Goal: Share content: Share content

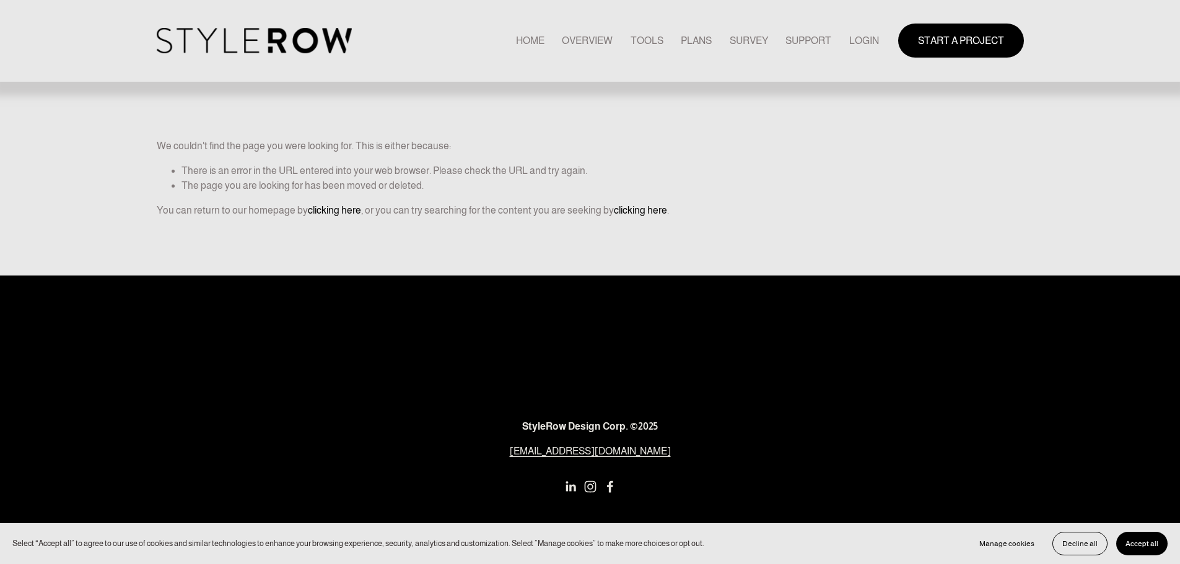
click at [851, 38] on link "LOGIN" at bounding box center [864, 40] width 30 height 17
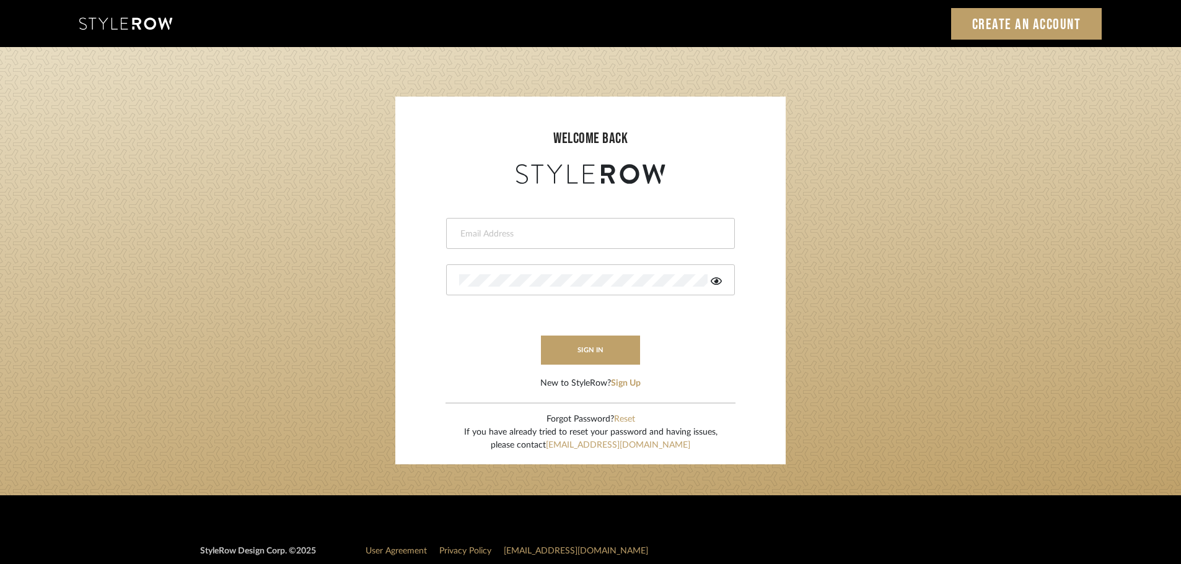
type input "cheri@ceid.net"
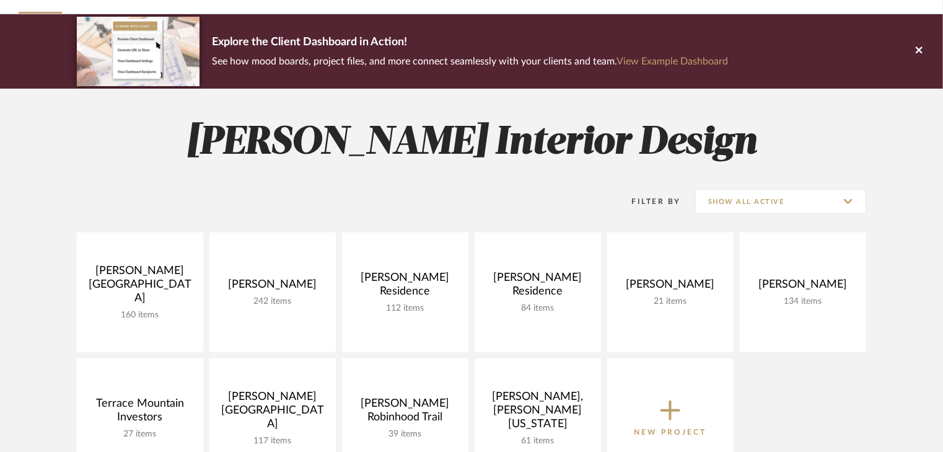
scroll to position [99, 0]
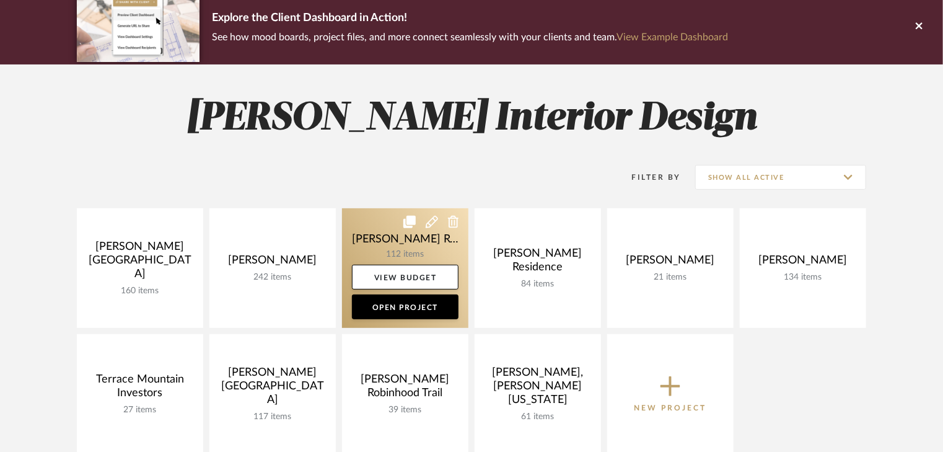
click at [416, 248] on link at bounding box center [405, 268] width 126 height 120
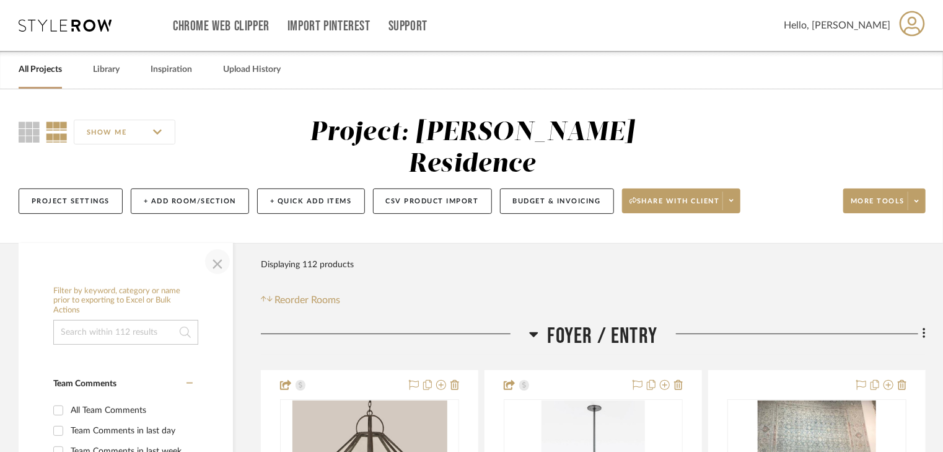
click at [219, 247] on span "button" at bounding box center [218, 262] width 30 height 30
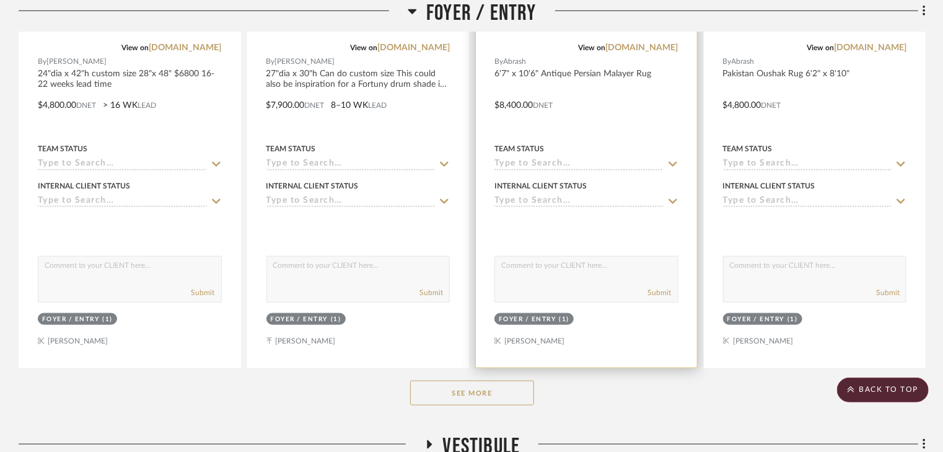
scroll to position [694, 0]
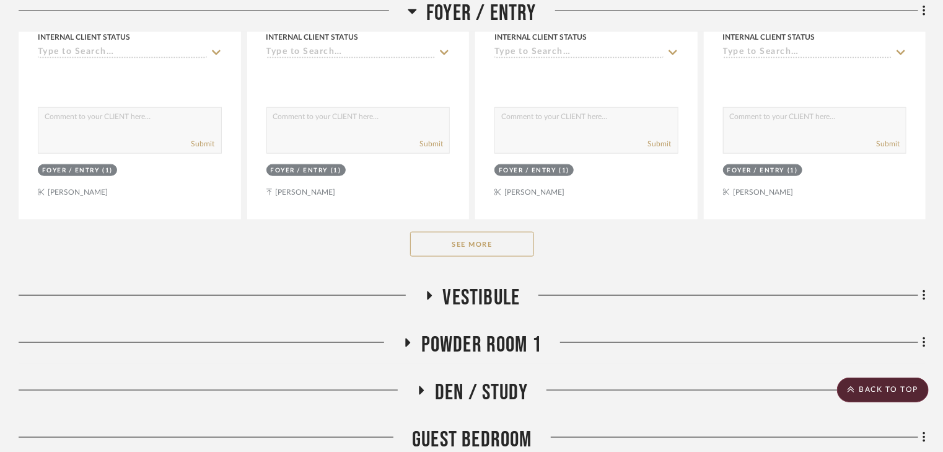
click at [501, 232] on button "See More" at bounding box center [472, 244] width 124 height 25
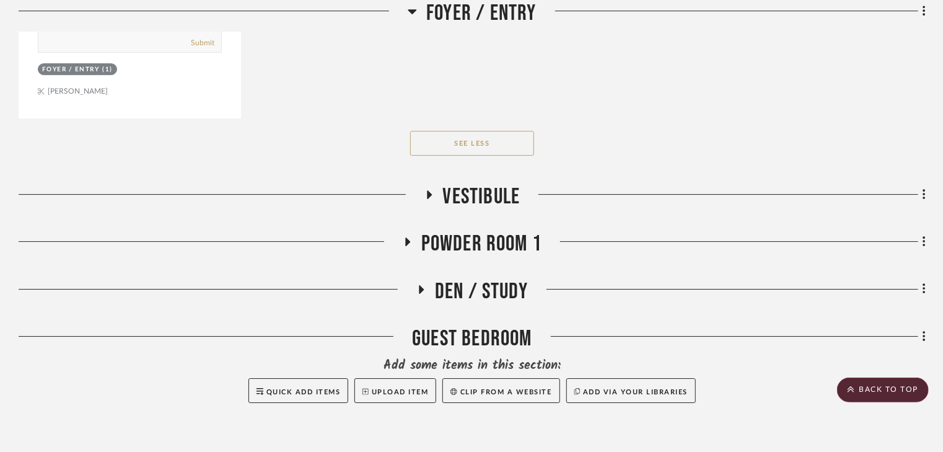
scroll to position [1933, 0]
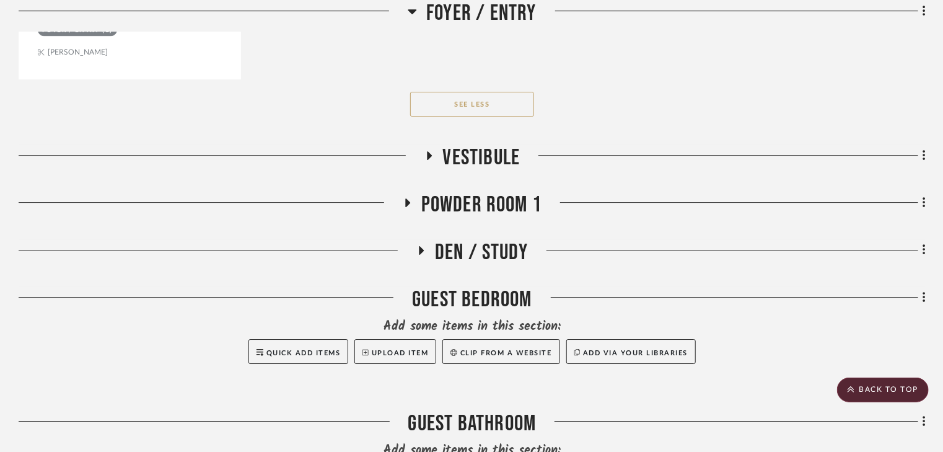
click at [407, 198] on icon at bounding box center [407, 202] width 5 height 9
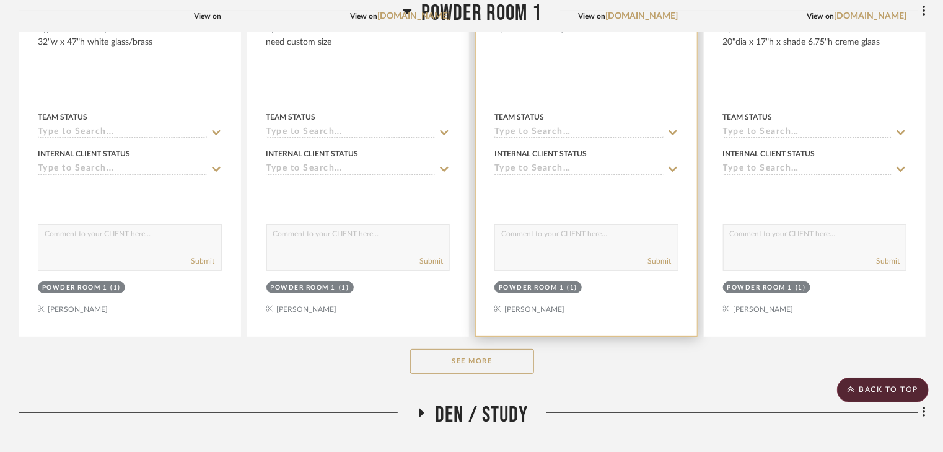
scroll to position [2528, 0]
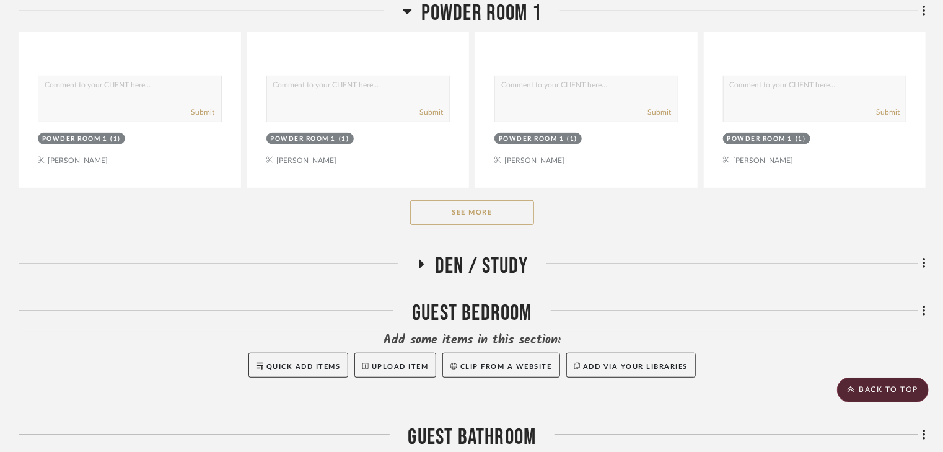
click at [475, 200] on button "See More" at bounding box center [472, 212] width 124 height 25
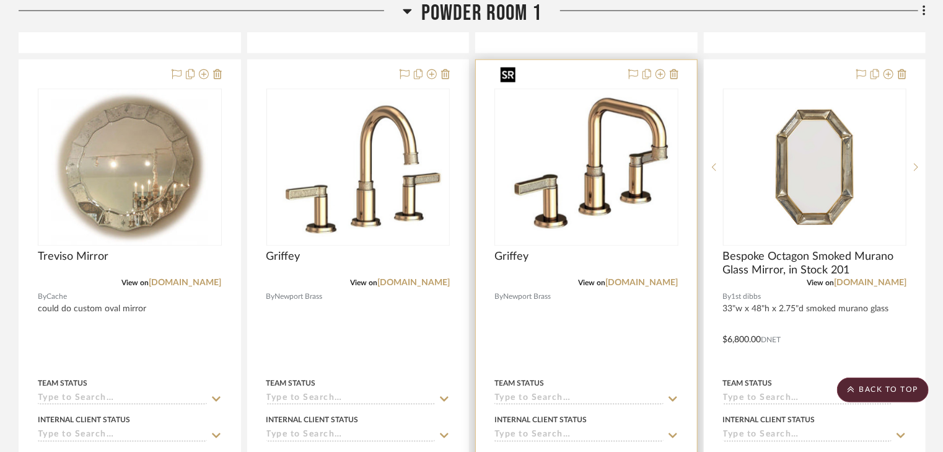
scroll to position [3222, 0]
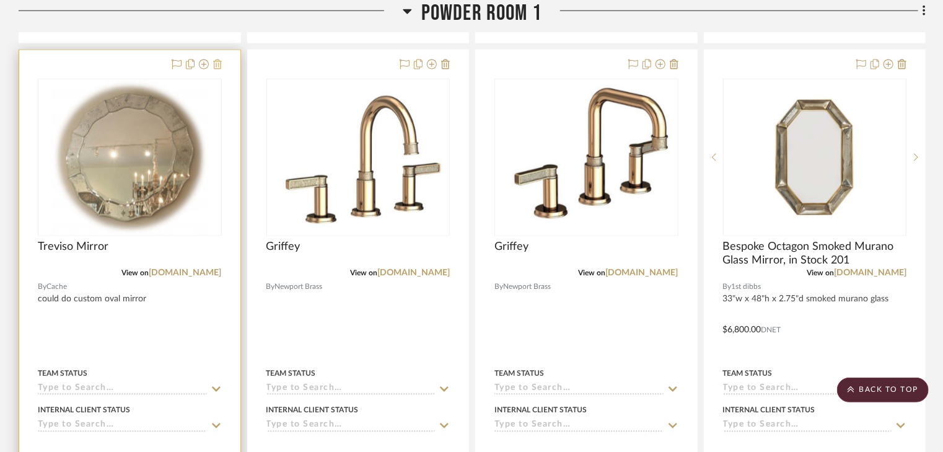
click at [214, 59] on icon at bounding box center [217, 64] width 9 height 10
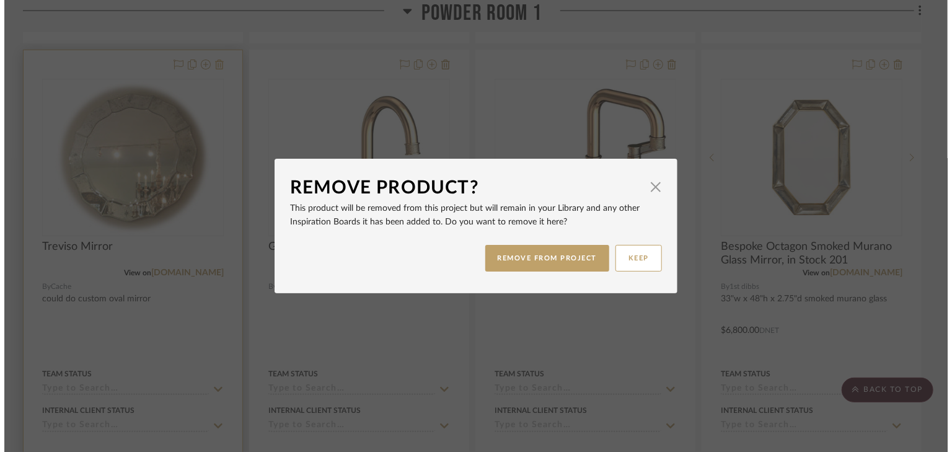
scroll to position [0, 0]
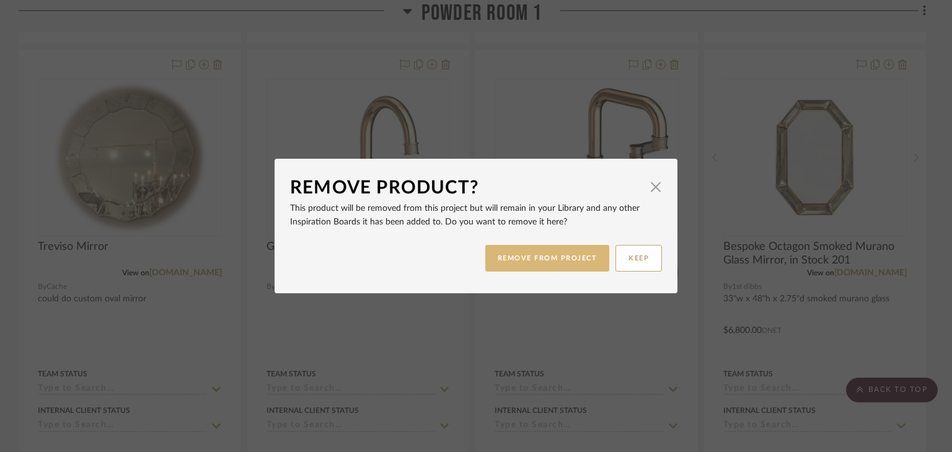
click at [506, 255] on button "REMOVE FROM PROJECT" at bounding box center [547, 258] width 125 height 27
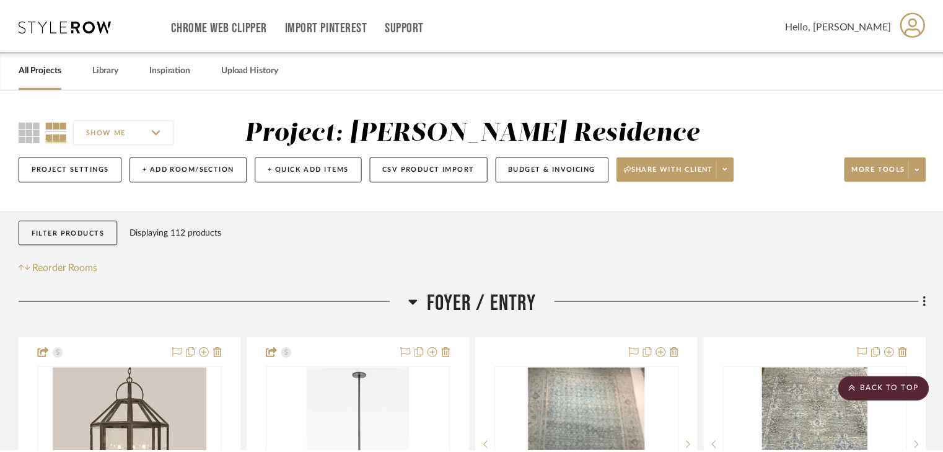
scroll to position [3222, 0]
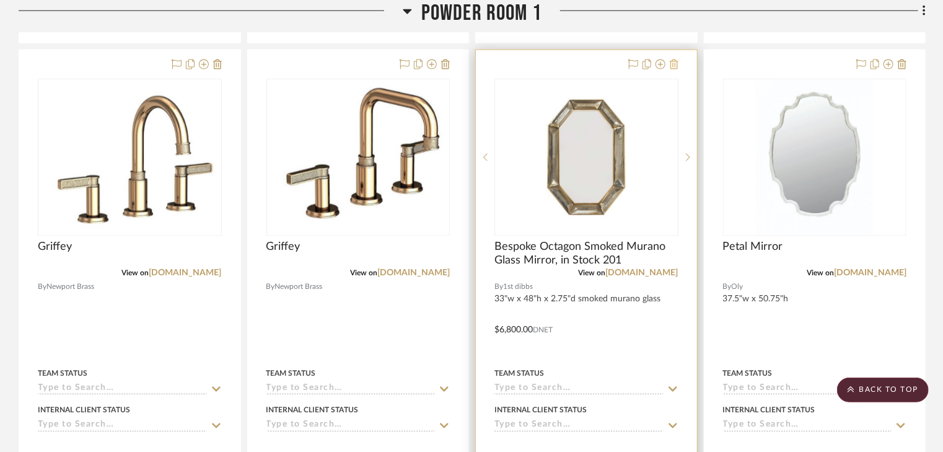
click at [673, 59] on icon at bounding box center [674, 64] width 9 height 10
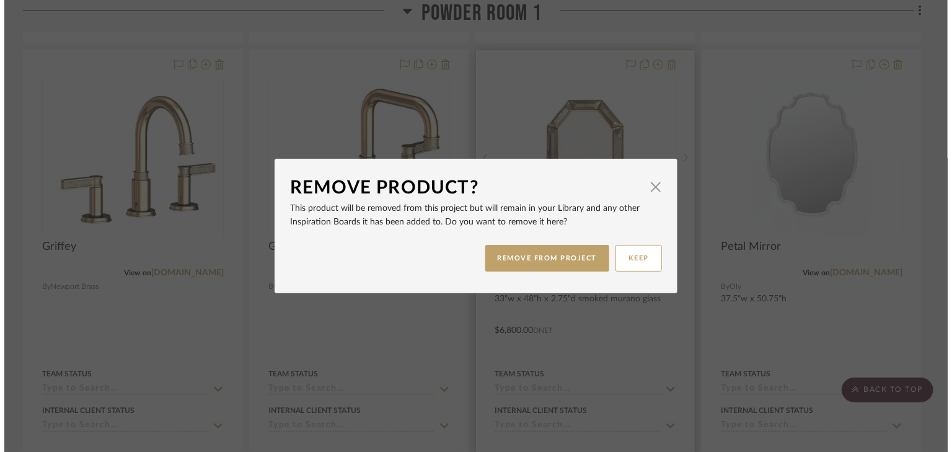
scroll to position [0, 0]
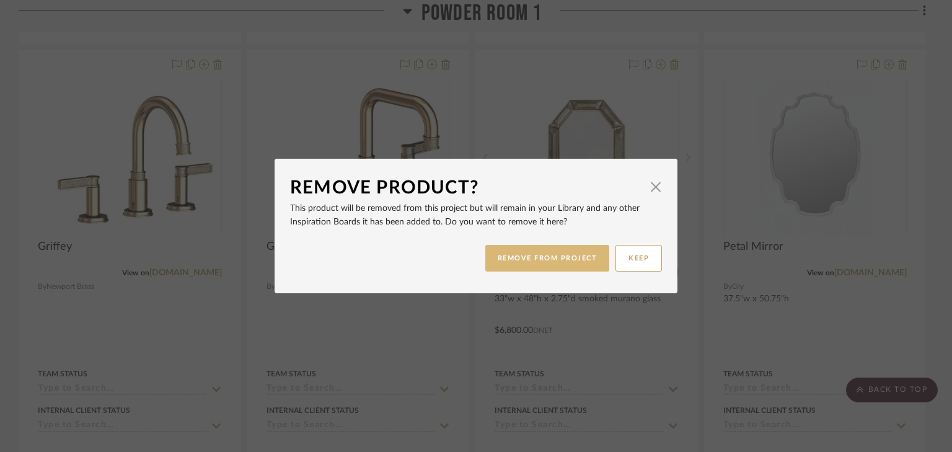
click at [542, 258] on button "REMOVE FROM PROJECT" at bounding box center [547, 258] width 125 height 27
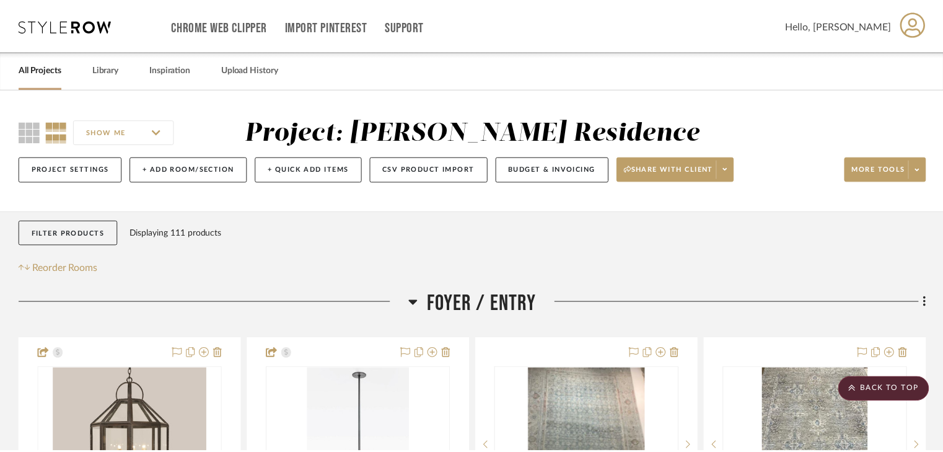
scroll to position [3222, 0]
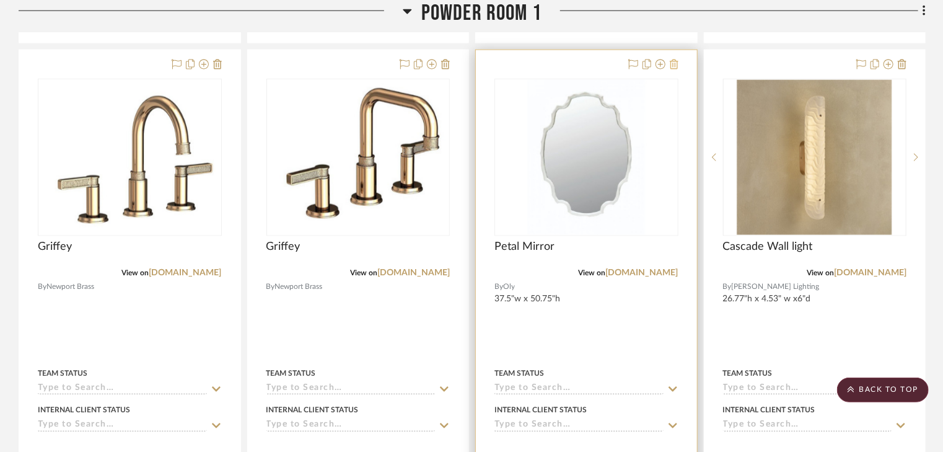
click at [674, 59] on icon at bounding box center [674, 64] width 9 height 10
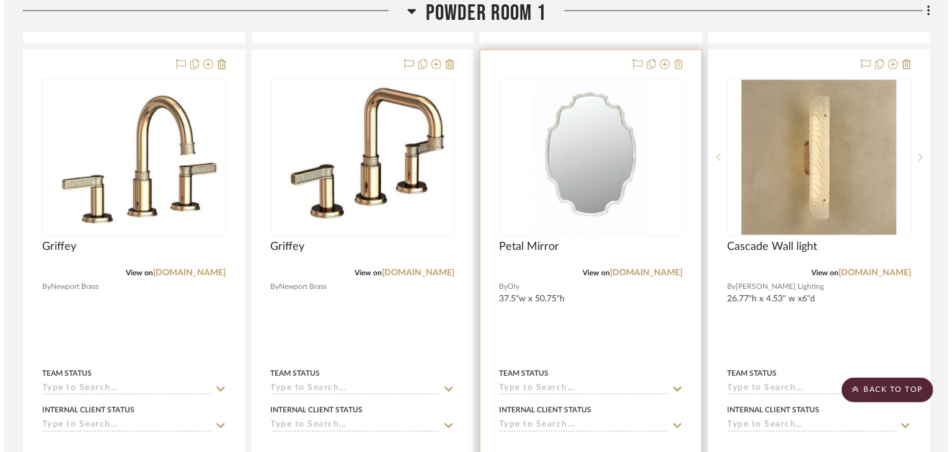
scroll to position [0, 0]
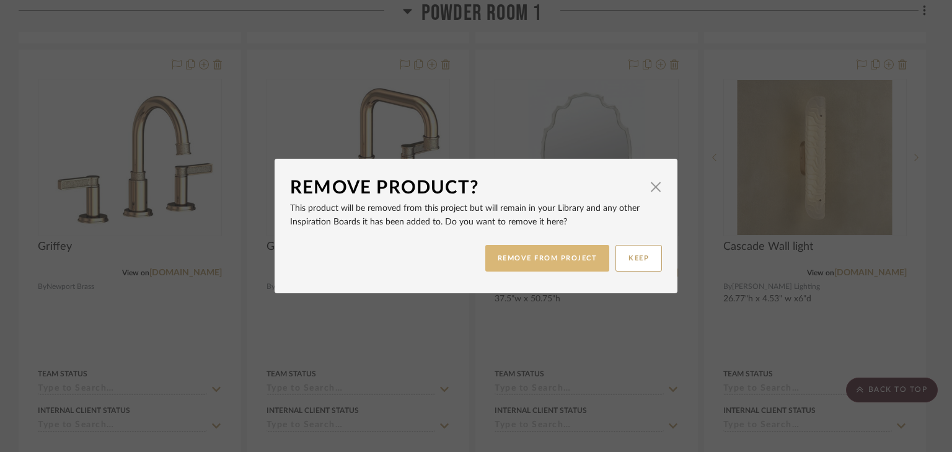
click at [552, 262] on button "REMOVE FROM PROJECT" at bounding box center [547, 258] width 125 height 27
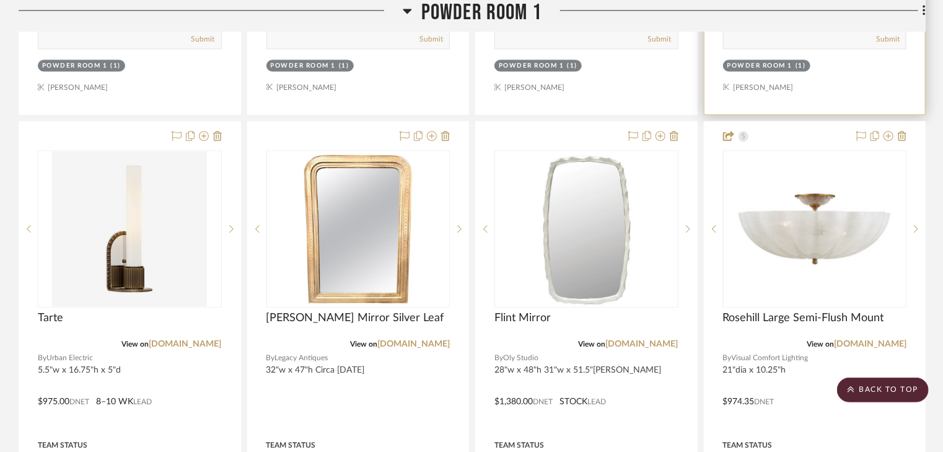
scroll to position [3718, 0]
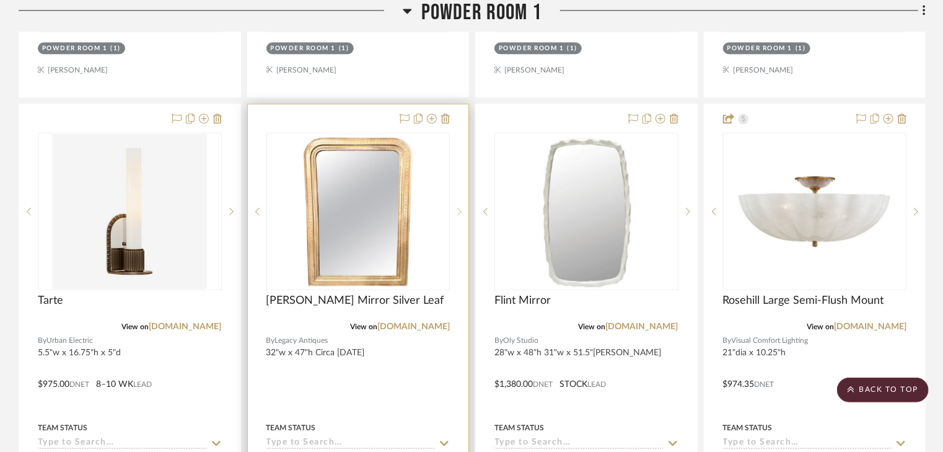
click at [462, 207] on sr-next-btn at bounding box center [459, 211] width 19 height 9
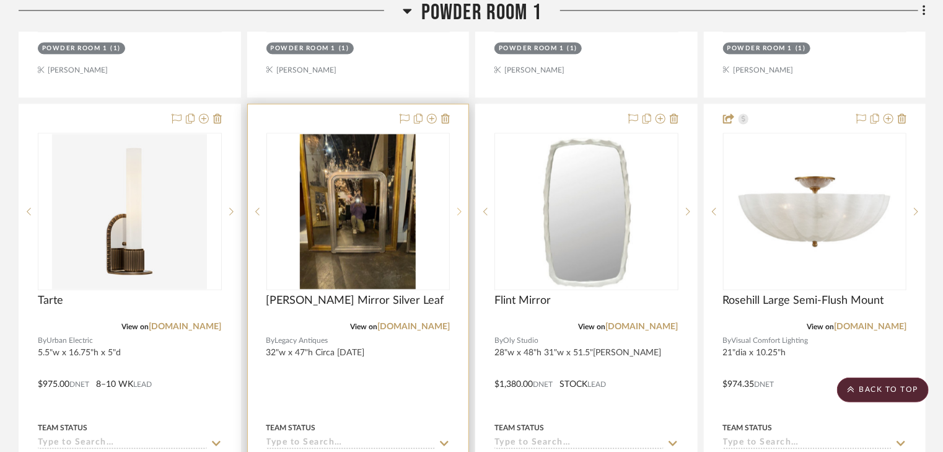
click at [457, 207] on icon at bounding box center [459, 211] width 4 height 9
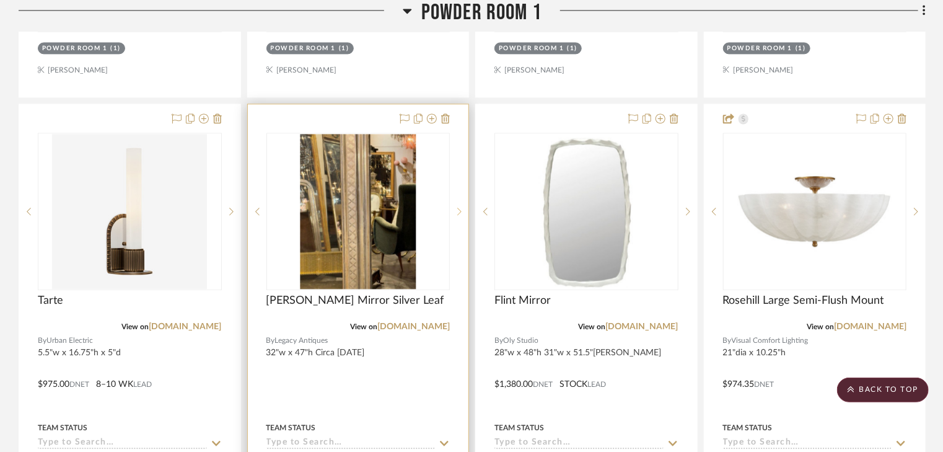
click at [457, 207] on icon at bounding box center [459, 211] width 4 height 9
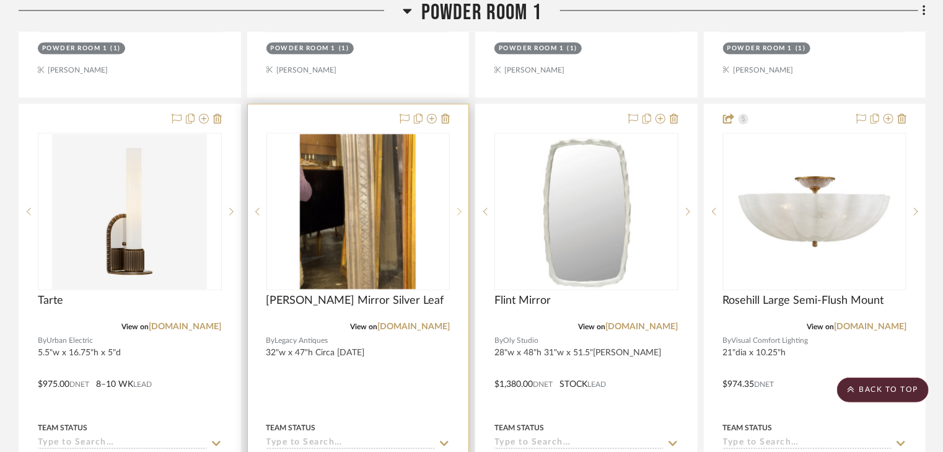
click at [457, 207] on icon at bounding box center [459, 211] width 4 height 9
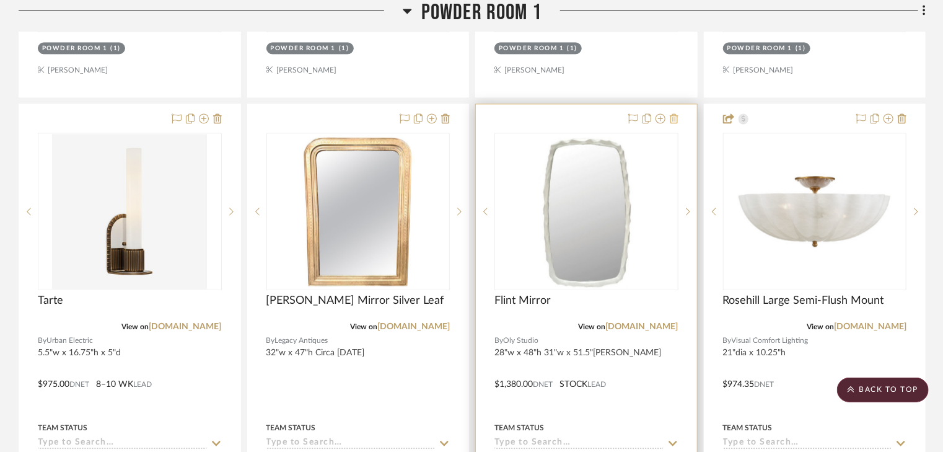
click at [672, 113] on icon at bounding box center [674, 118] width 9 height 10
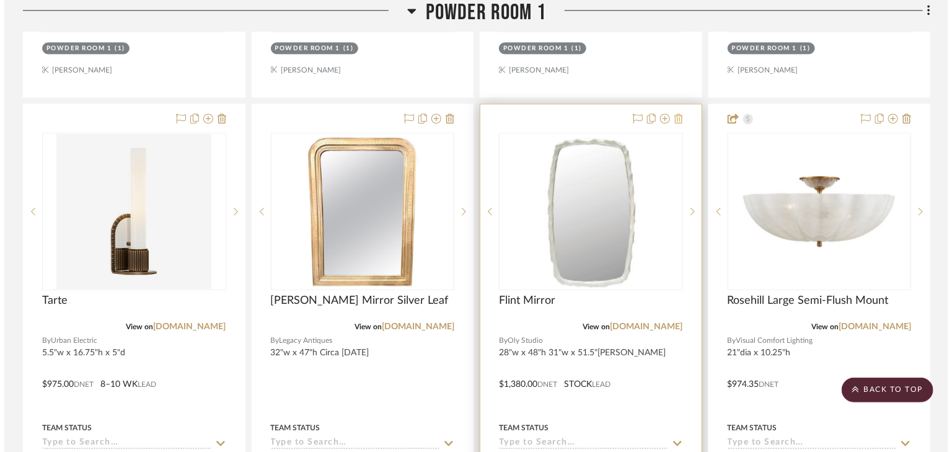
scroll to position [0, 0]
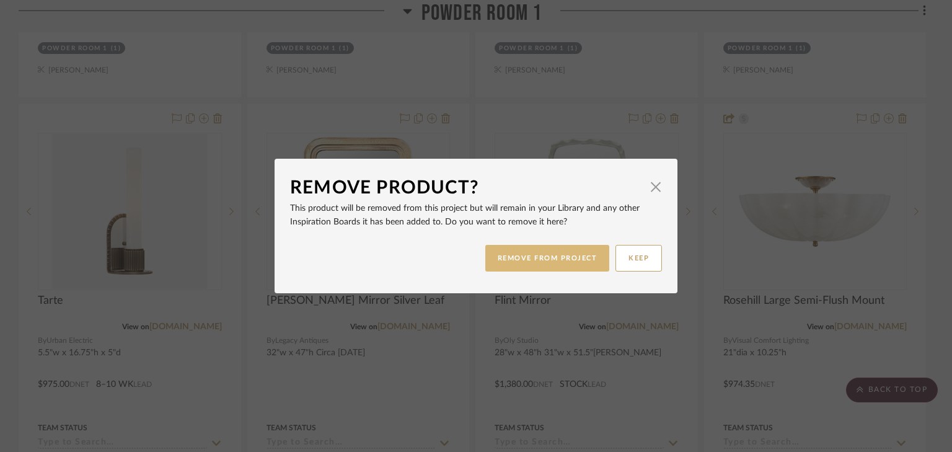
click at [550, 258] on button "REMOVE FROM PROJECT" at bounding box center [547, 258] width 125 height 27
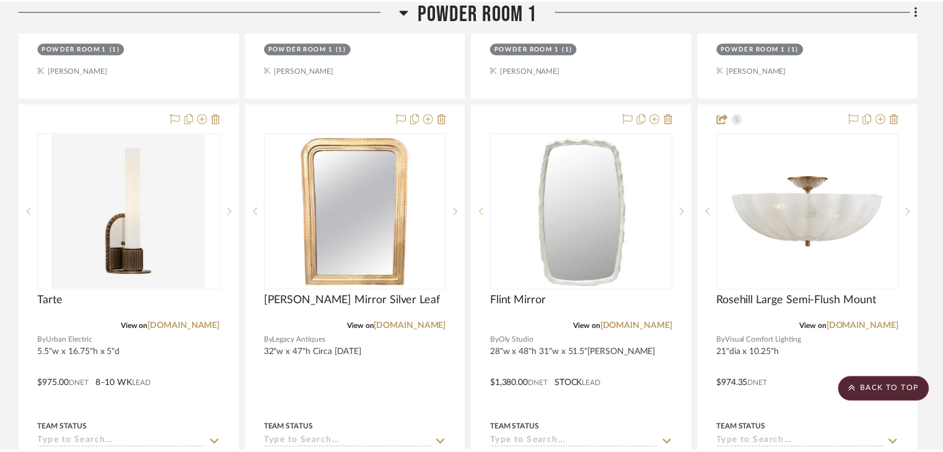
scroll to position [3718, 0]
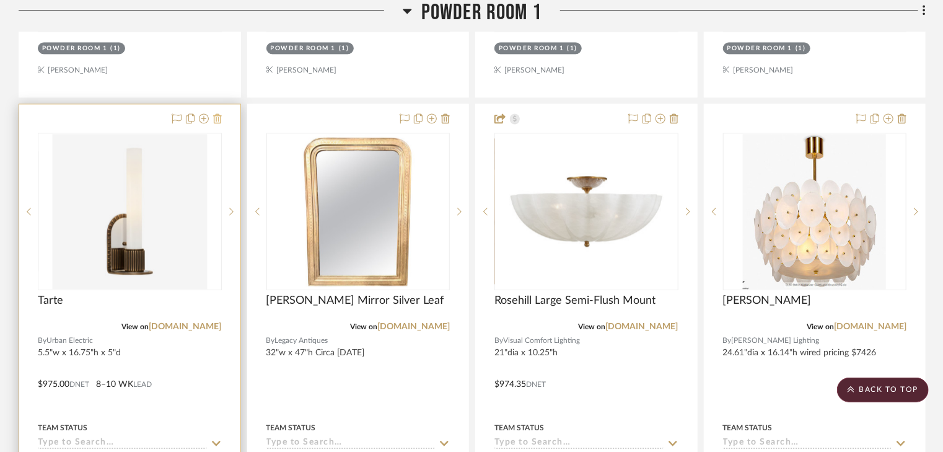
click at [216, 113] on icon at bounding box center [217, 118] width 9 height 10
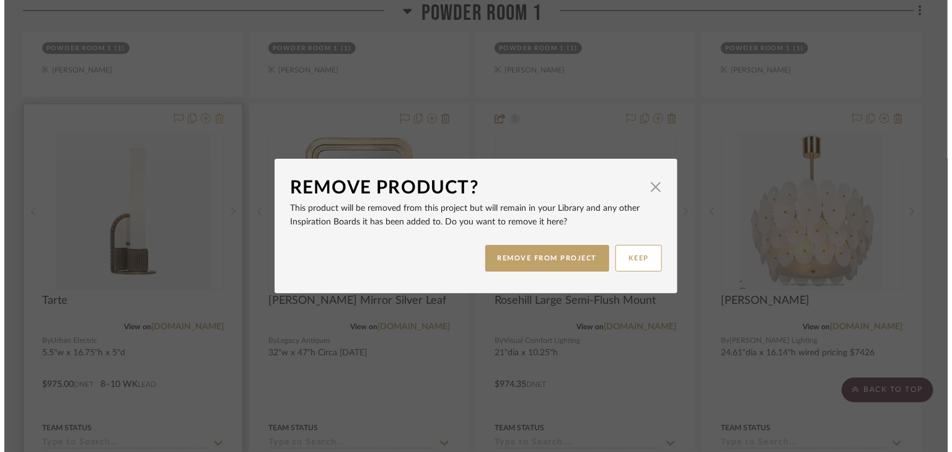
scroll to position [0, 0]
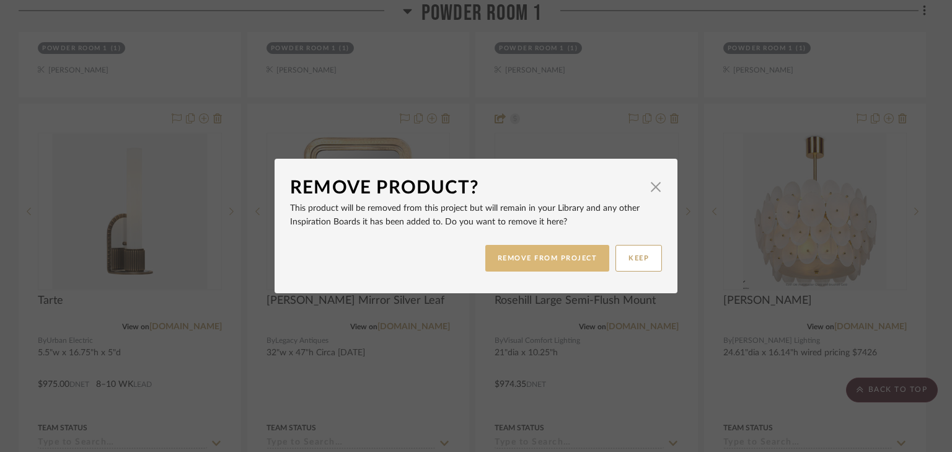
click at [571, 253] on button "REMOVE FROM PROJECT" at bounding box center [547, 258] width 125 height 27
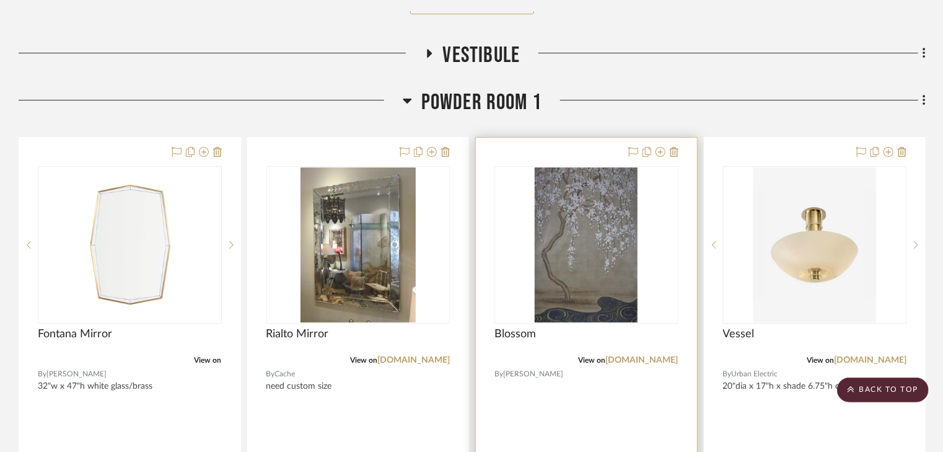
scroll to position [2032, 0]
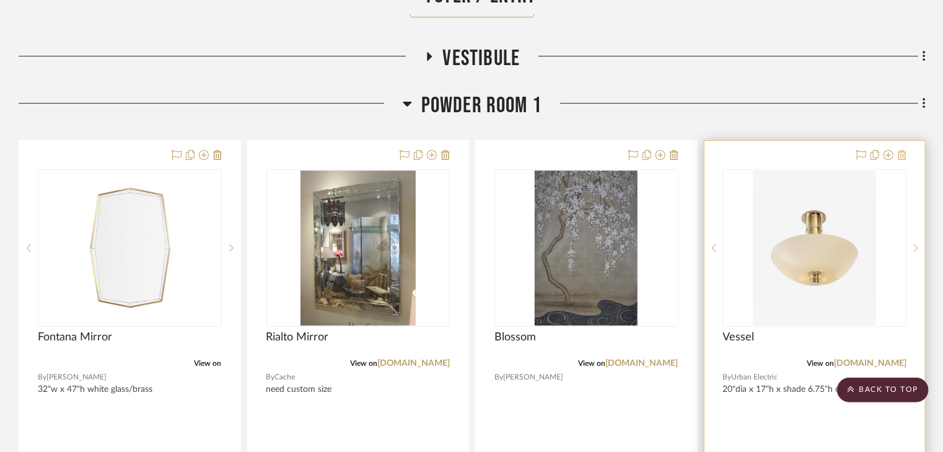
click at [903, 150] on icon at bounding box center [902, 155] width 9 height 10
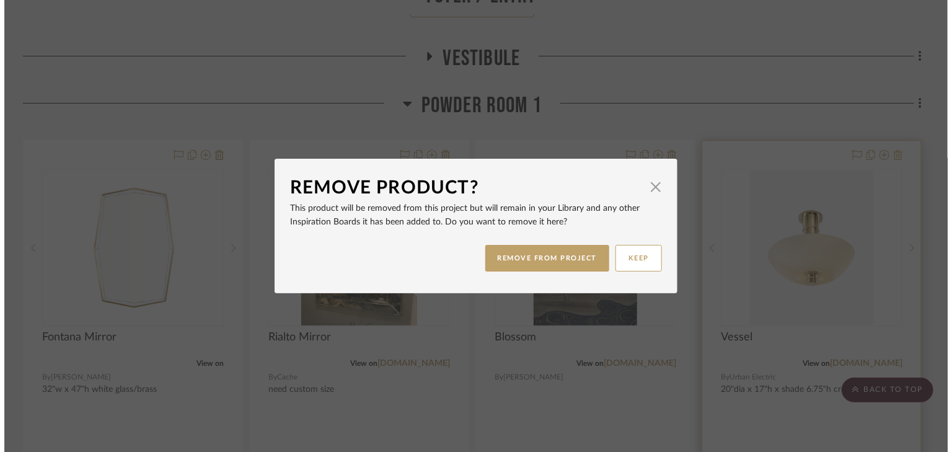
scroll to position [0, 0]
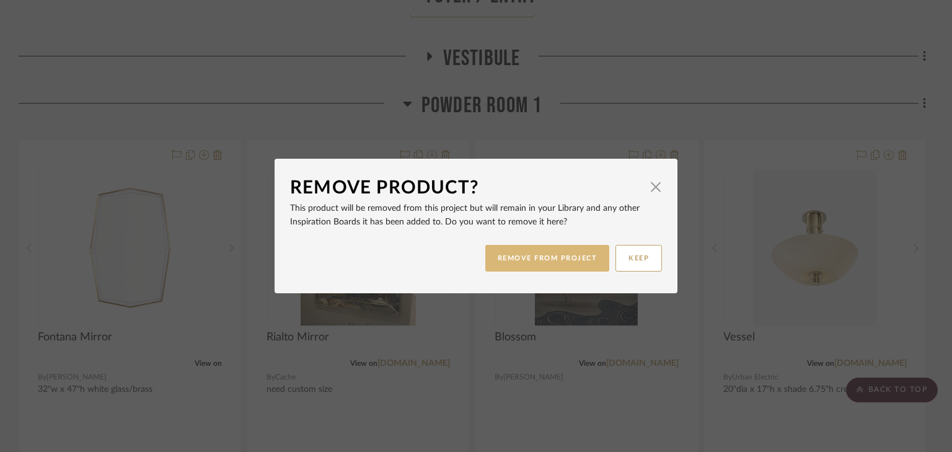
click at [573, 253] on button "REMOVE FROM PROJECT" at bounding box center [547, 258] width 125 height 27
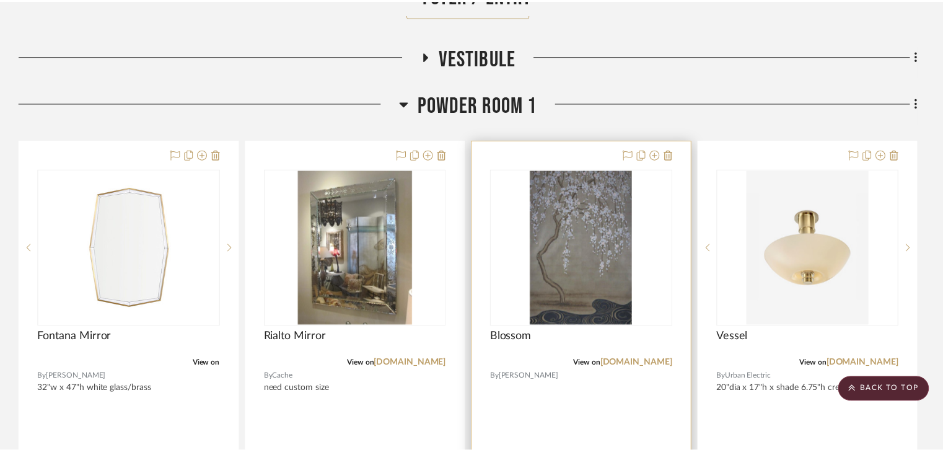
scroll to position [2032, 0]
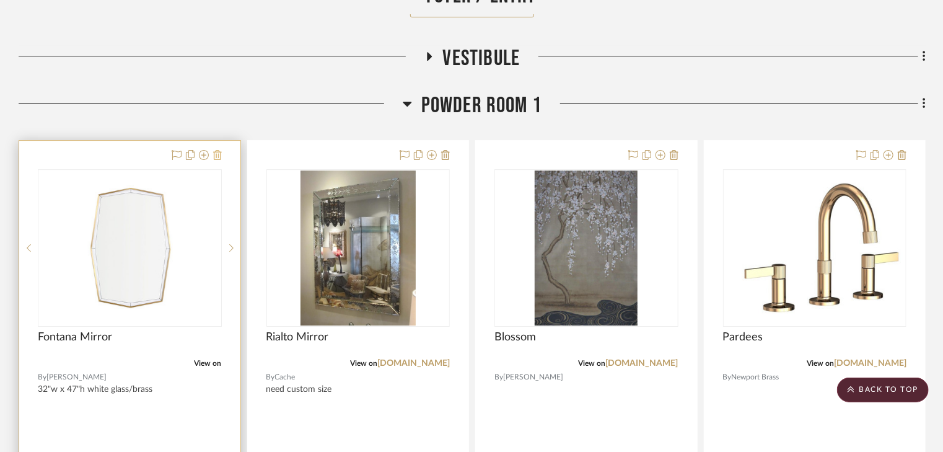
click at [218, 150] on icon at bounding box center [217, 155] width 9 height 10
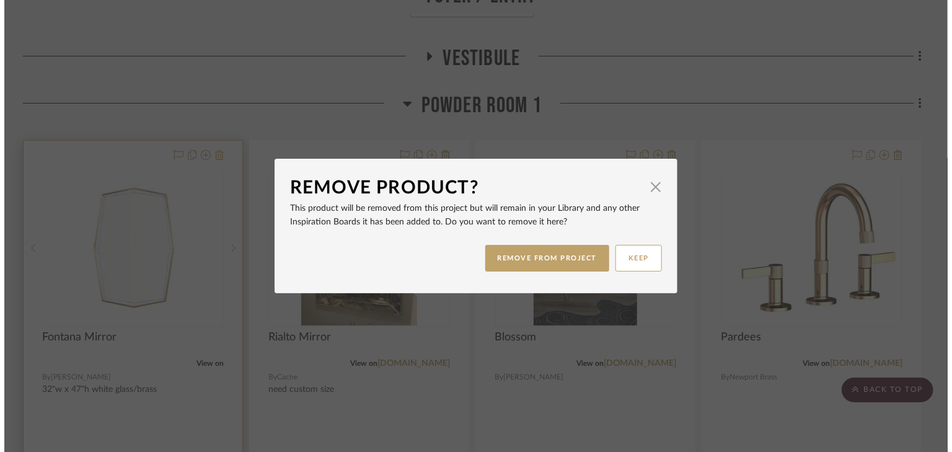
scroll to position [0, 0]
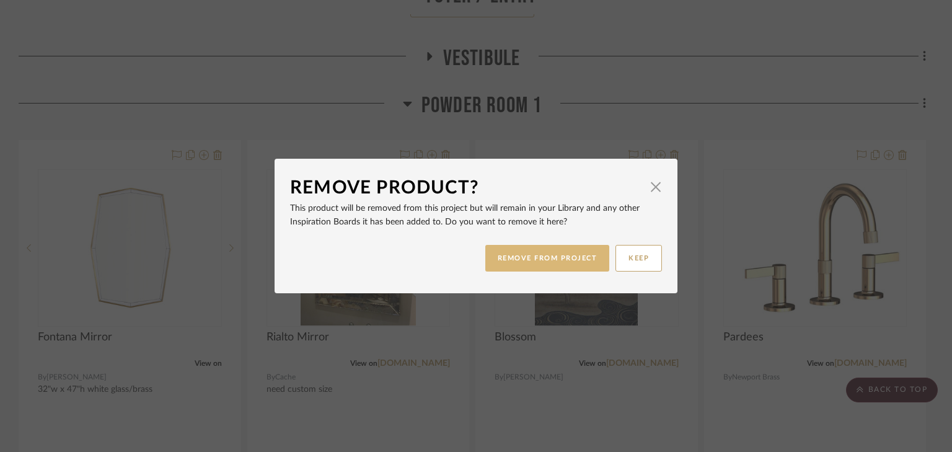
click at [504, 261] on button "REMOVE FROM PROJECT" at bounding box center [547, 258] width 125 height 27
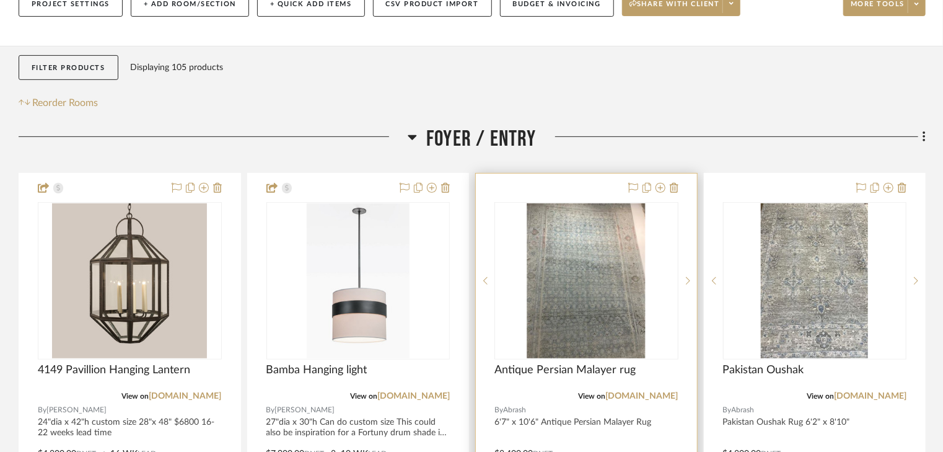
scroll to position [198, 0]
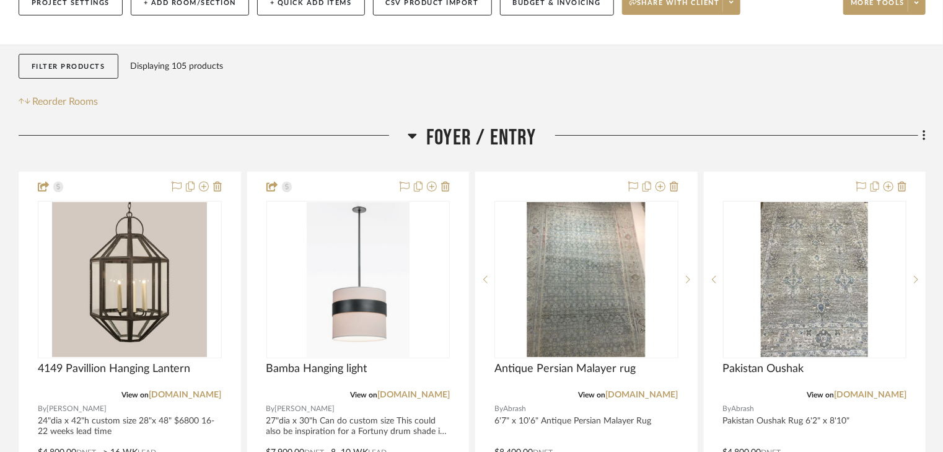
click at [410, 134] on icon at bounding box center [412, 136] width 9 height 5
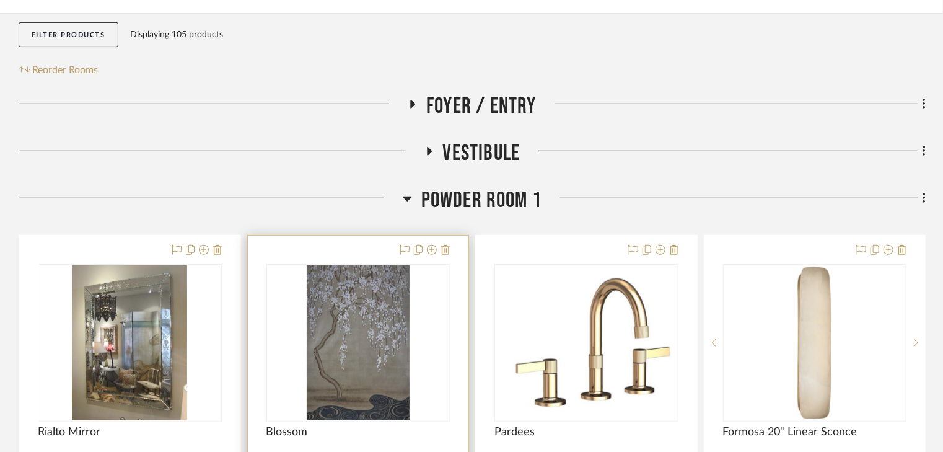
scroll to position [248, 0]
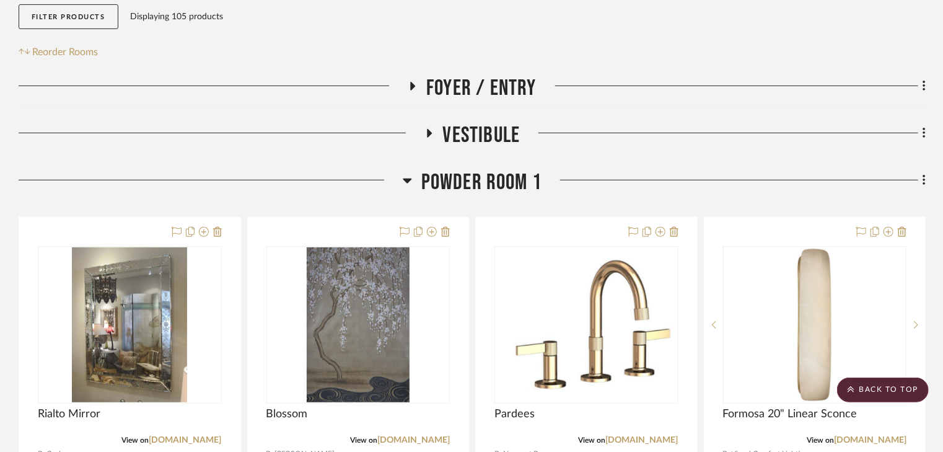
click at [430, 129] on icon at bounding box center [429, 133] width 5 height 9
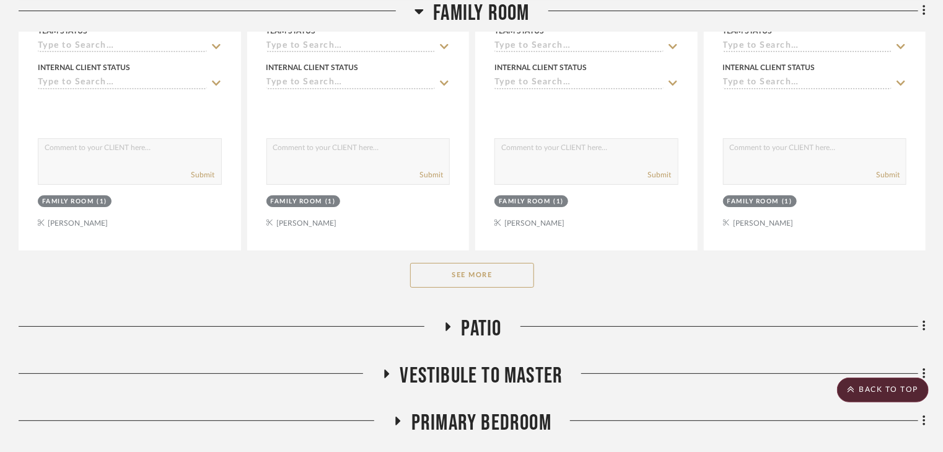
scroll to position [4709, 0]
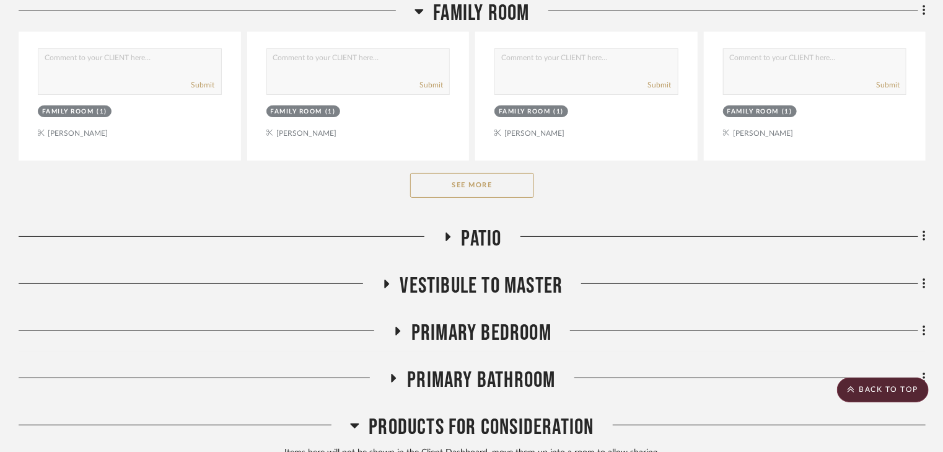
click at [493, 173] on button "See More" at bounding box center [472, 185] width 124 height 25
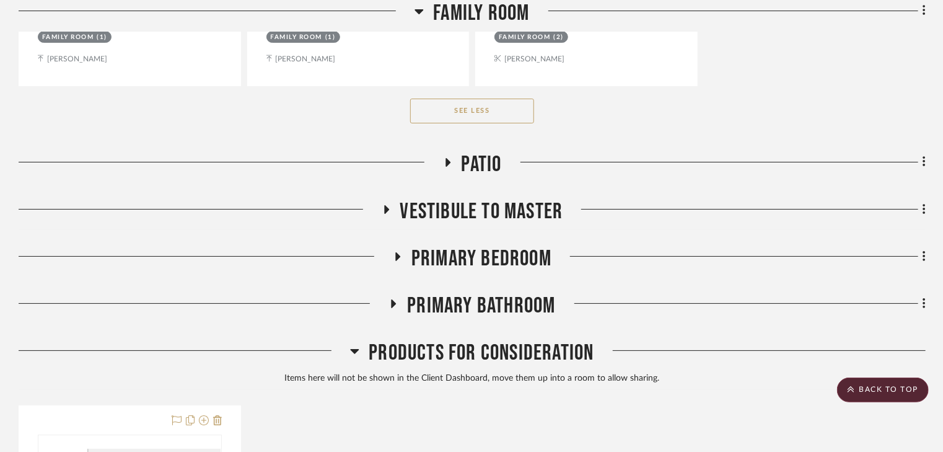
scroll to position [6989, 0]
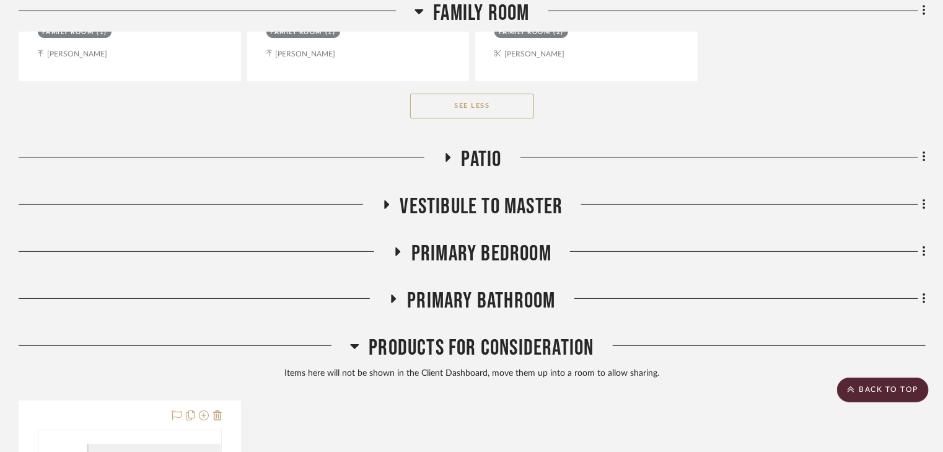
click at [394, 247] on icon at bounding box center [397, 251] width 15 height 9
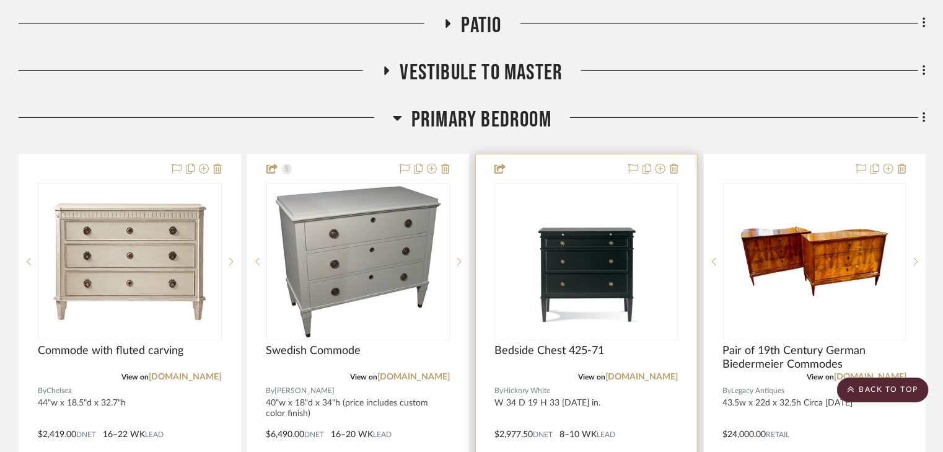
scroll to position [7138, 0]
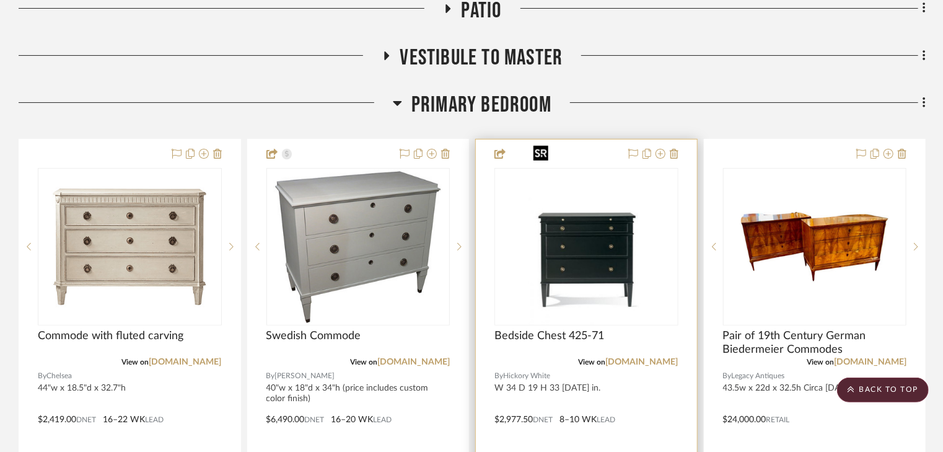
click at [551, 223] on img "0" at bounding box center [587, 246] width 116 height 155
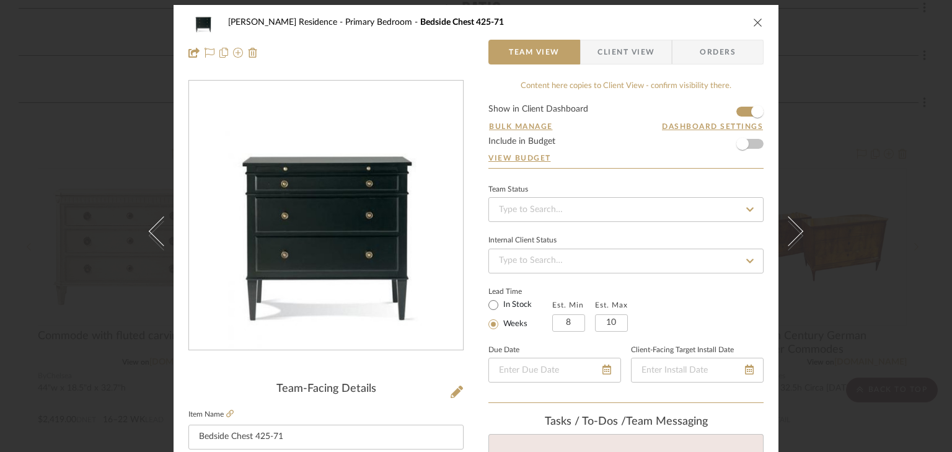
scroll to position [0, 0]
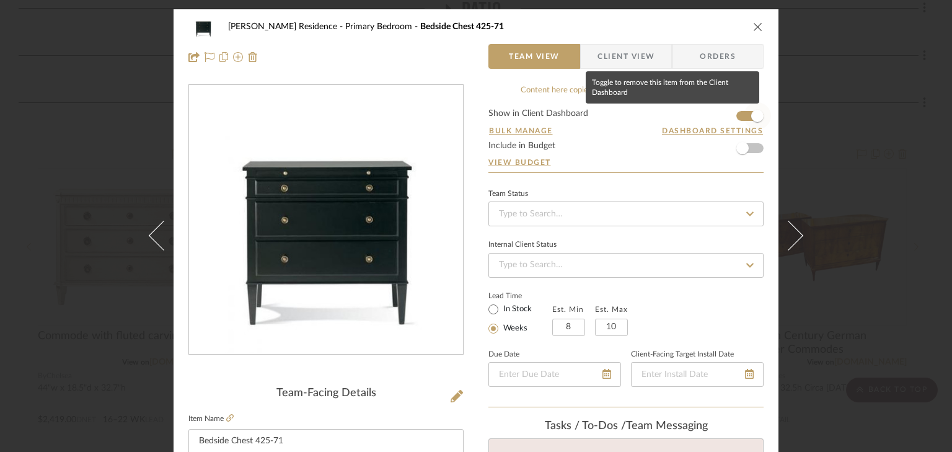
click at [744, 116] on span "button" at bounding box center [757, 115] width 27 height 27
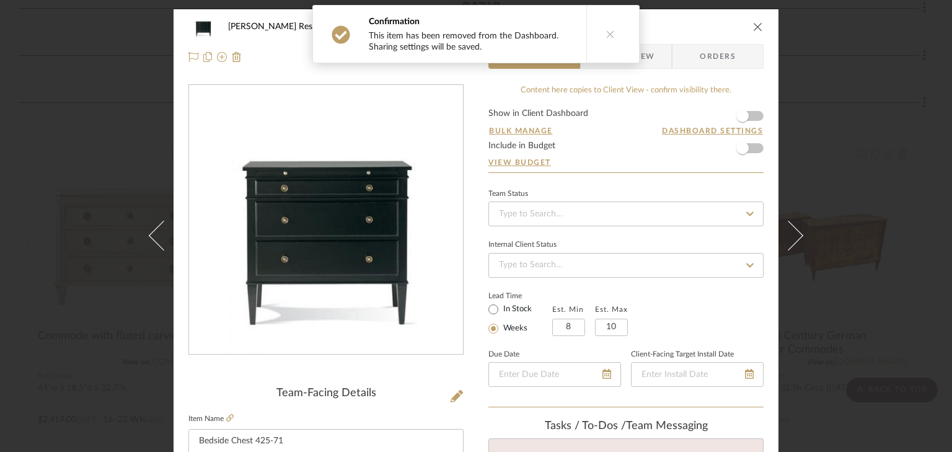
click at [844, 140] on div "Crain Residence Primary Bedroom Bedside Chest 425-71 Team View Client View Orde…" at bounding box center [476, 226] width 952 height 452
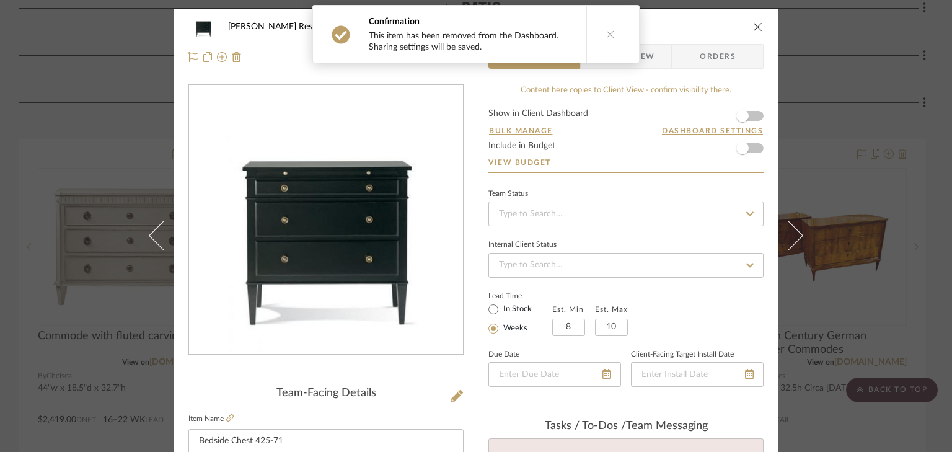
click at [843, 141] on div "Crain Residence Primary Bedroom Bedside Chest 425-71 Team View Client View Orde…" at bounding box center [476, 226] width 952 height 452
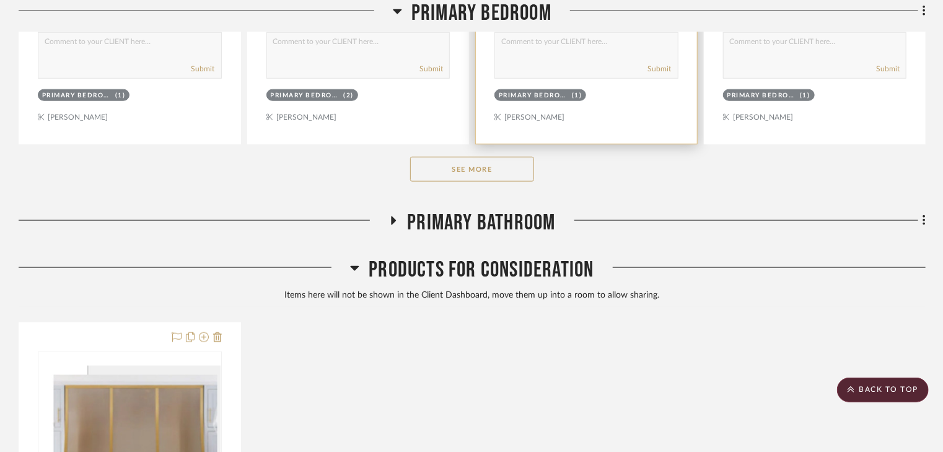
scroll to position [7683, 0]
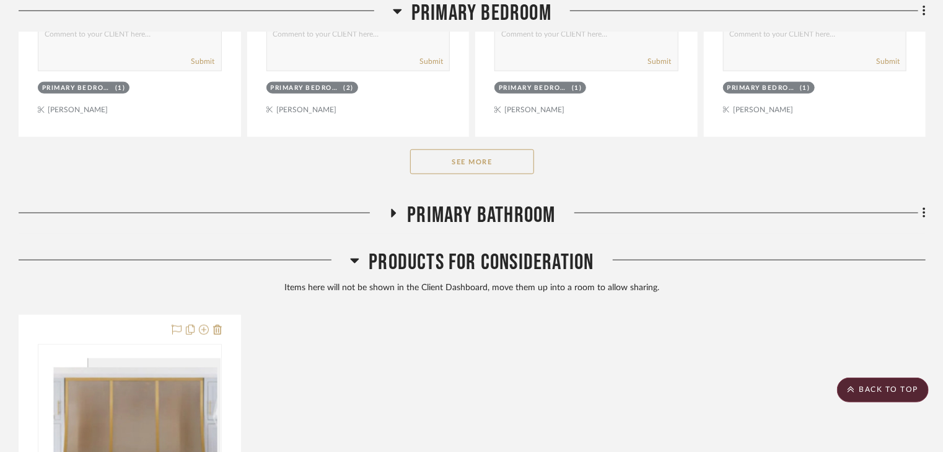
click at [478, 149] on button "See More" at bounding box center [472, 161] width 124 height 25
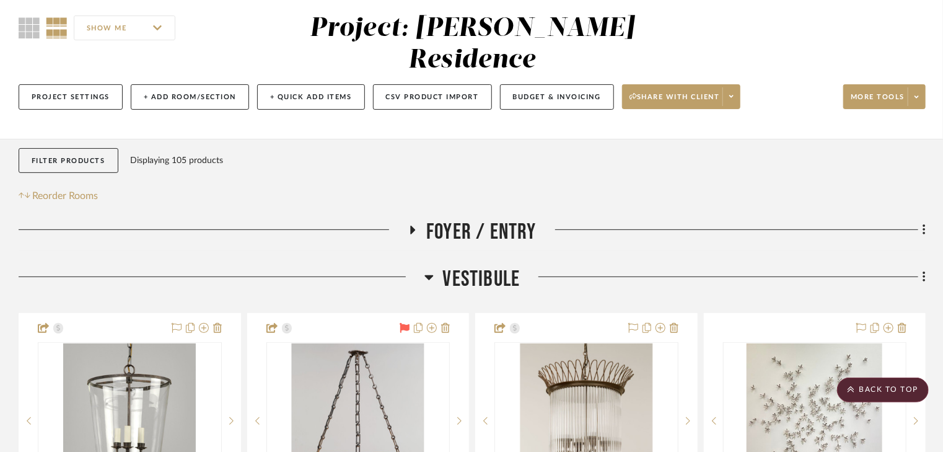
scroll to position [89, 0]
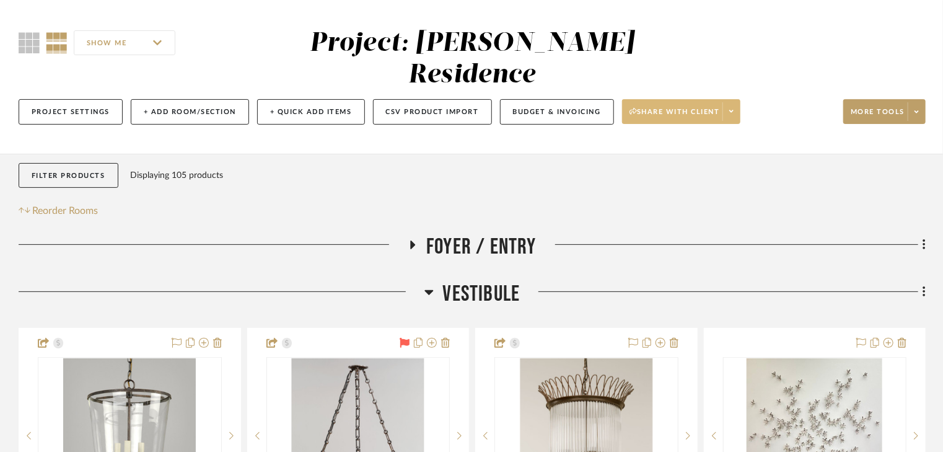
click at [680, 107] on span "Share with client" at bounding box center [675, 116] width 90 height 19
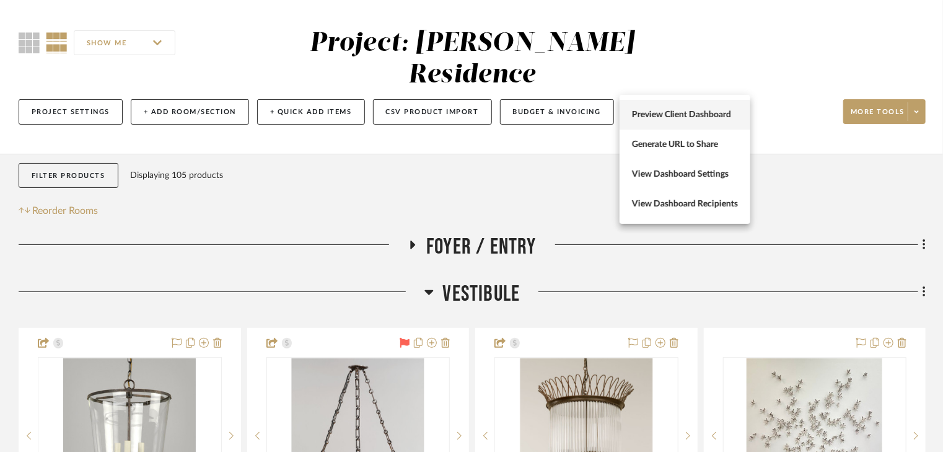
click at [656, 121] on button "Preview Client Dashboard" at bounding box center [685, 115] width 131 height 30
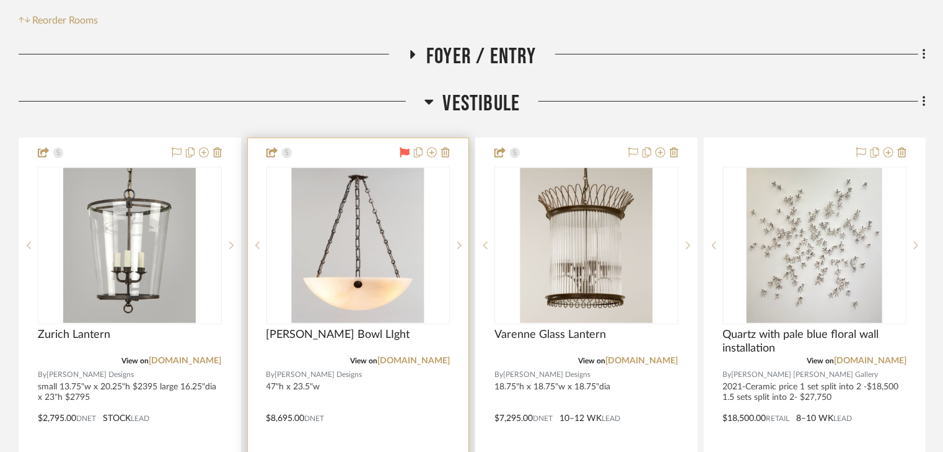
scroll to position [287, 0]
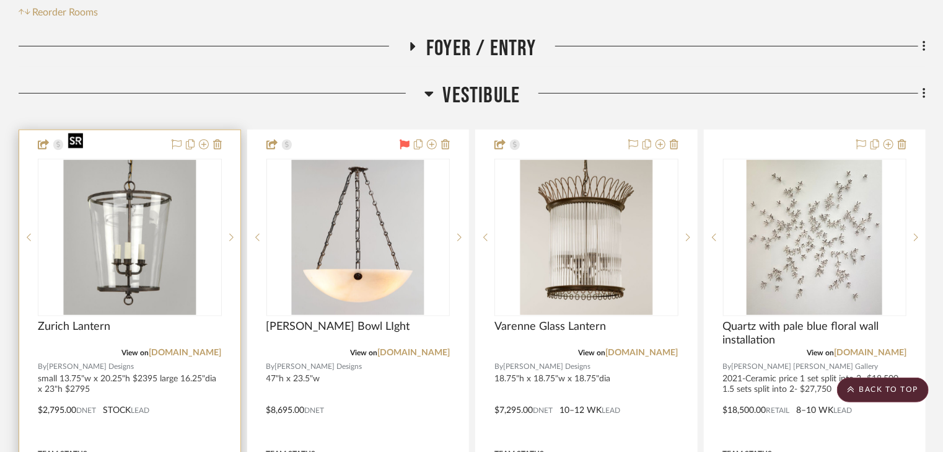
click at [133, 193] on img "0" at bounding box center [129, 237] width 133 height 155
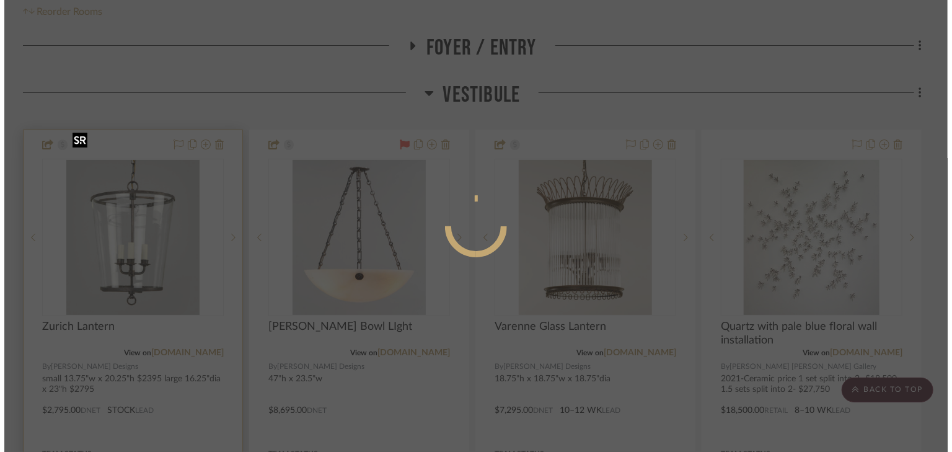
scroll to position [0, 0]
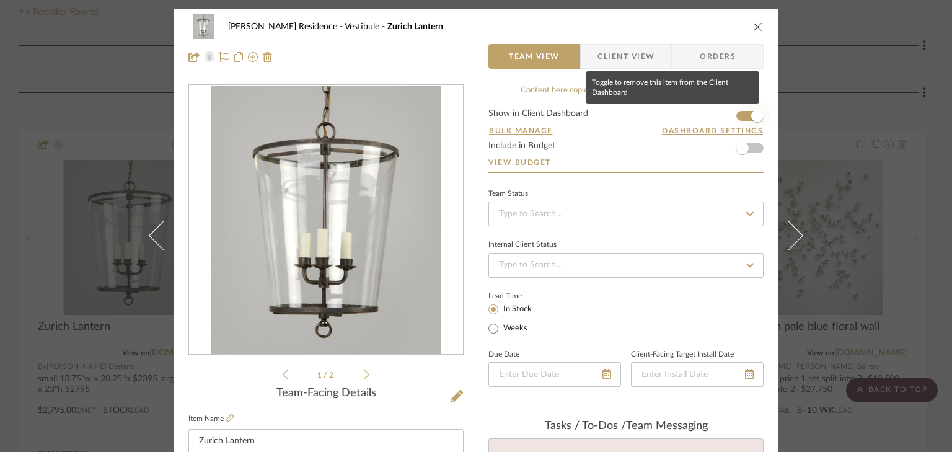
click at [744, 115] on span "button" at bounding box center [757, 115] width 27 height 27
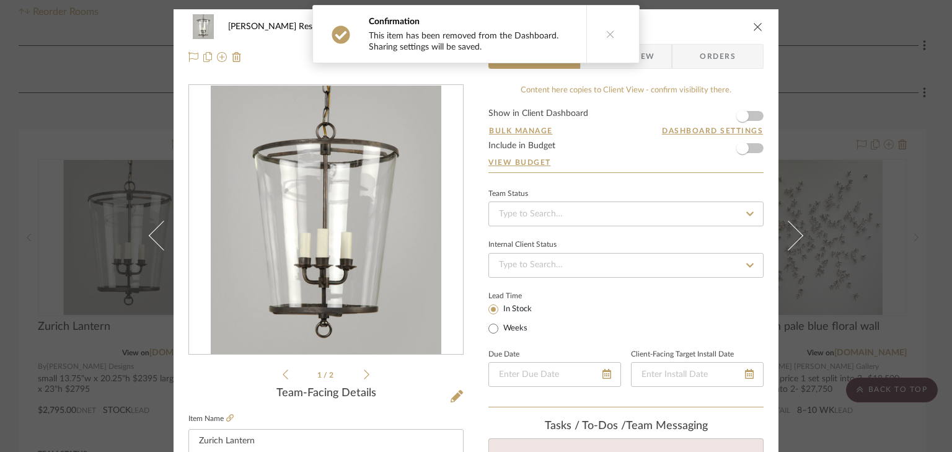
click at [840, 77] on div "Crain Residence Vestibule Zurich Lantern Team View Client View Orders 1 / 2 Tea…" at bounding box center [476, 226] width 952 height 452
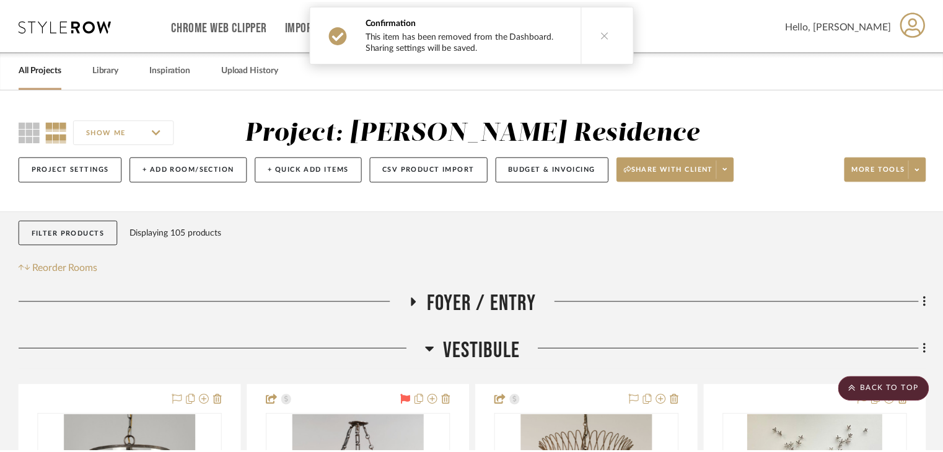
scroll to position [287, 0]
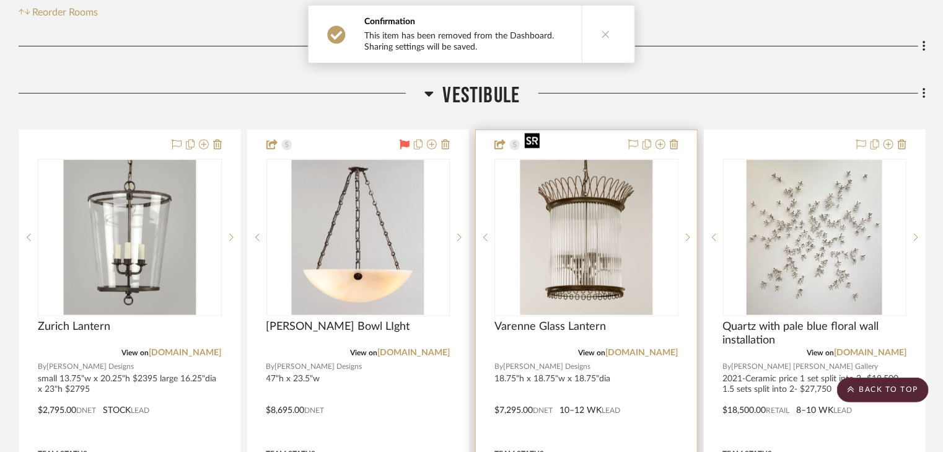
click at [562, 209] on img "0" at bounding box center [586, 237] width 133 height 155
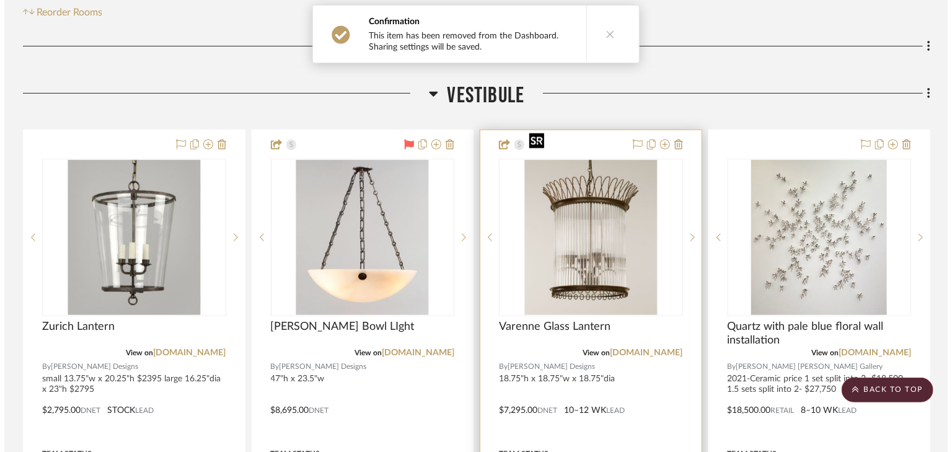
scroll to position [0, 0]
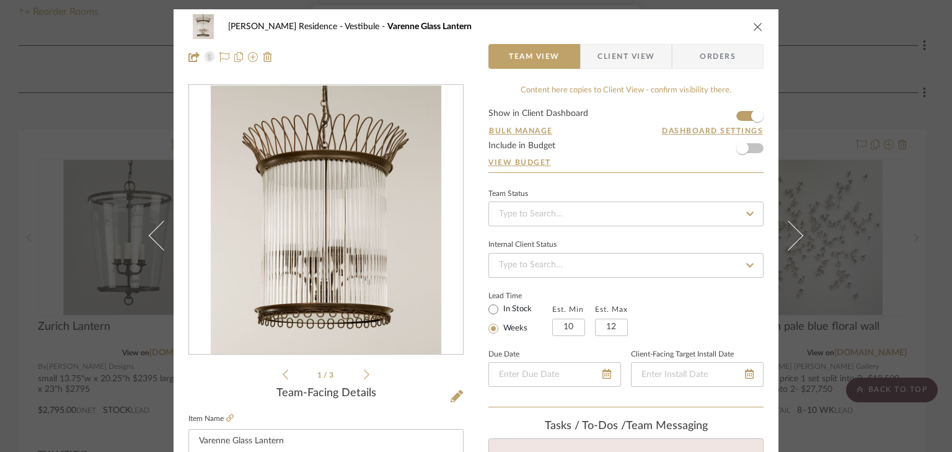
click at [739, 116] on form "Show in Client Dashboard Bulk Manage Dashboard Settings Include in Budget View …" at bounding box center [625, 140] width 275 height 63
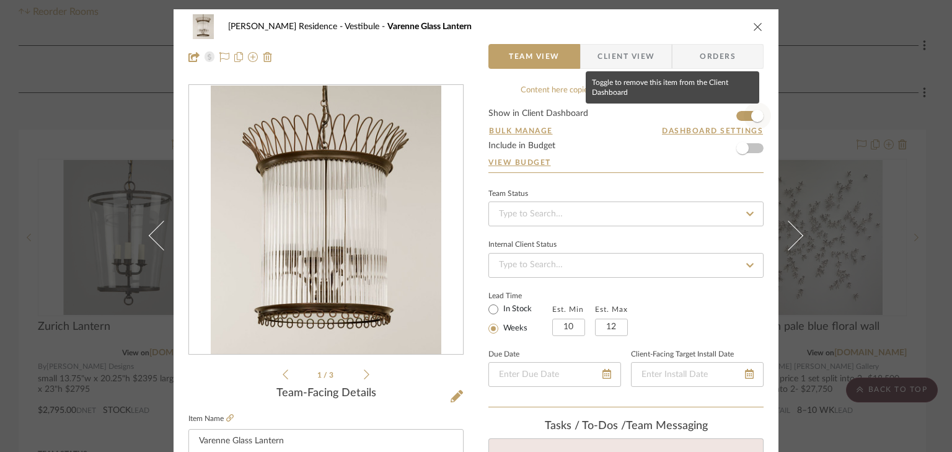
click at [744, 116] on span "button" at bounding box center [757, 115] width 27 height 27
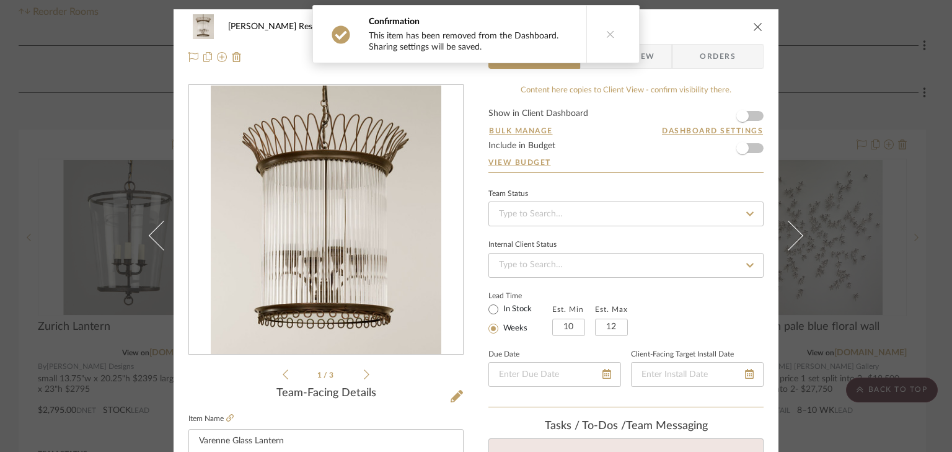
click at [822, 83] on div "Crain Residence Vestibule Varenne Glass Lantern Team View Client View Orders 1 …" at bounding box center [476, 226] width 952 height 452
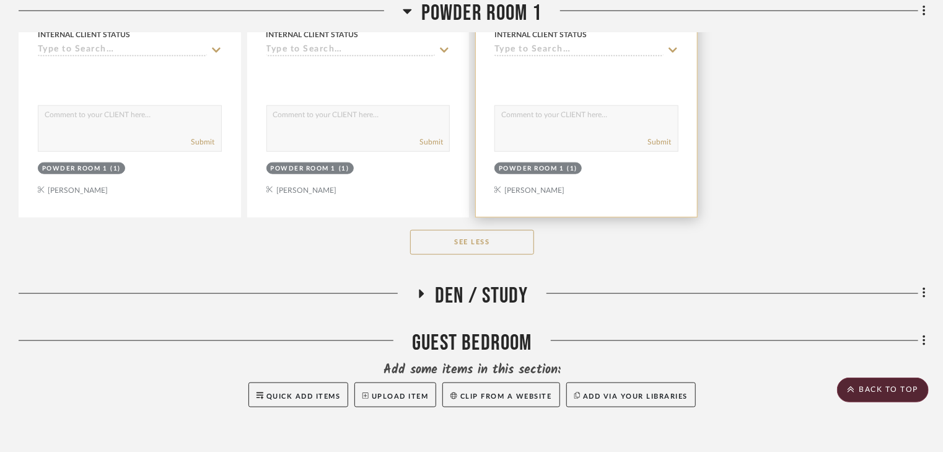
scroll to position [3113, 0]
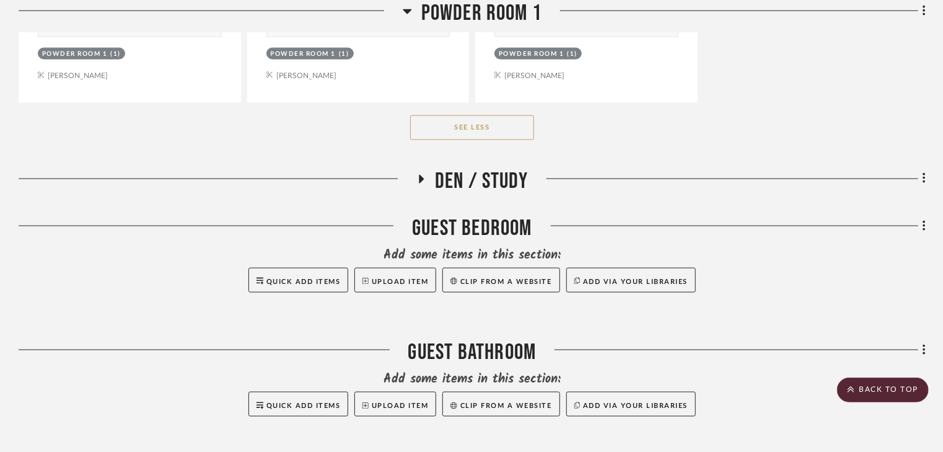
click at [419, 175] on icon at bounding box center [421, 179] width 5 height 9
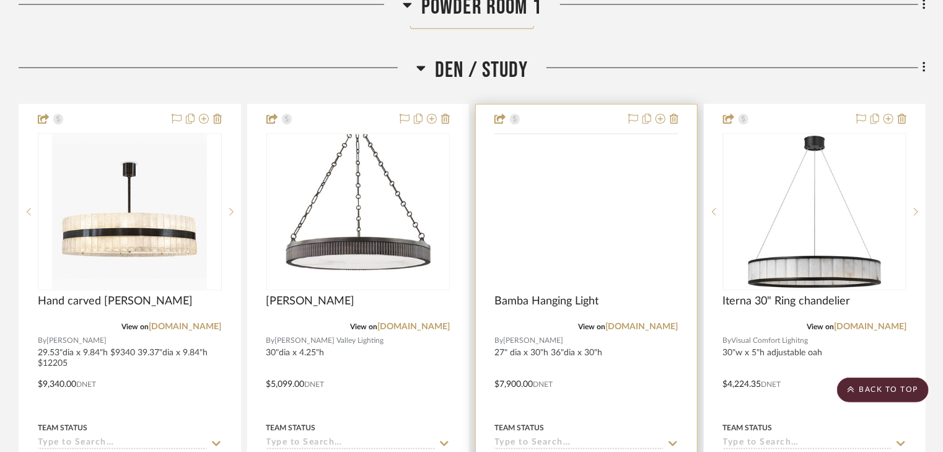
scroll to position [3262, 0]
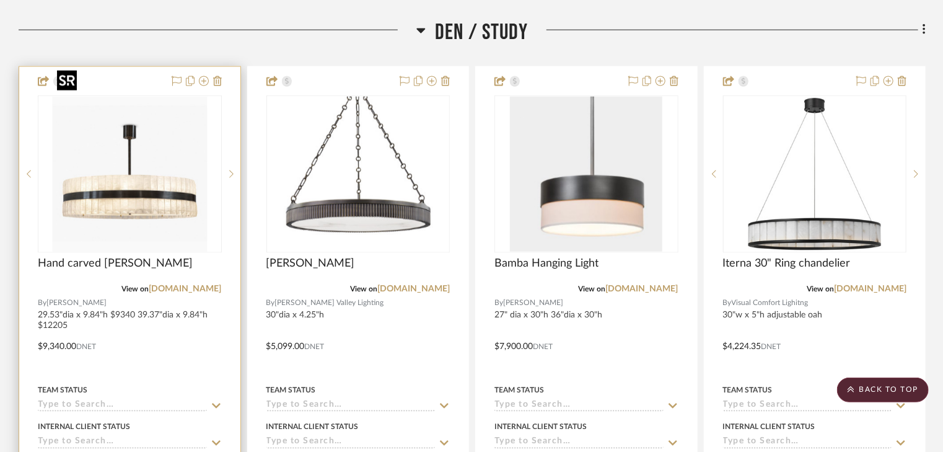
click at [114, 126] on img "0" at bounding box center [129, 174] width 155 height 155
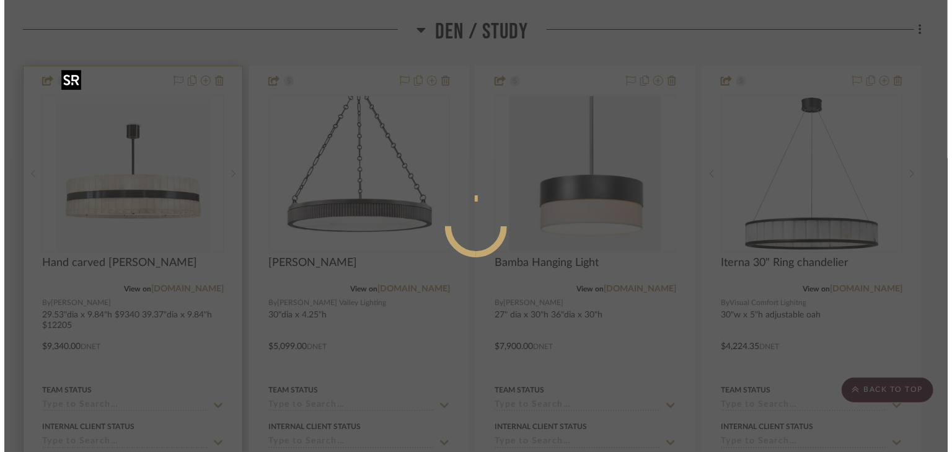
scroll to position [0, 0]
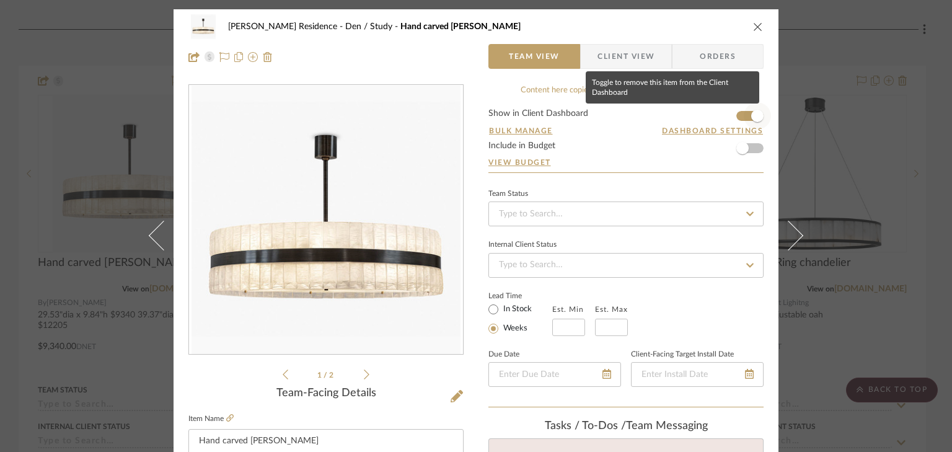
click at [744, 116] on span "button" at bounding box center [757, 115] width 27 height 27
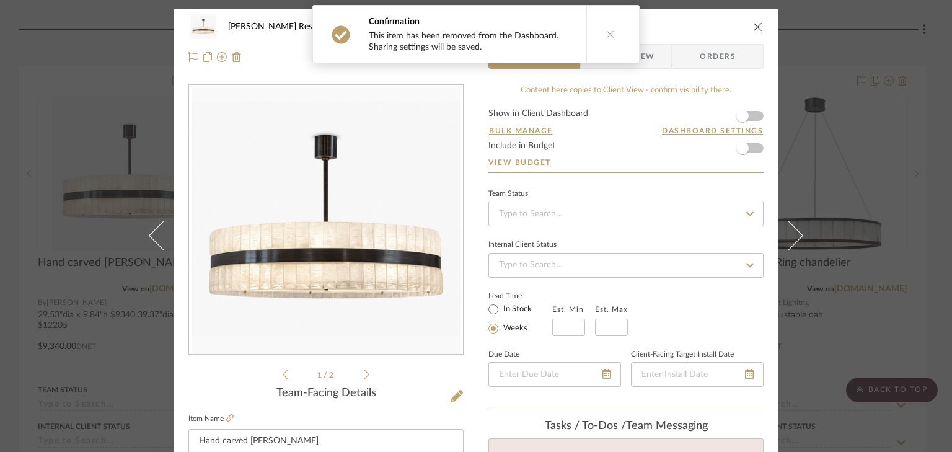
click at [885, 97] on div "Crain Residence Den / Study Hand carved Lucite Chandelier Team View Client View…" at bounding box center [476, 226] width 952 height 452
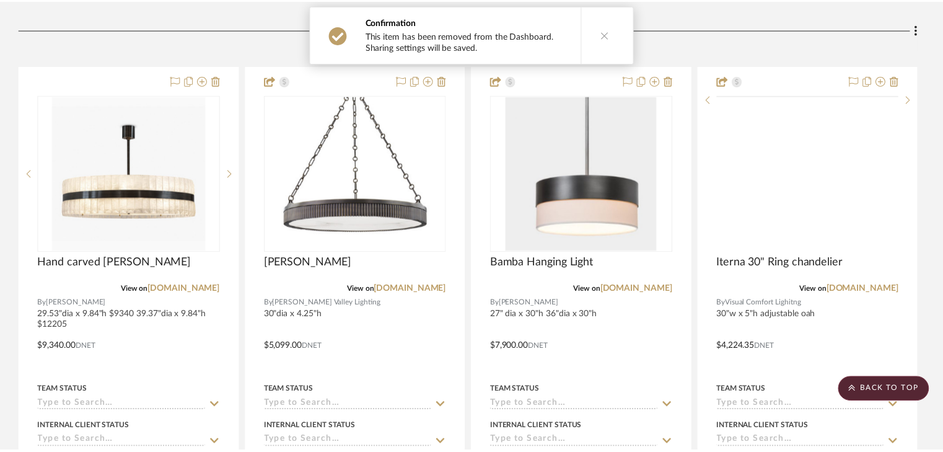
scroll to position [3262, 0]
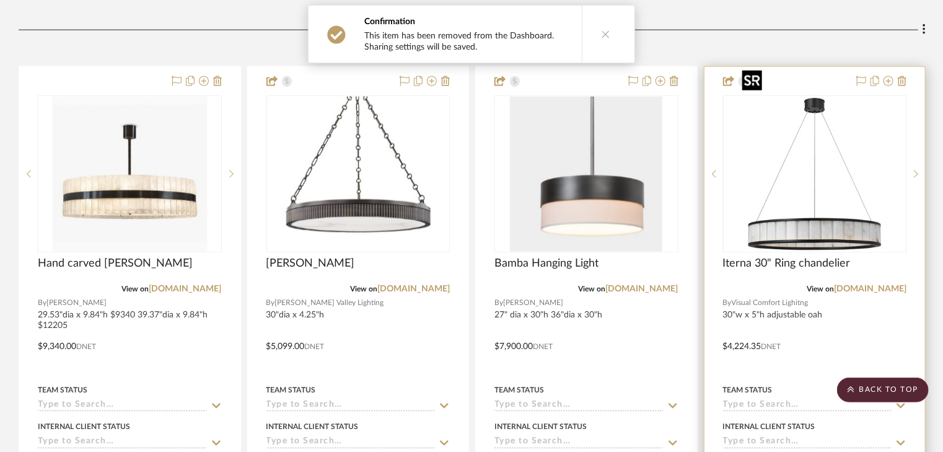
click at [833, 126] on img "0" at bounding box center [824, 174] width 155 height 155
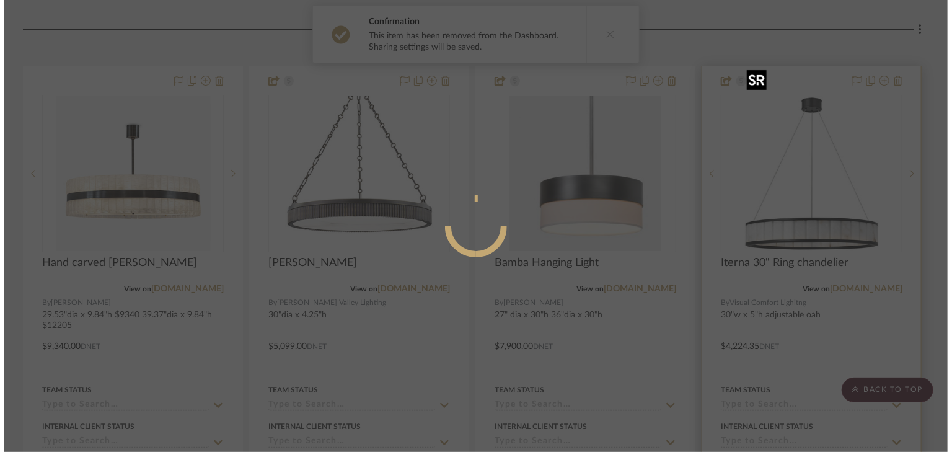
scroll to position [0, 0]
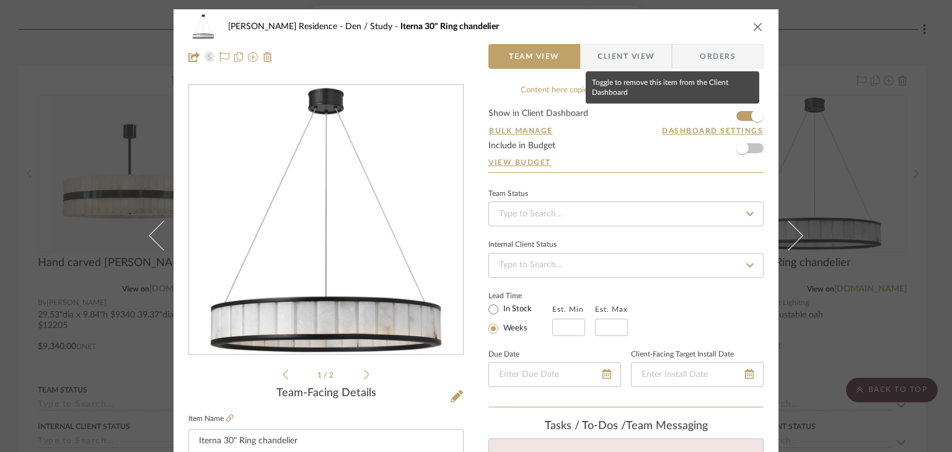
click at [735, 117] on form "Show in Client Dashboard Bulk Manage Dashboard Settings Include in Budget View …" at bounding box center [625, 140] width 275 height 63
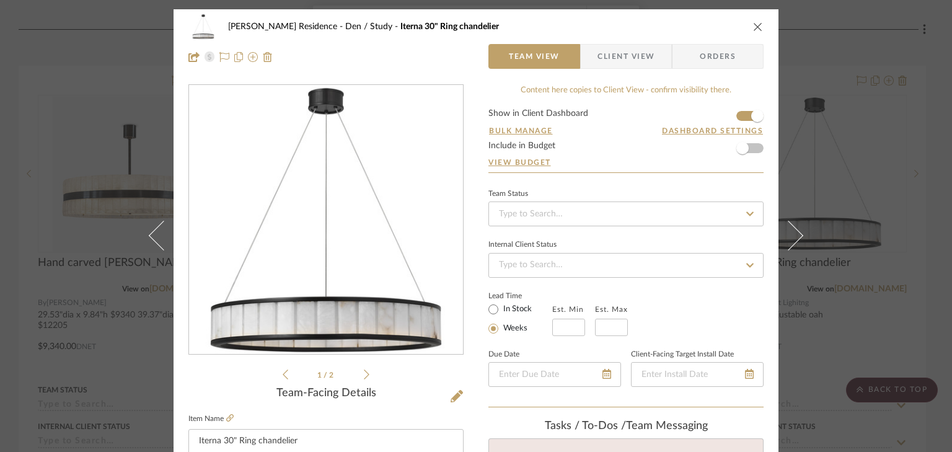
click at [735, 116] on form "Show in Client Dashboard Bulk Manage Dashboard Settings Include in Budget View …" at bounding box center [625, 140] width 275 height 63
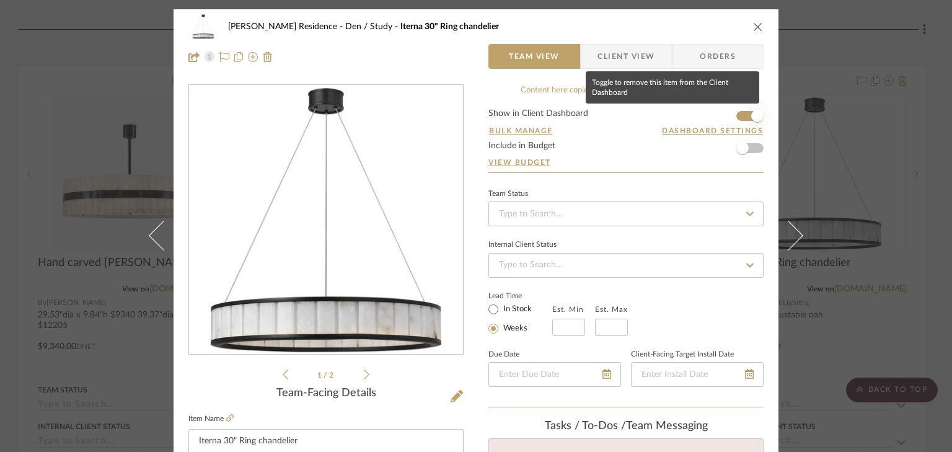
click at [744, 114] on span "button" at bounding box center [757, 115] width 27 height 27
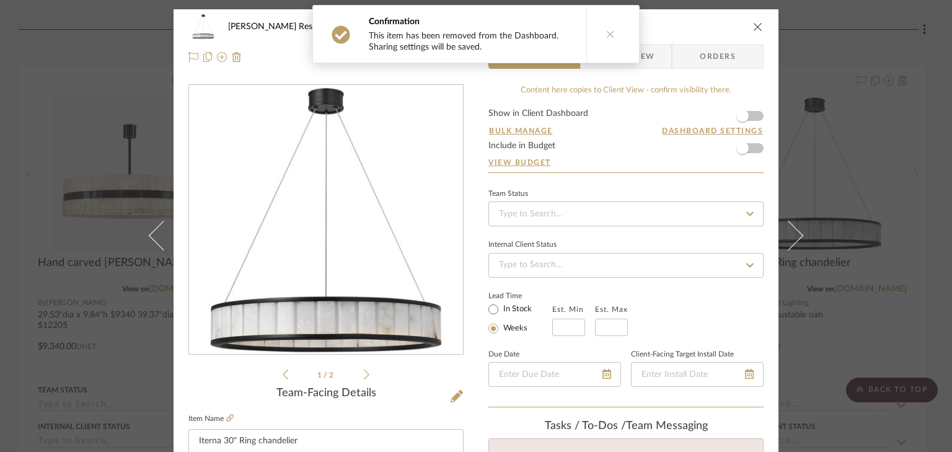
click at [885, 89] on div "Crain Residence Den / Study Iterna 30" Ring chandelier Team View Client View Or…" at bounding box center [476, 226] width 952 height 452
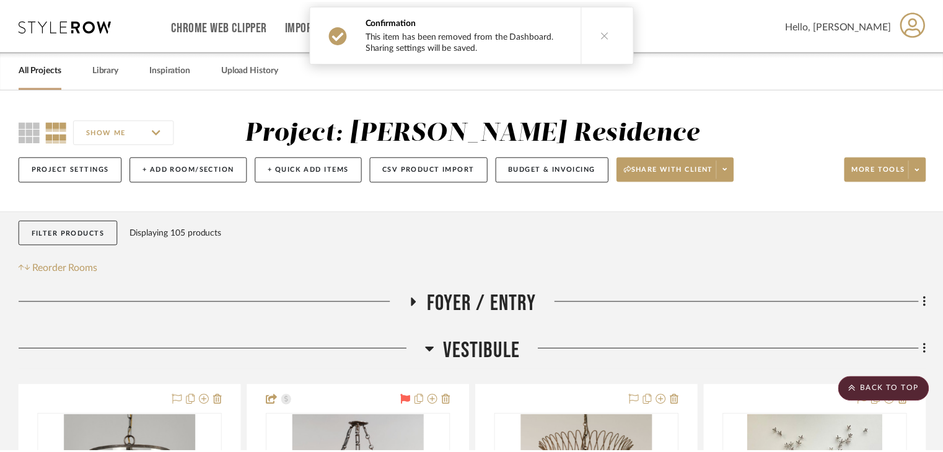
scroll to position [3262, 0]
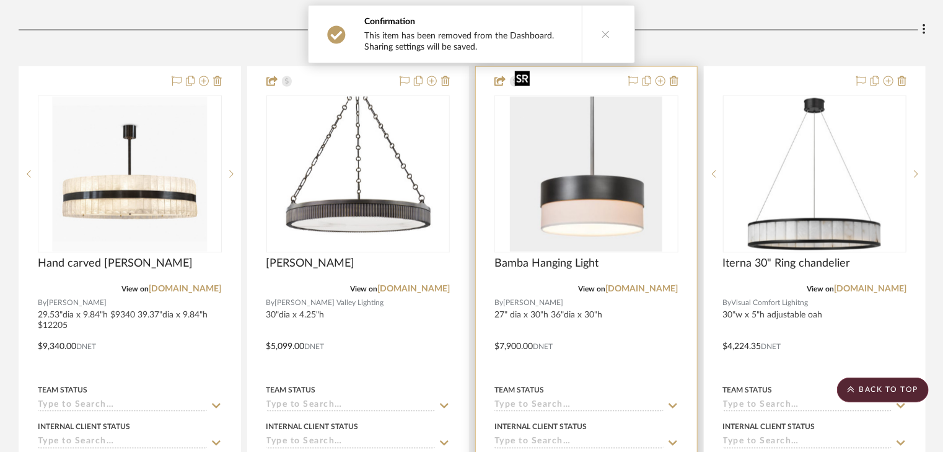
click at [610, 149] on img "0" at bounding box center [586, 174] width 152 height 155
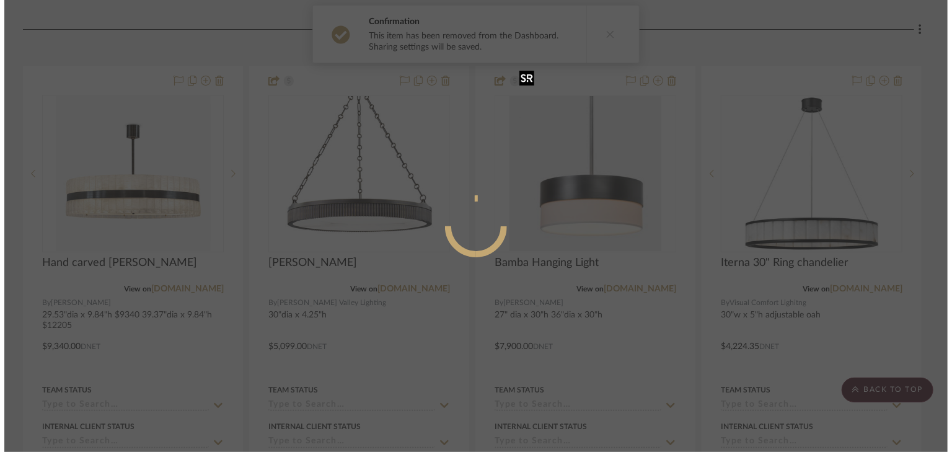
scroll to position [0, 0]
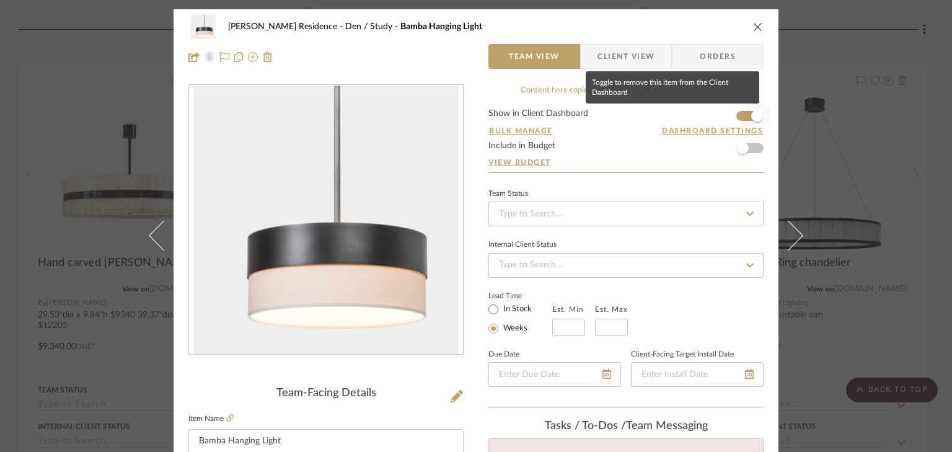
click at [744, 115] on span "button" at bounding box center [757, 115] width 27 height 27
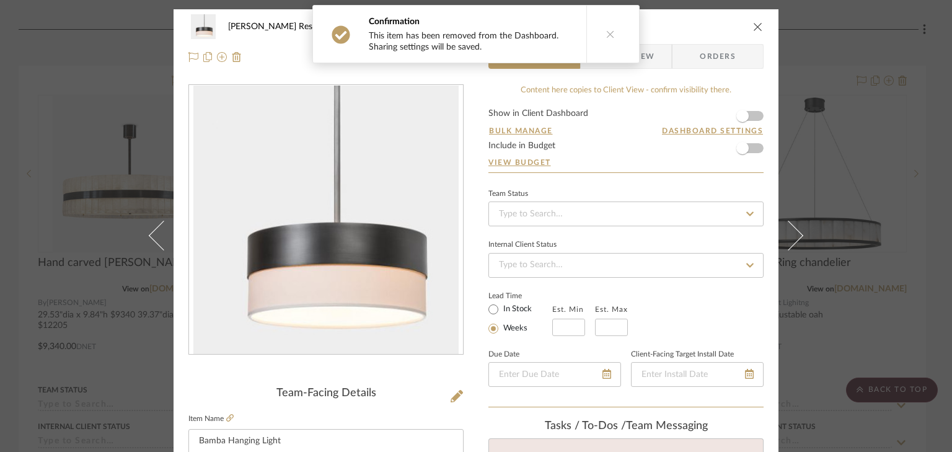
click at [841, 99] on div "Crain Residence Den / Study Bamba Hanging Light Team View Client View Orders Te…" at bounding box center [476, 226] width 952 height 452
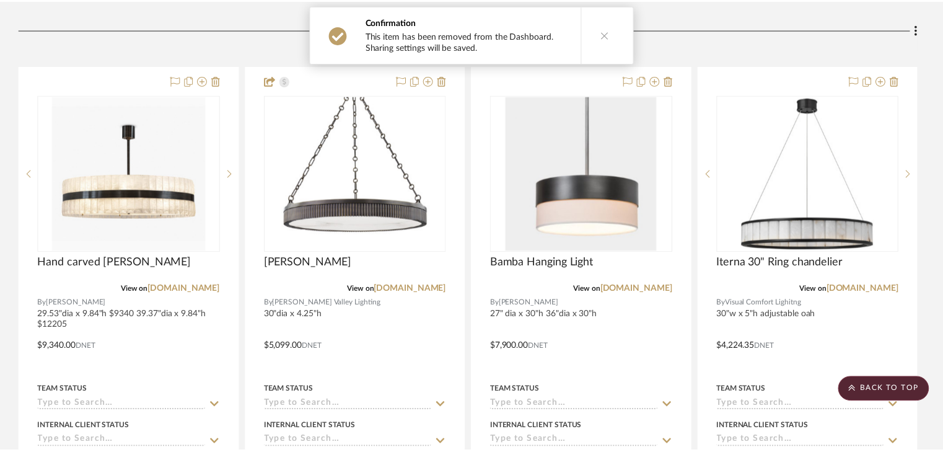
scroll to position [3262, 0]
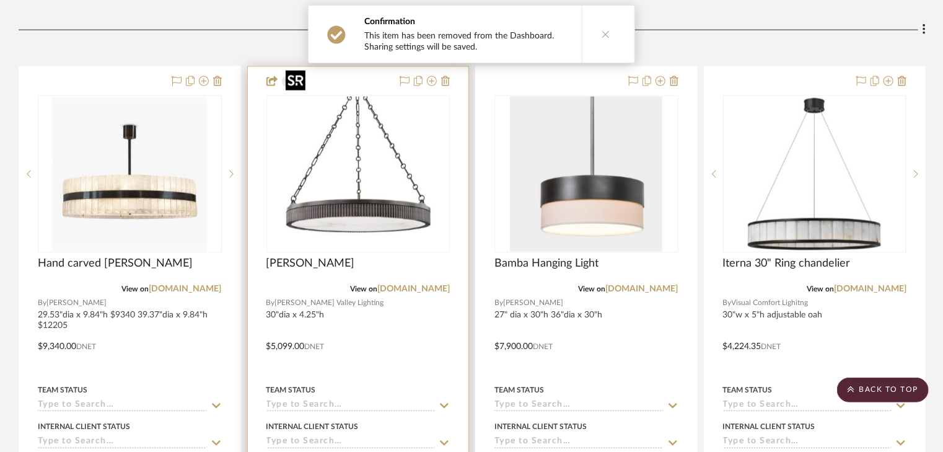
click at [382, 172] on img "0" at bounding box center [358, 174] width 155 height 155
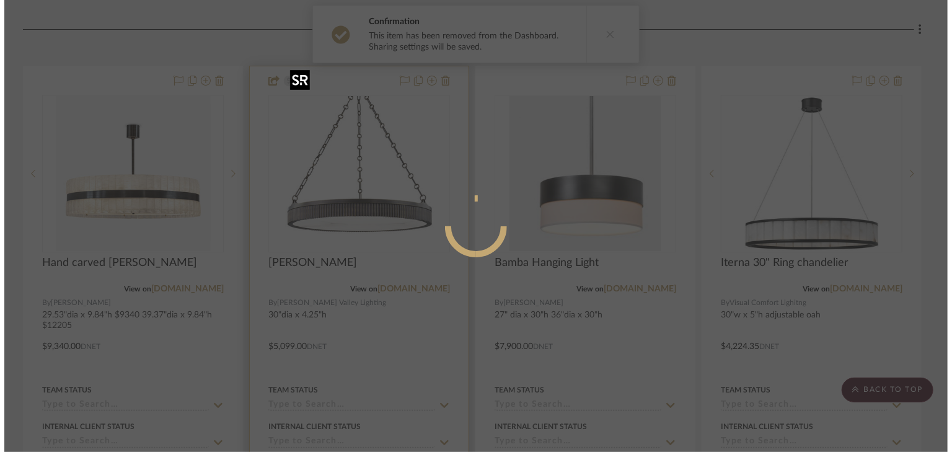
scroll to position [0, 0]
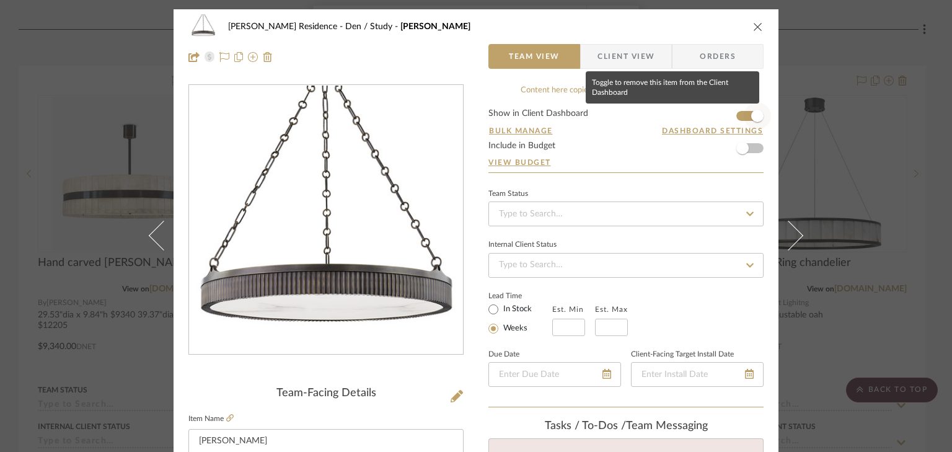
click at [744, 115] on span "button" at bounding box center [757, 115] width 27 height 27
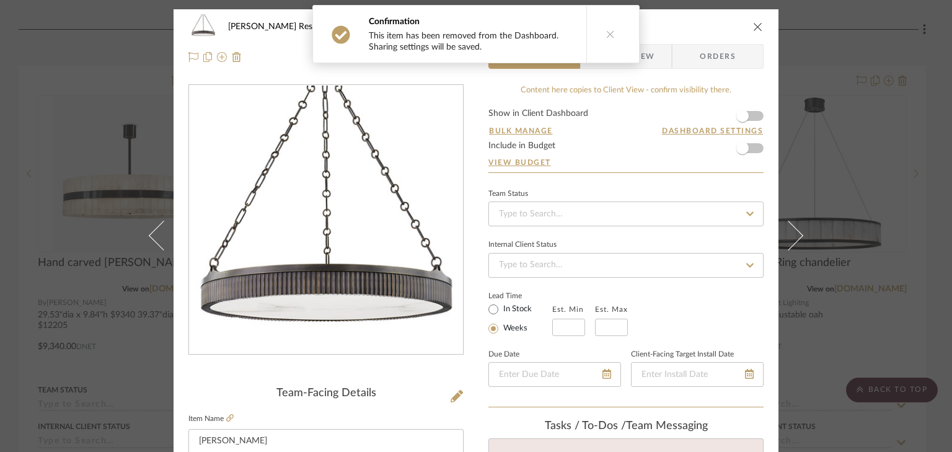
click at [861, 109] on div "Crain Residence Den / Study Lynden Chandelier Team View Client View Orders Team…" at bounding box center [476, 226] width 952 height 452
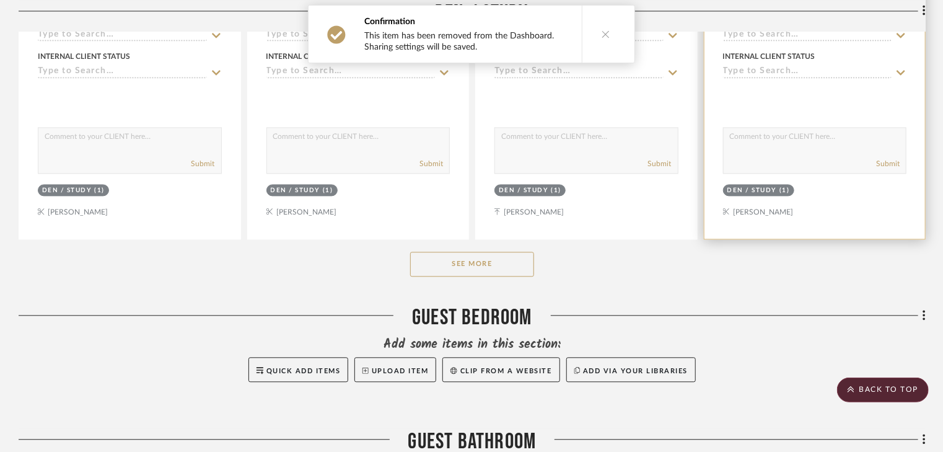
scroll to position [3658, 0]
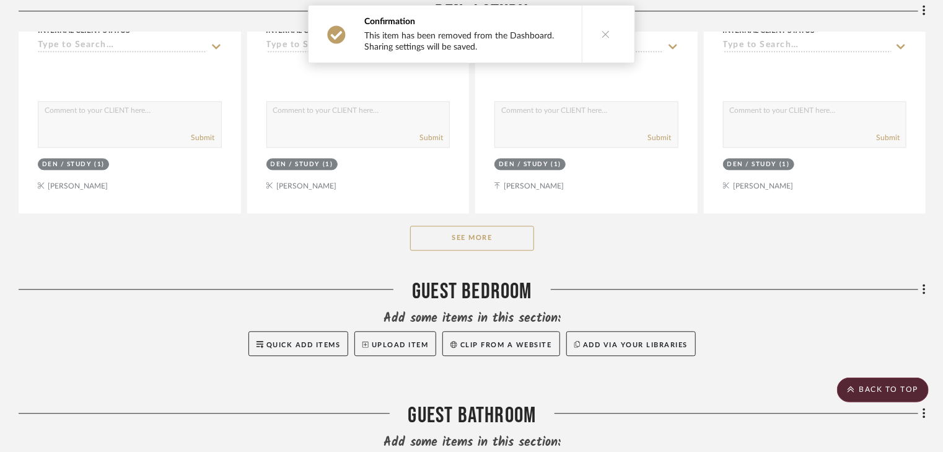
click at [488, 226] on button "See More" at bounding box center [472, 238] width 124 height 25
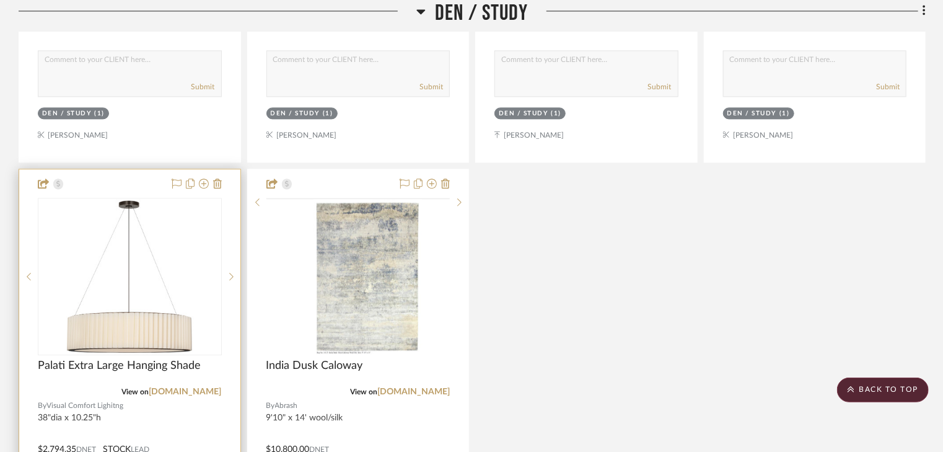
scroll to position [3708, 0]
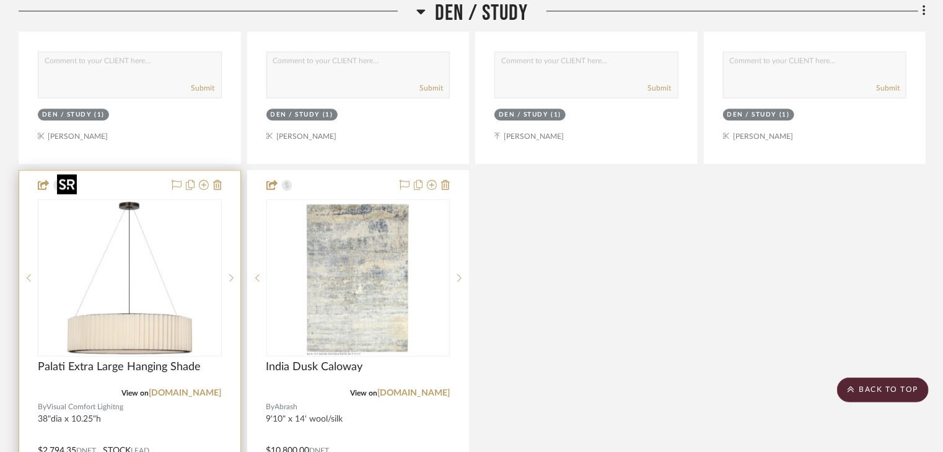
click at [0, 0] on img at bounding box center [0, 0] width 0 height 0
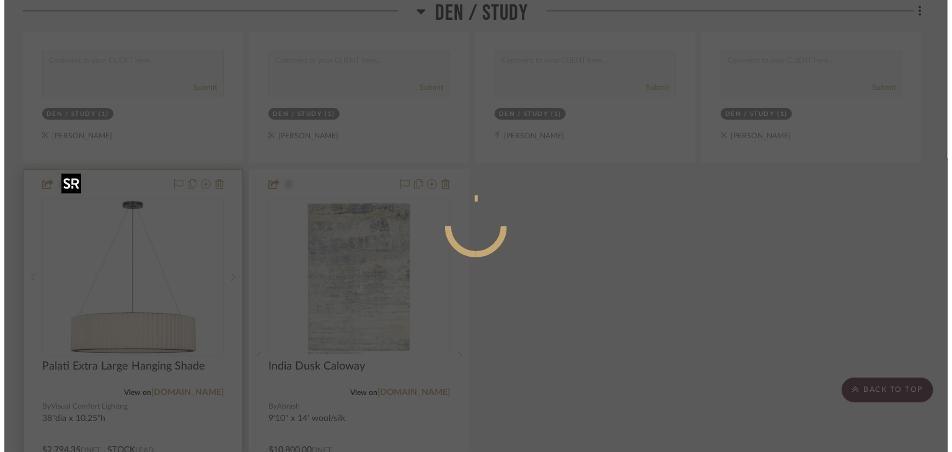
scroll to position [0, 0]
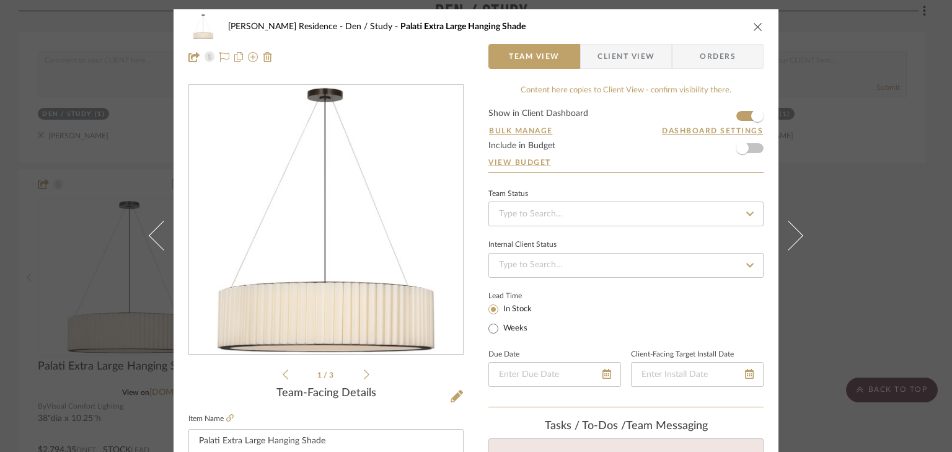
click at [739, 115] on form "Show in Client Dashboard Bulk Manage Dashboard Settings Include in Budget View …" at bounding box center [625, 140] width 275 height 63
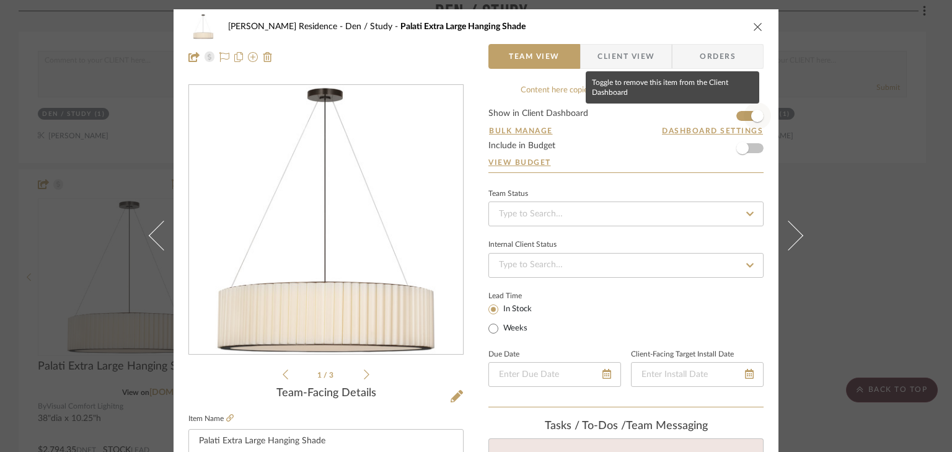
click at [744, 116] on span "button" at bounding box center [757, 115] width 27 height 27
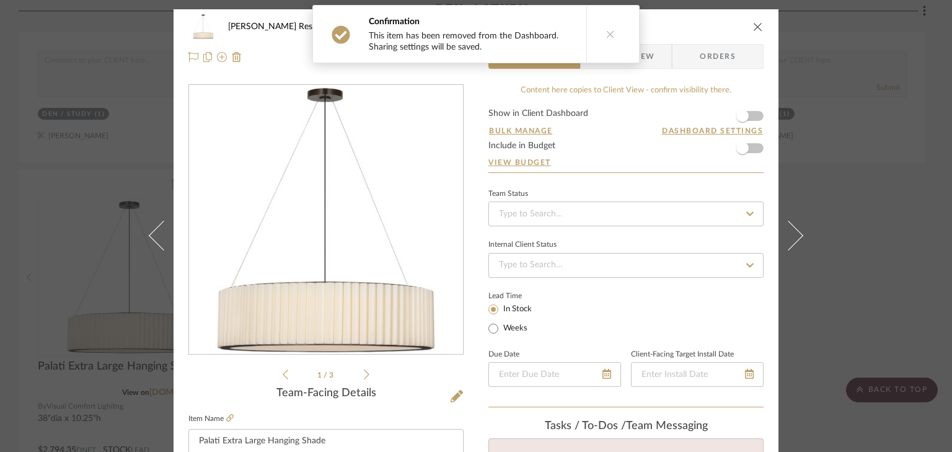
click at [858, 221] on div "Crain Residence Den / Study Palati Extra Large Hanging Shade Team View Client V…" at bounding box center [476, 226] width 952 height 452
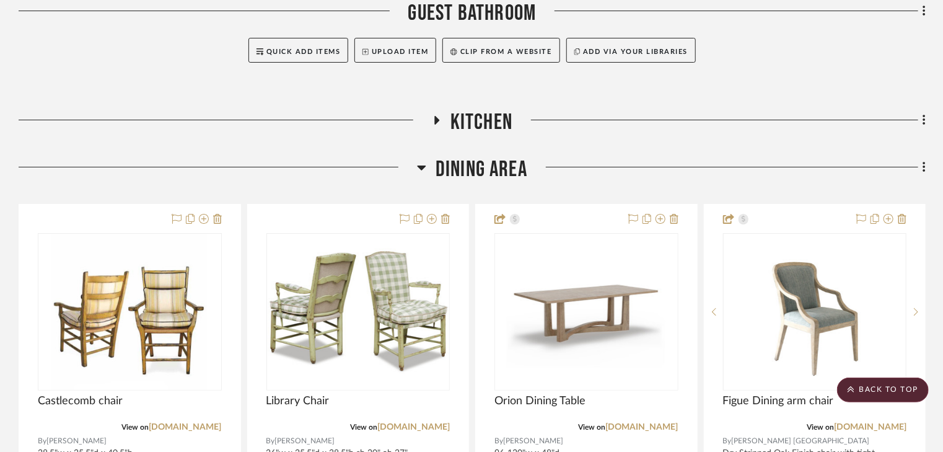
scroll to position [4699, 0]
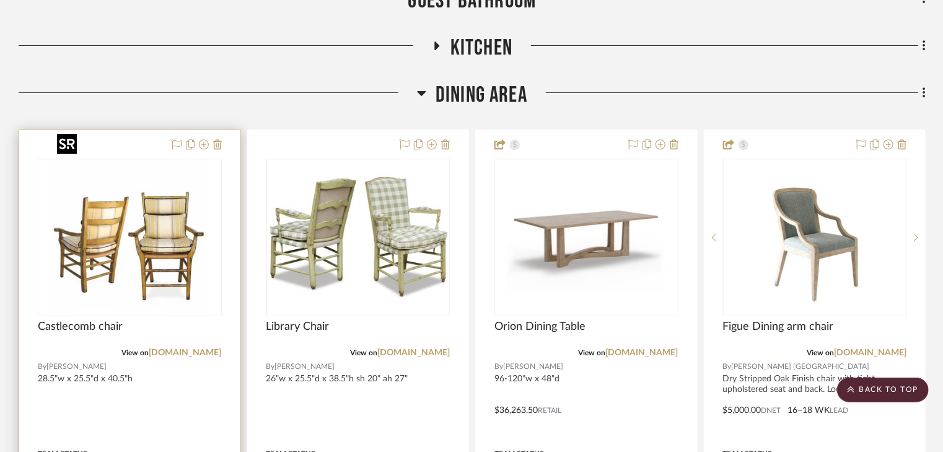
click at [116, 232] on img "0" at bounding box center [129, 237] width 155 height 155
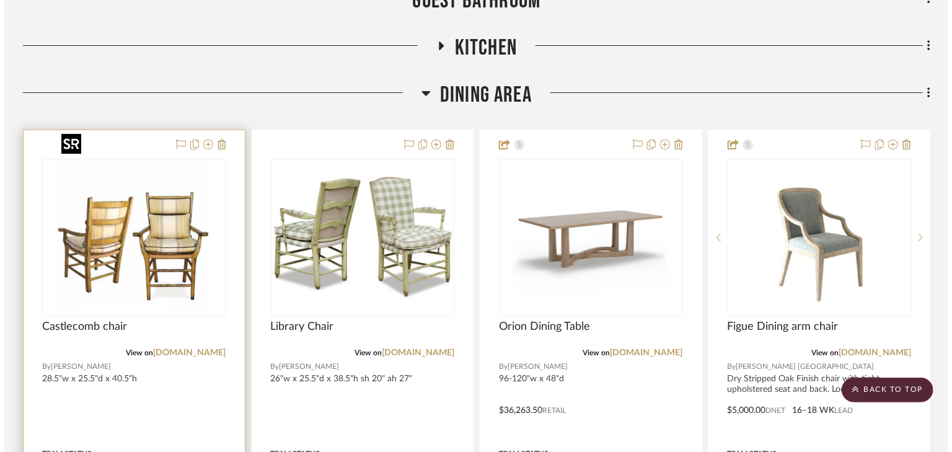
scroll to position [0, 0]
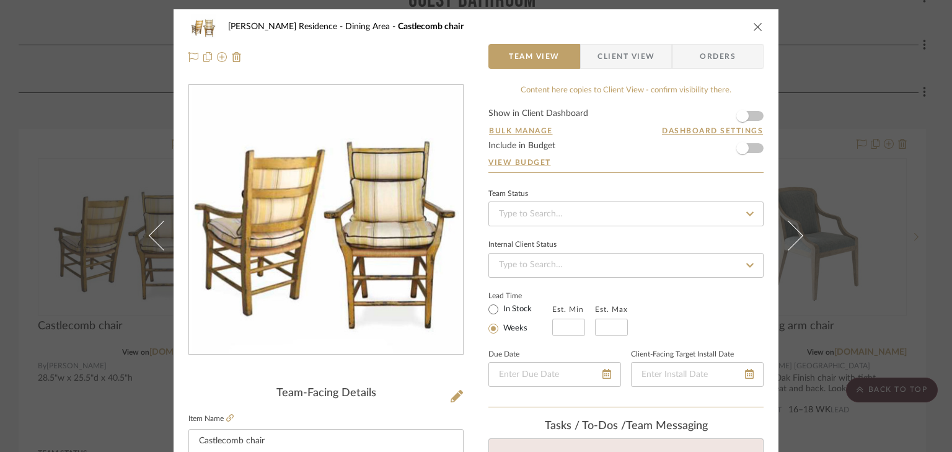
click at [753, 116] on form "Show in Client Dashboard Bulk Manage Dashboard Settings Include in Budget View …" at bounding box center [625, 140] width 275 height 63
click at [752, 116] on form "Show in Client Dashboard Bulk Manage Dashboard Settings Include in Budget View …" at bounding box center [625, 140] width 275 height 63
drag, startPoint x: 738, startPoint y: 115, endPoint x: 752, endPoint y: 115, distance: 13.6
click at [752, 115] on form "Show in Client Dashboard Bulk Manage Dashboard Settings Include in Budget View …" at bounding box center [625, 140] width 275 height 63
click at [755, 114] on form "Show in Client Dashboard Bulk Manage Dashboard Settings Include in Budget View …" at bounding box center [625, 140] width 275 height 63
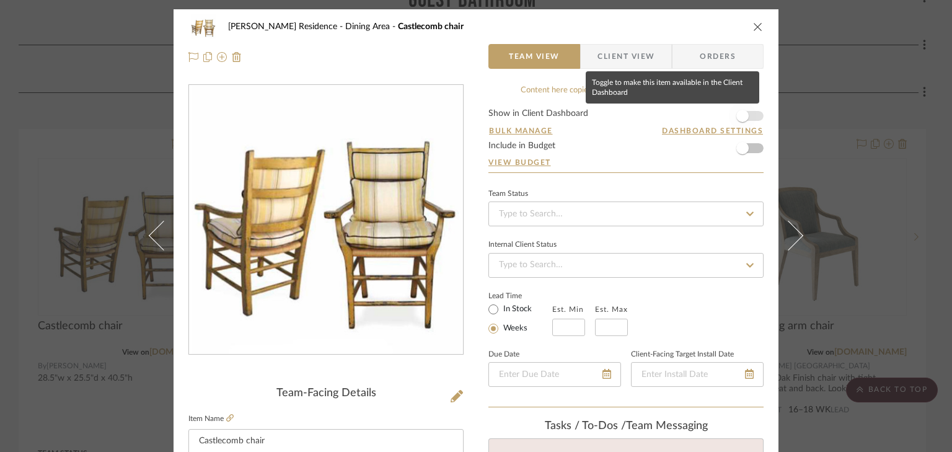
click at [750, 113] on span "button" at bounding box center [742, 115] width 27 height 27
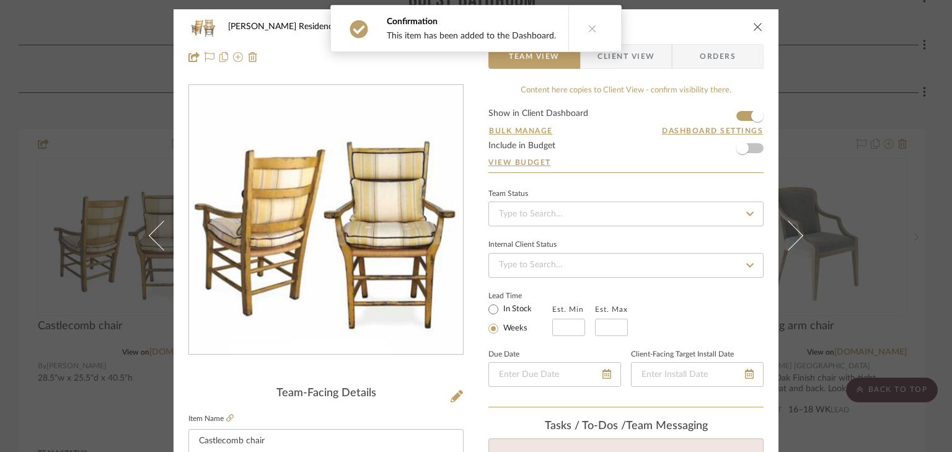
click at [630, 60] on span "Client View" at bounding box center [625, 56] width 57 height 25
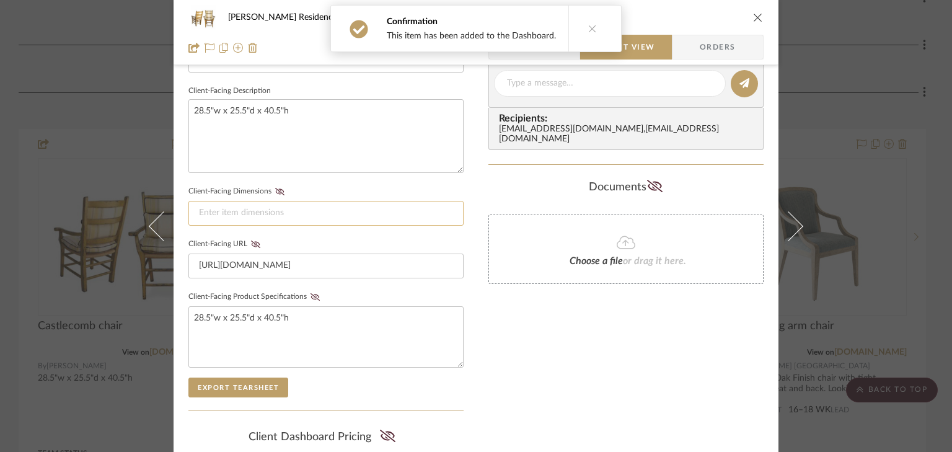
scroll to position [446, 0]
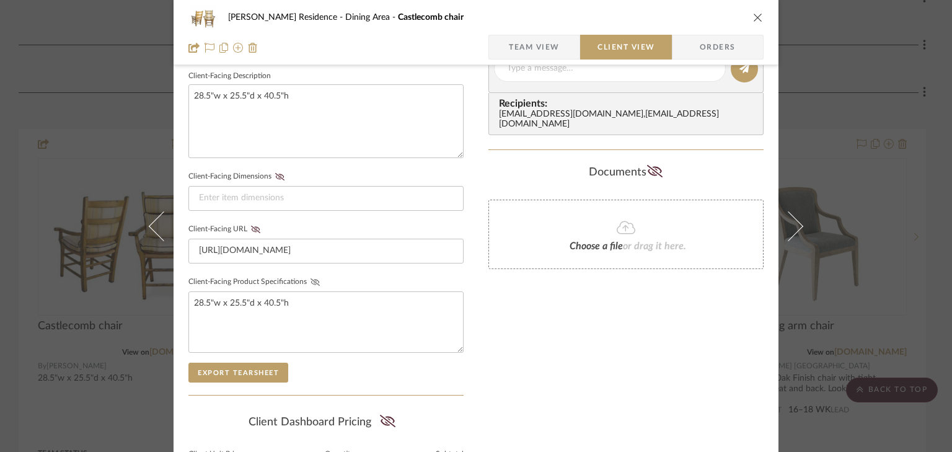
click at [310, 280] on icon at bounding box center [314, 281] width 9 height 7
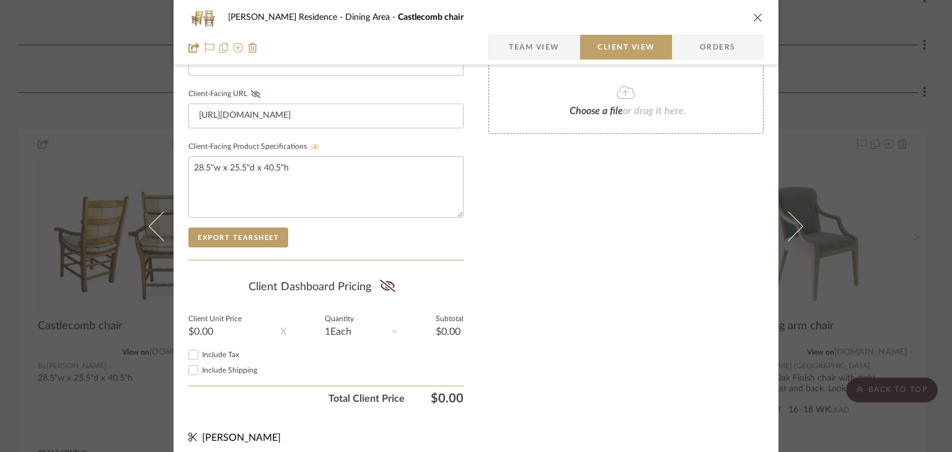
scroll to position [587, 0]
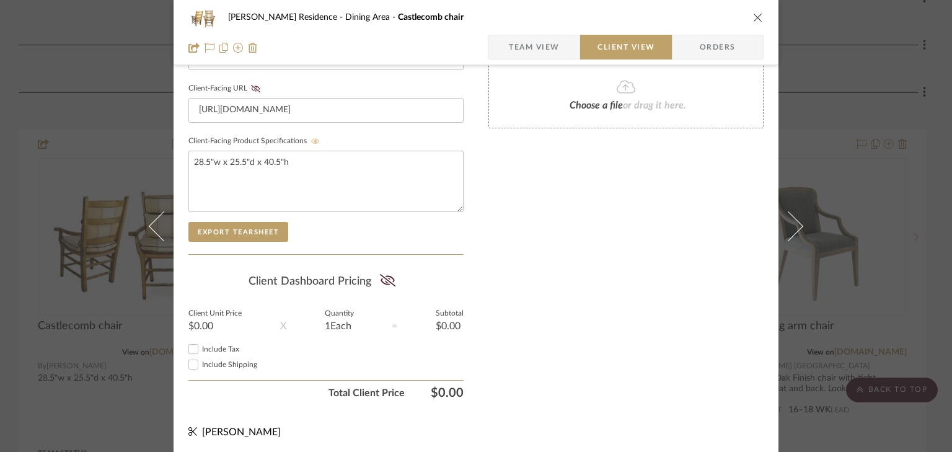
click at [858, 99] on div "Crain Residence Dining Area Castlecomb chair Team View Client View Orders Clien…" at bounding box center [476, 226] width 952 height 452
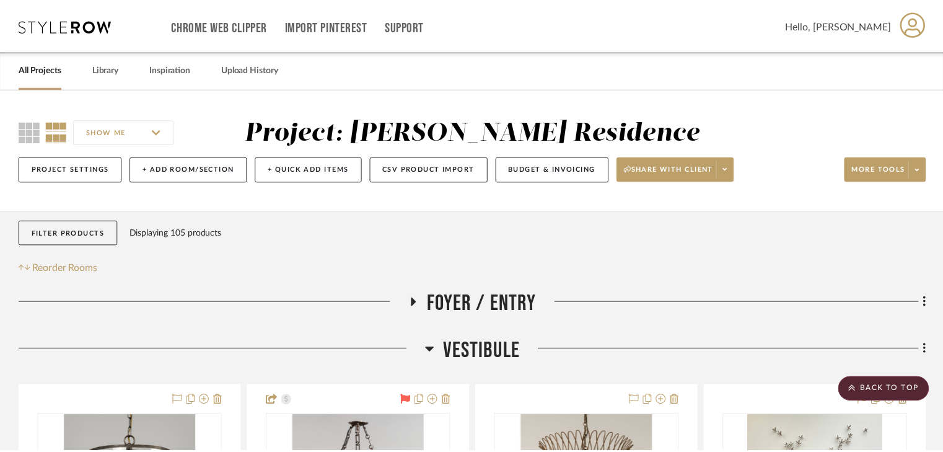
scroll to position [4699, 0]
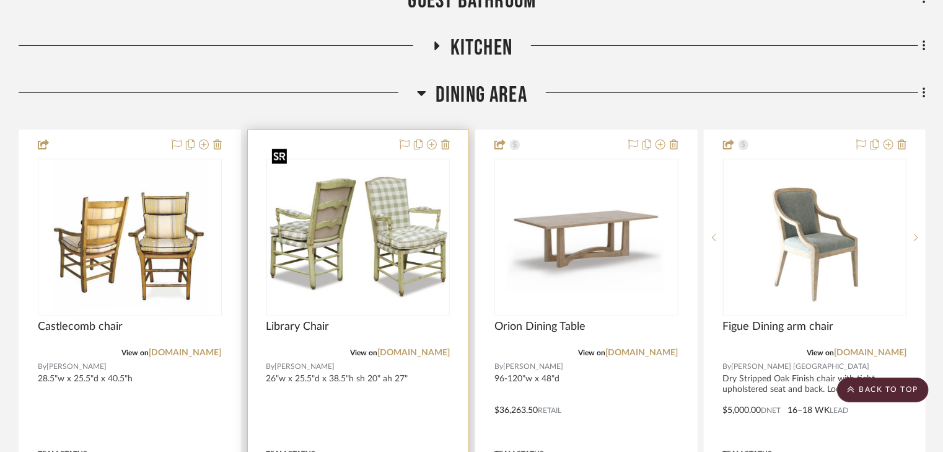
click at [380, 193] on img "0" at bounding box center [359, 236] width 182 height 127
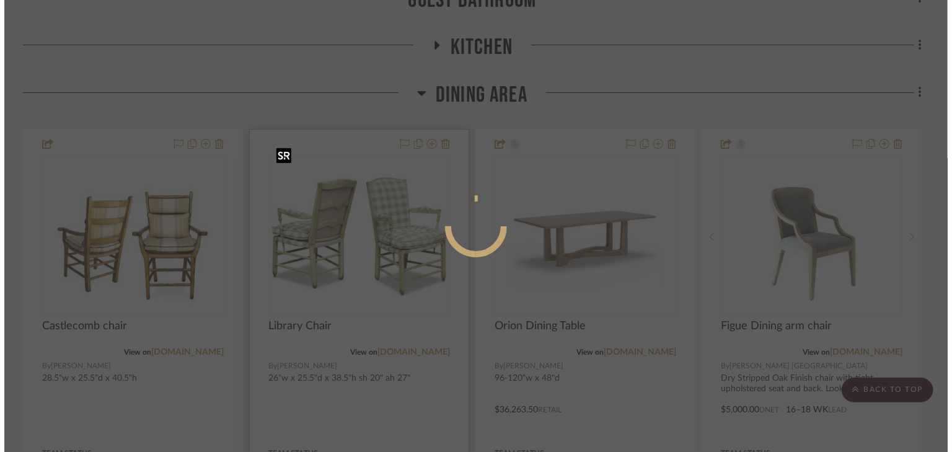
scroll to position [0, 0]
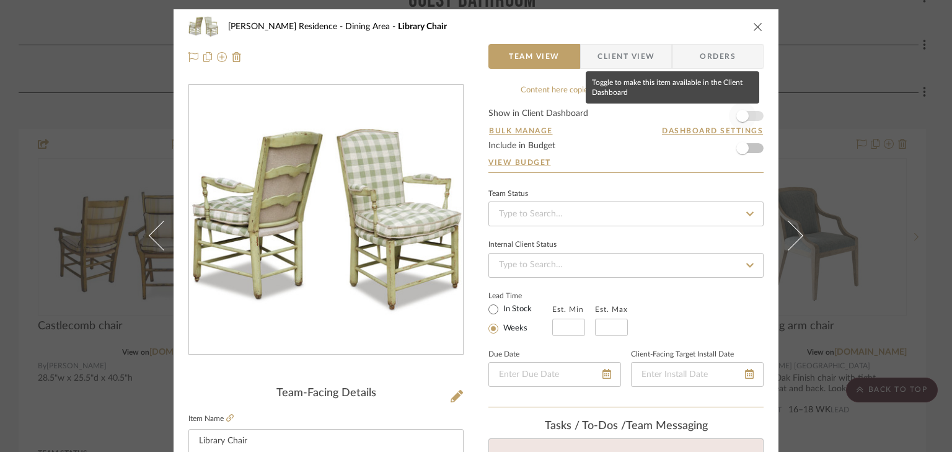
click at [751, 116] on span "button" at bounding box center [742, 115] width 27 height 27
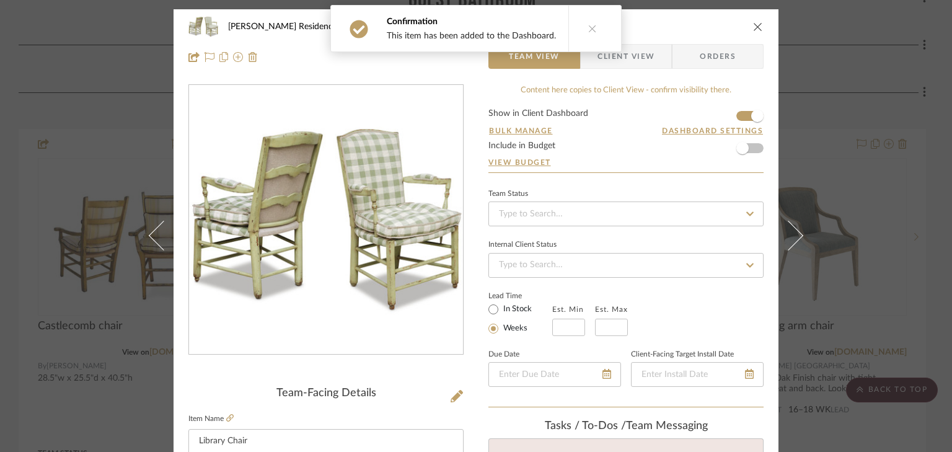
click at [618, 54] on div "Confirmation This item has been added to the Dashboard." at bounding box center [475, 28] width 301 height 57
click at [622, 59] on span "Client View" at bounding box center [625, 56] width 57 height 25
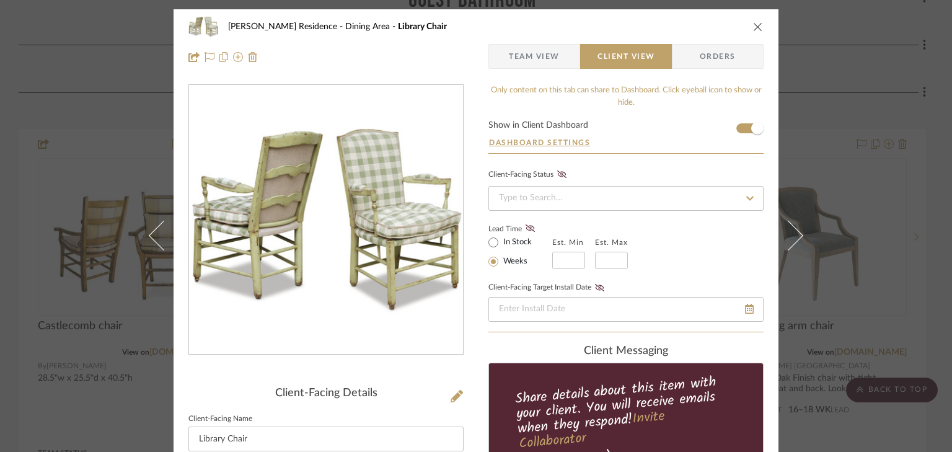
click at [851, 67] on div "Crain Residence Dining Area Library Chair Team View Client View Orders Client-F…" at bounding box center [476, 226] width 952 height 452
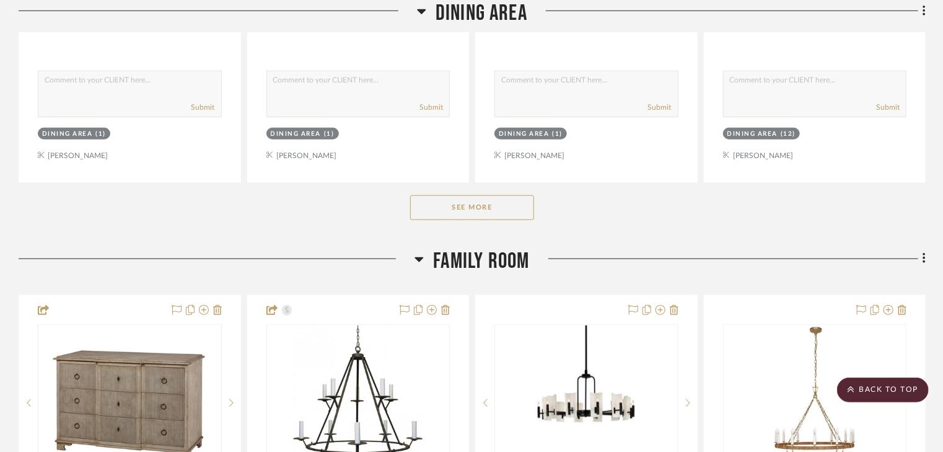
scroll to position [5195, 0]
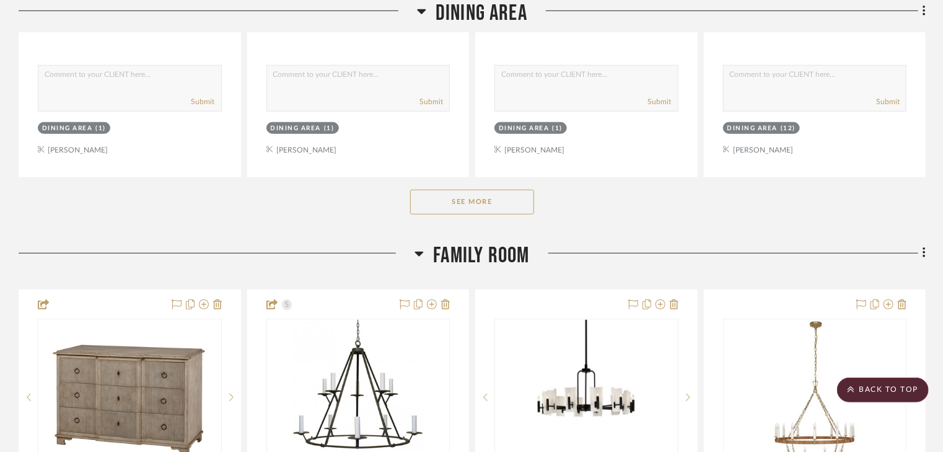
click at [486, 190] on button "See More" at bounding box center [472, 202] width 124 height 25
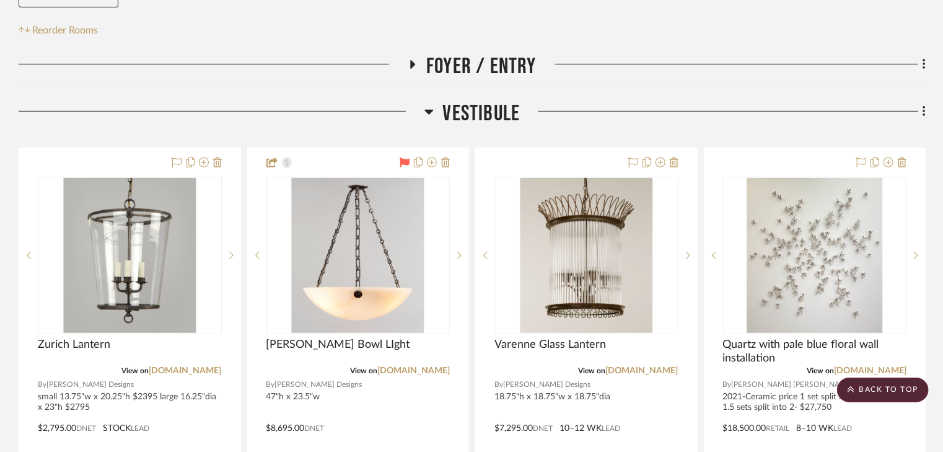
scroll to position [17, 0]
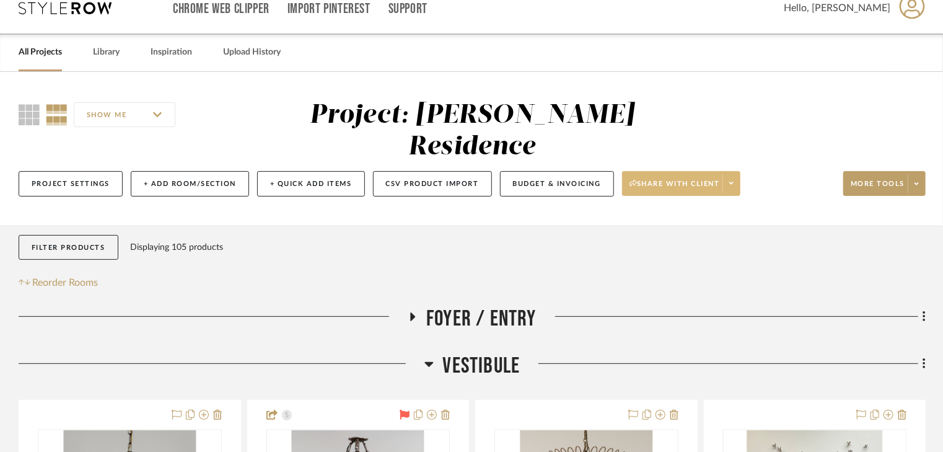
click at [687, 179] on span "Share with client" at bounding box center [675, 188] width 90 height 19
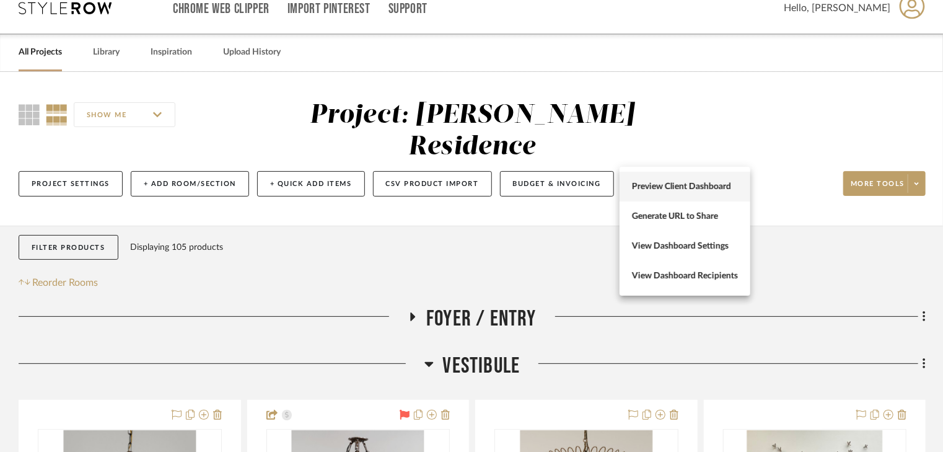
click at [668, 183] on span "Preview Client Dashboard" at bounding box center [685, 187] width 106 height 11
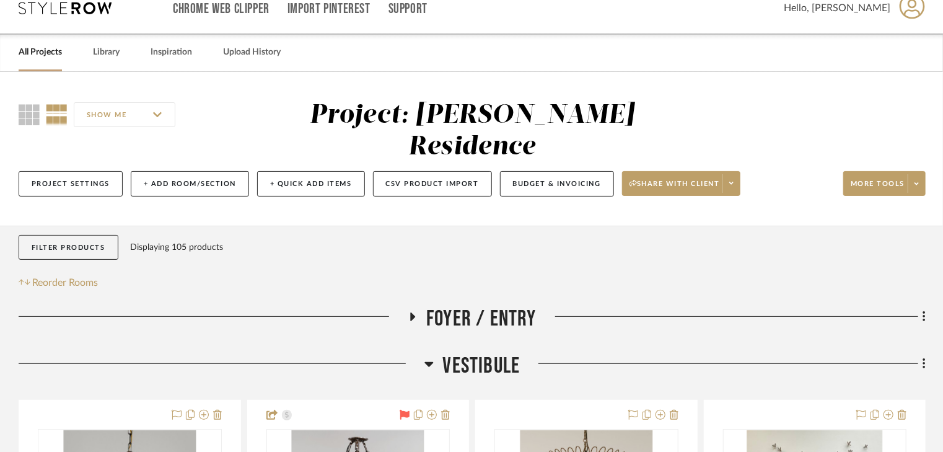
click at [411, 312] on icon at bounding box center [413, 316] width 5 height 9
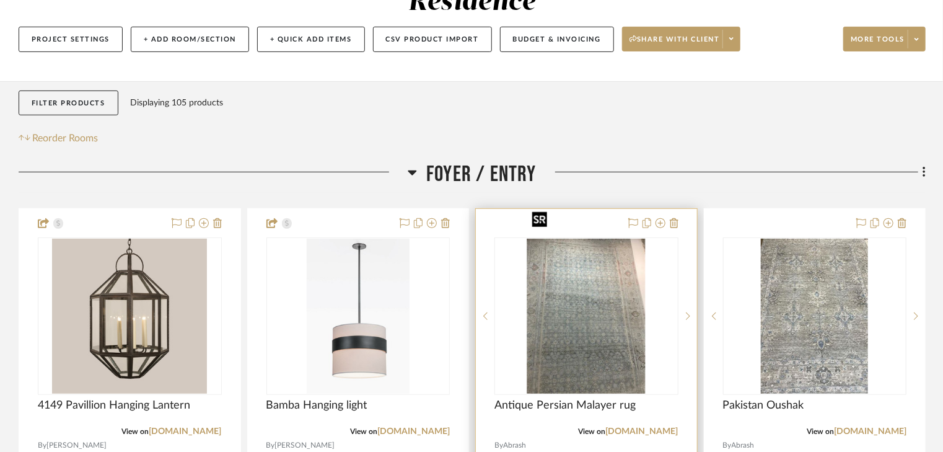
scroll to position [166, 0]
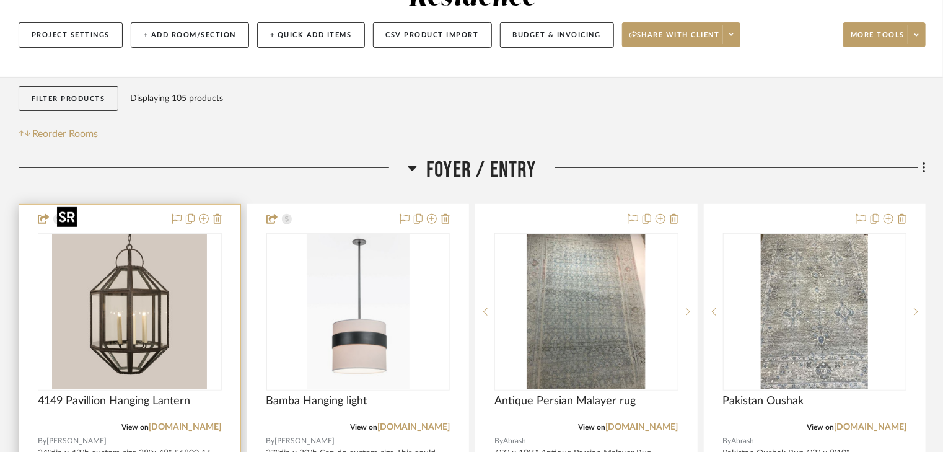
click at [0, 0] on img at bounding box center [0, 0] width 0 height 0
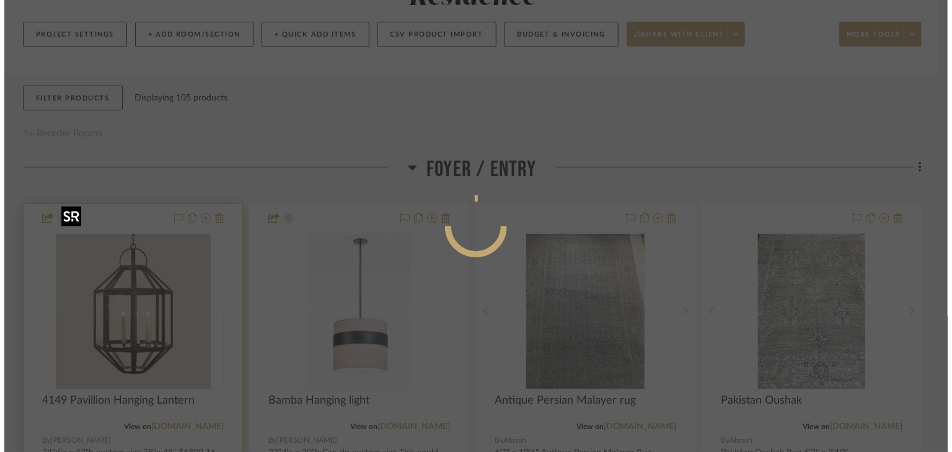
scroll to position [0, 0]
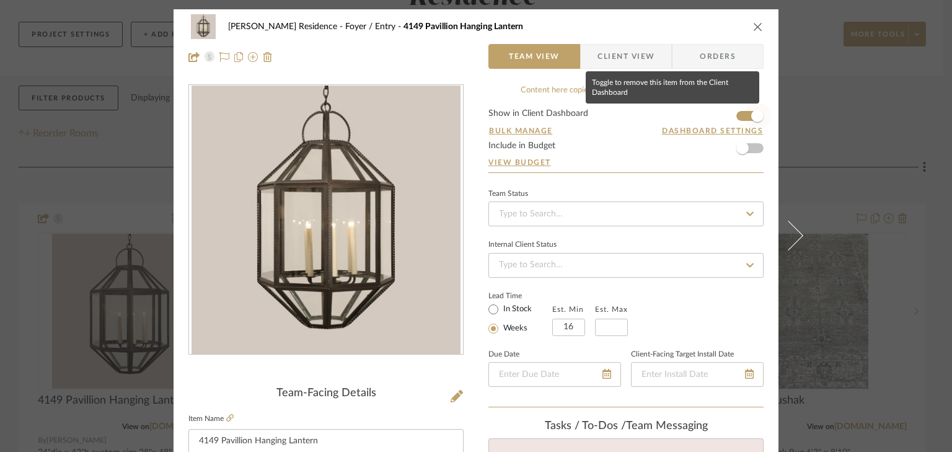
click at [744, 115] on span "button" at bounding box center [757, 115] width 27 height 27
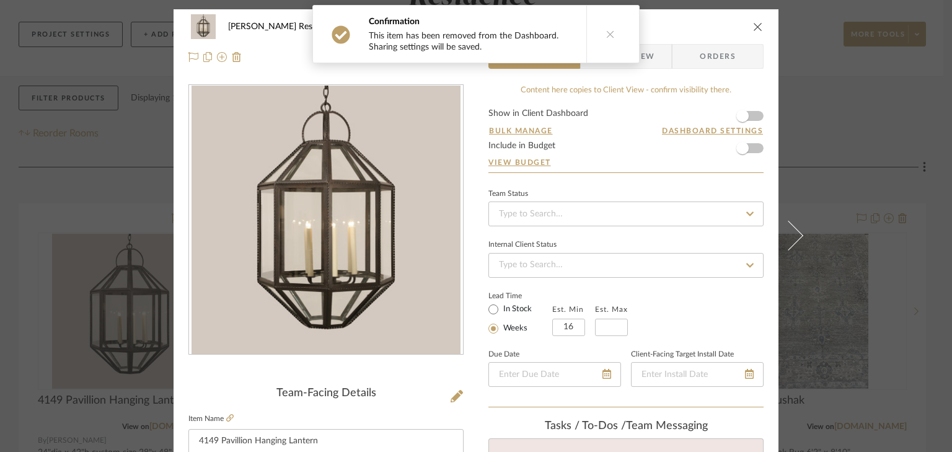
click at [841, 96] on div "Crain Residence Foyer / Entry 4149 Pavillion Hanging Lantern Team View Client V…" at bounding box center [476, 226] width 952 height 452
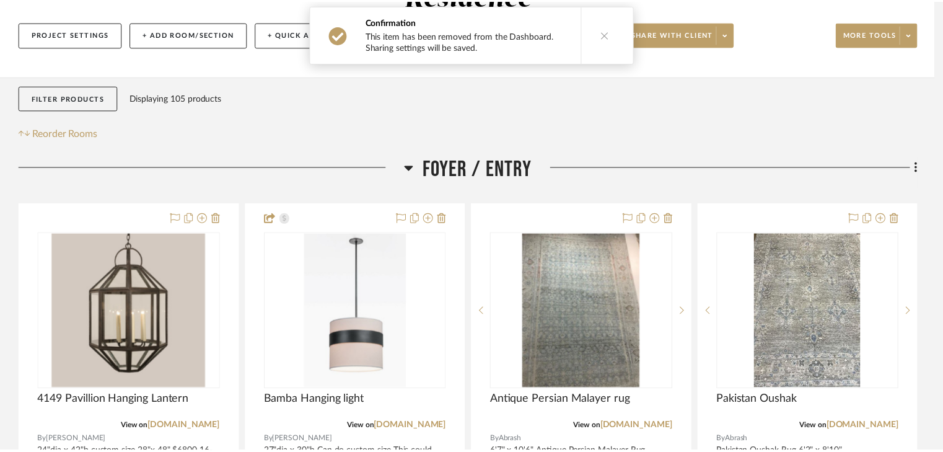
scroll to position [166, 0]
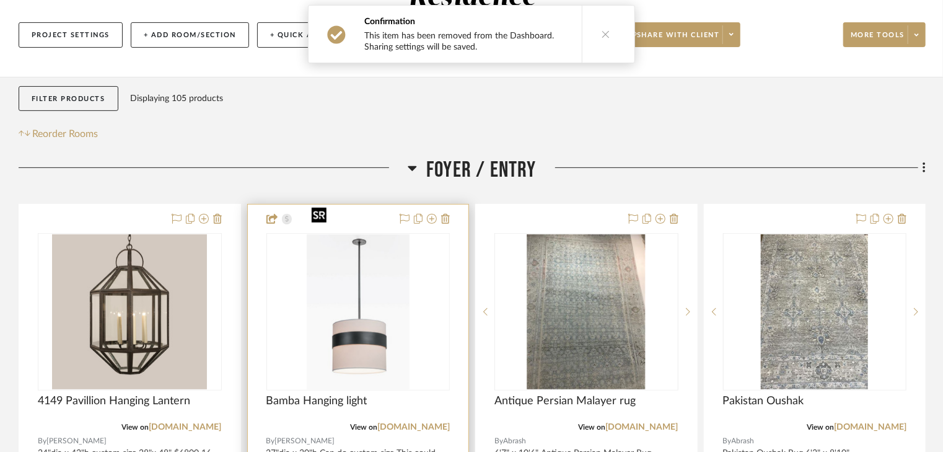
click at [380, 273] on img "0" at bounding box center [358, 311] width 103 height 155
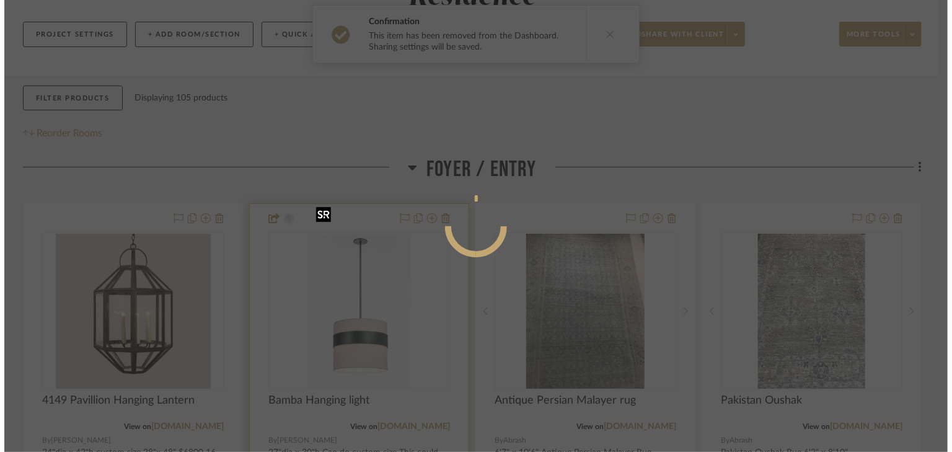
scroll to position [0, 0]
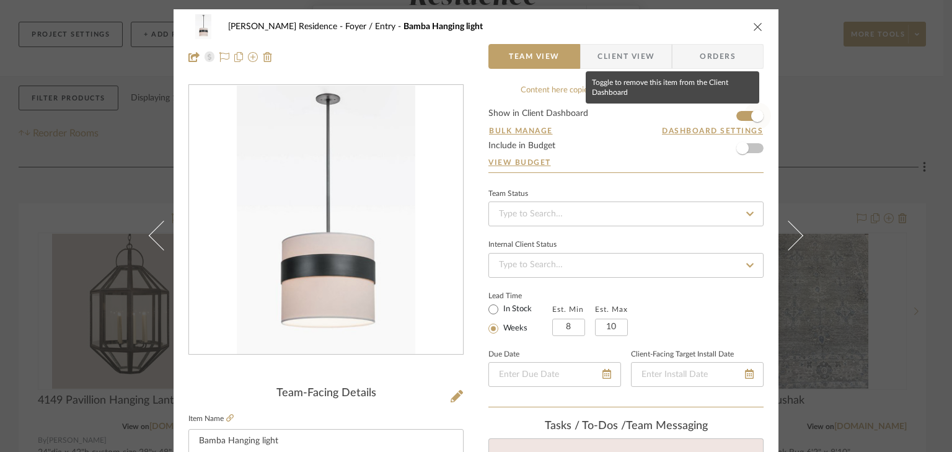
click at [744, 116] on span "button" at bounding box center [757, 115] width 27 height 27
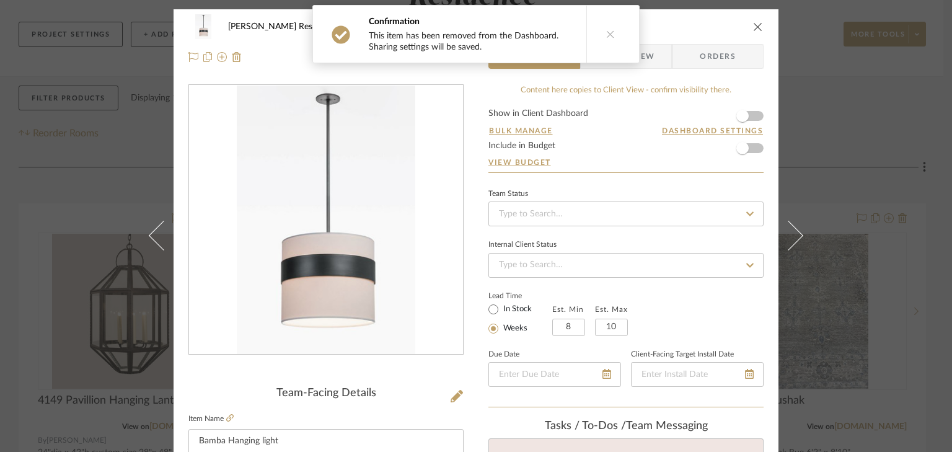
click at [826, 100] on div "Crain Residence Foyer / Entry Bamba Hanging light Team View Client View Orders …" at bounding box center [476, 226] width 952 height 452
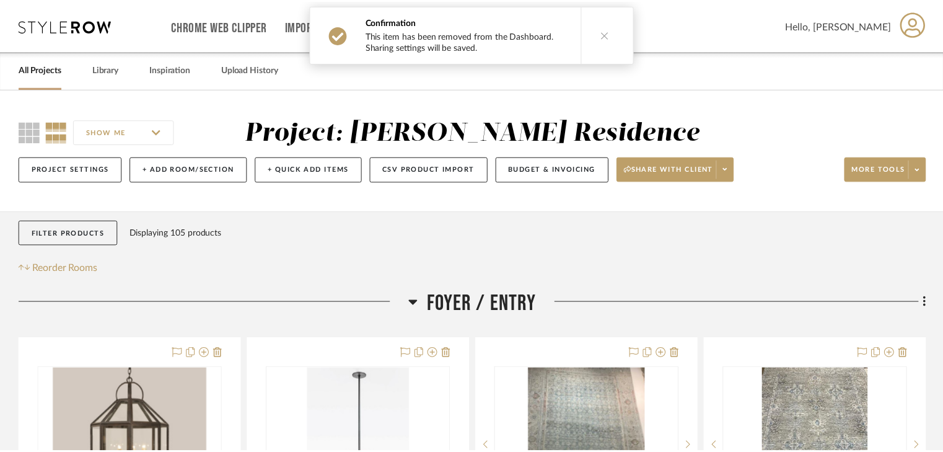
scroll to position [166, 0]
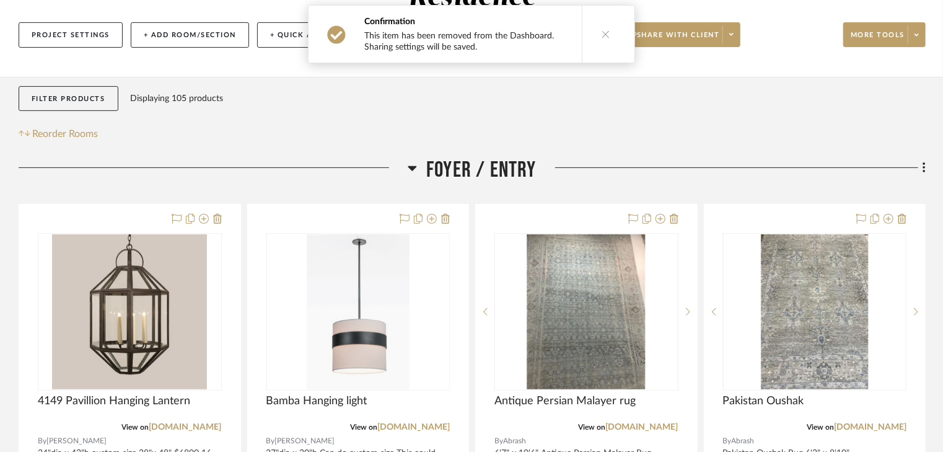
click at [818, 86] on div "Filter Products Displaying 105 products Reorder Rooms" at bounding box center [472, 114] width 907 height 56
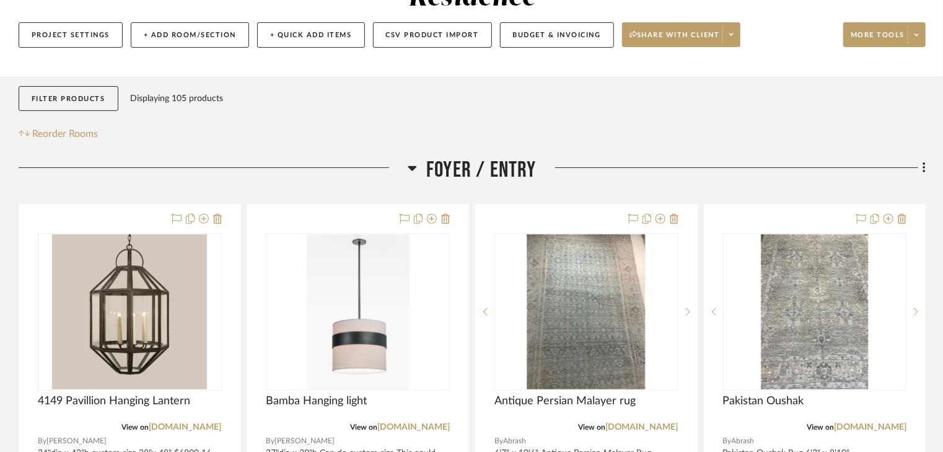
click at [941, 22] on div "SHOW ME Project: Crain Residence Project Settings + Add Room/Section + Quick Ad…" at bounding box center [471, 3] width 943 height 105
click at [682, 30] on span "Share with client" at bounding box center [675, 39] width 90 height 19
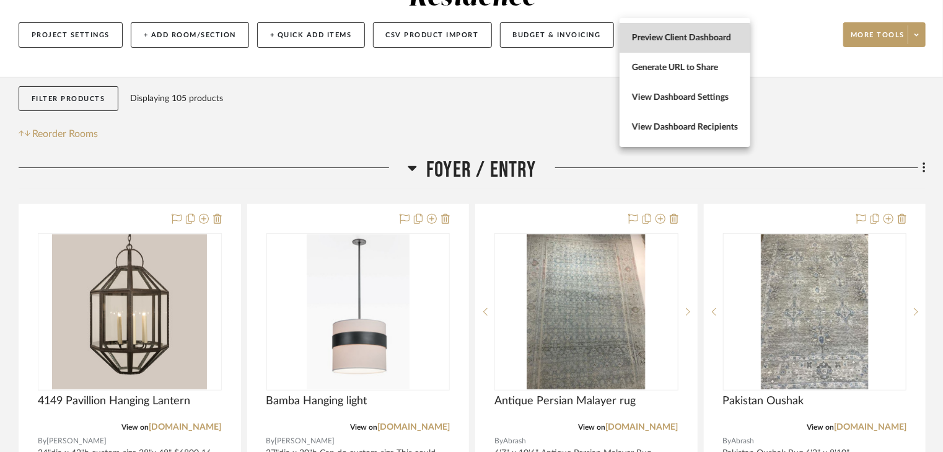
click at [674, 39] on span "Preview Client Dashboard" at bounding box center [685, 38] width 106 height 11
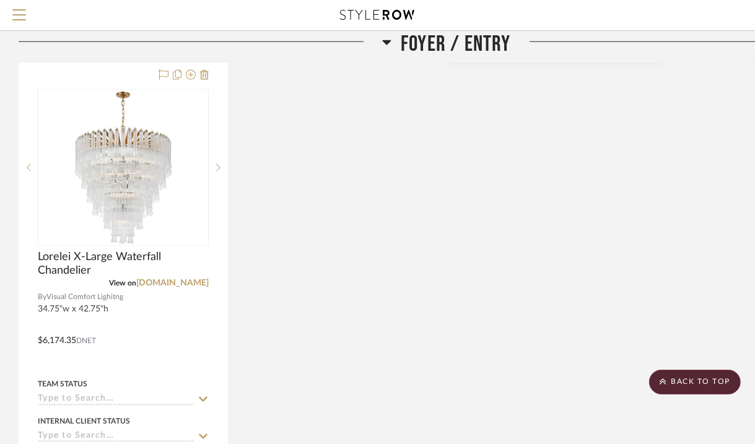
scroll to position [1437, 0]
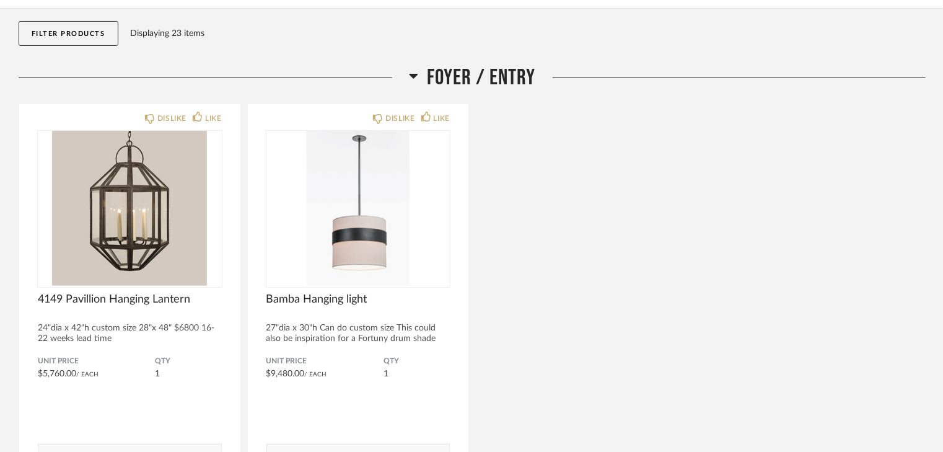
scroll to position [149, 0]
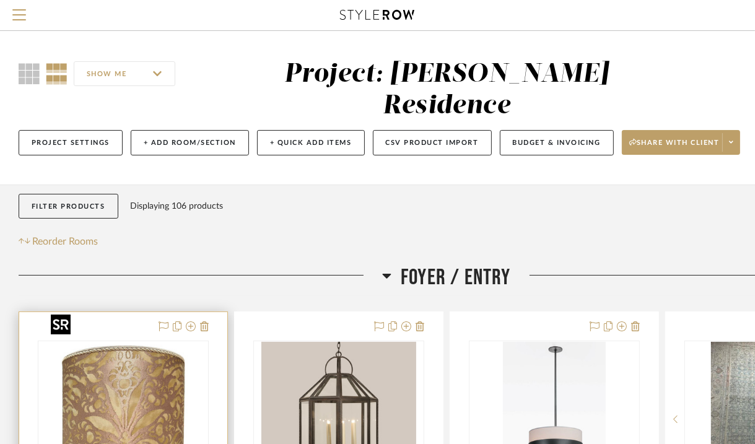
click at [0, 0] on img at bounding box center [0, 0] width 0 height 0
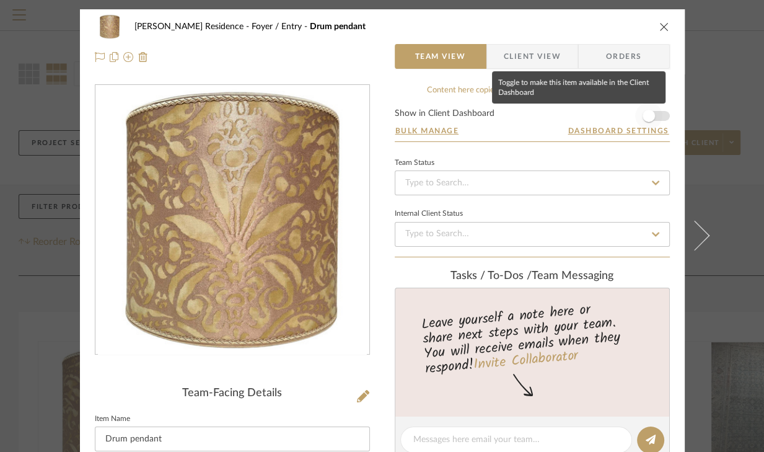
click at [653, 116] on span "button" at bounding box center [648, 115] width 27 height 27
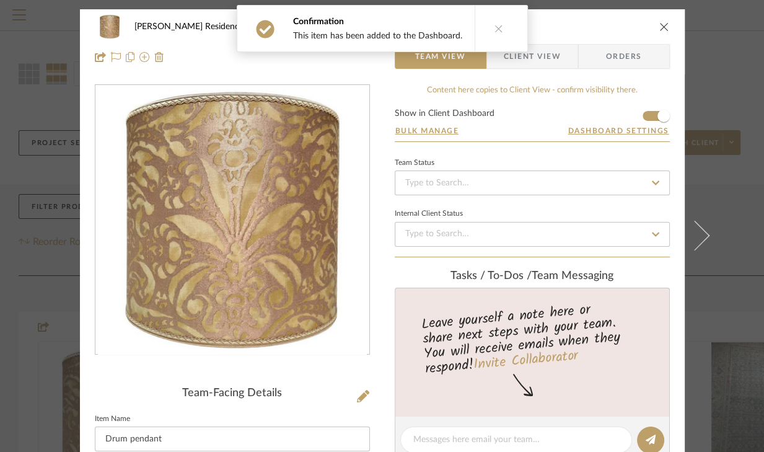
click at [530, 56] on span "Client View" at bounding box center [532, 56] width 57 height 25
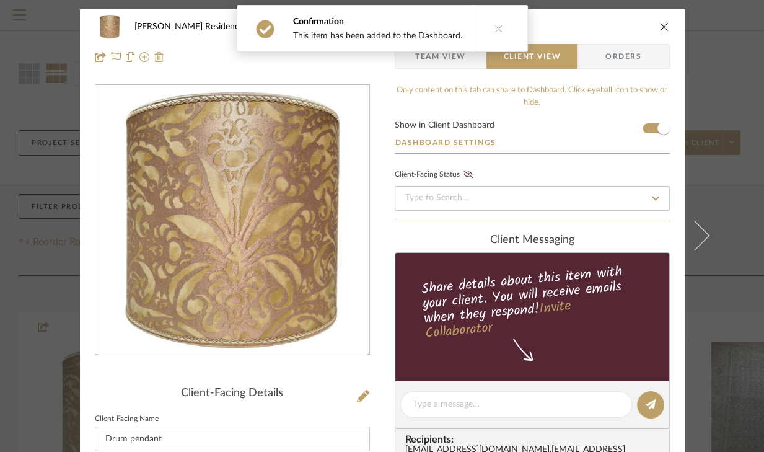
click at [659, 25] on icon "close" at bounding box center [664, 27] width 10 height 10
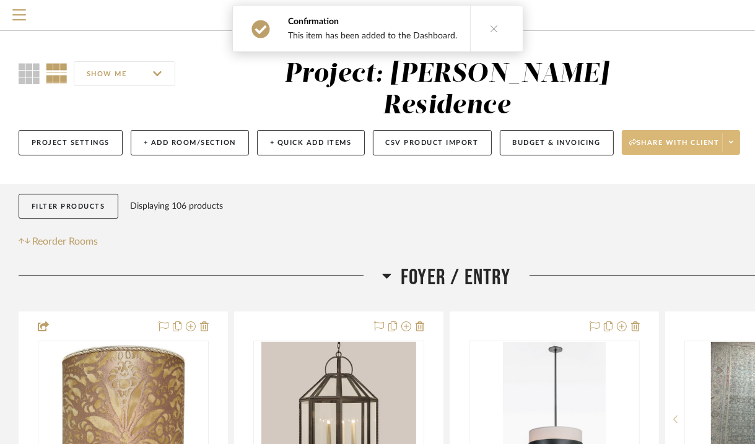
click at [647, 130] on button "Share with client" at bounding box center [681, 142] width 119 height 25
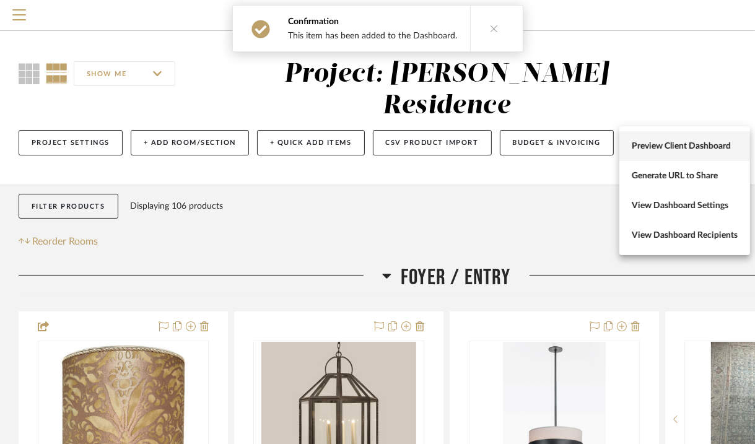
click at [649, 149] on span "Preview Client Dashboard" at bounding box center [685, 146] width 106 height 11
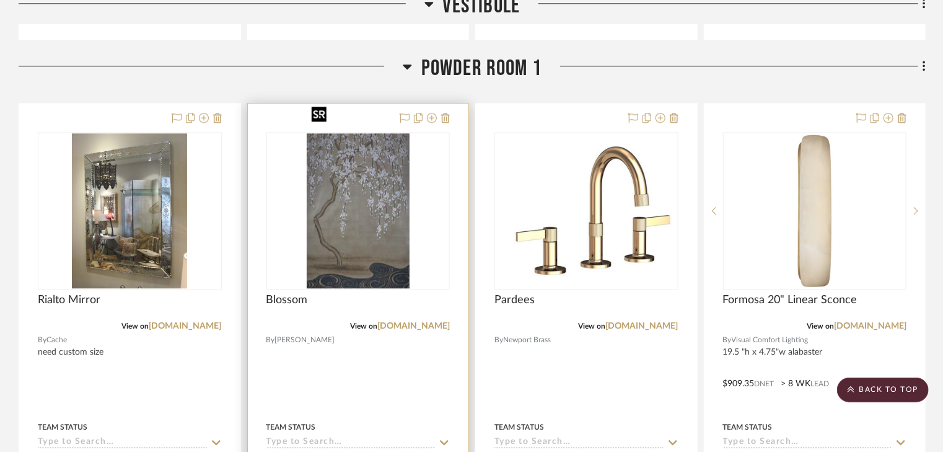
scroll to position [1487, 0]
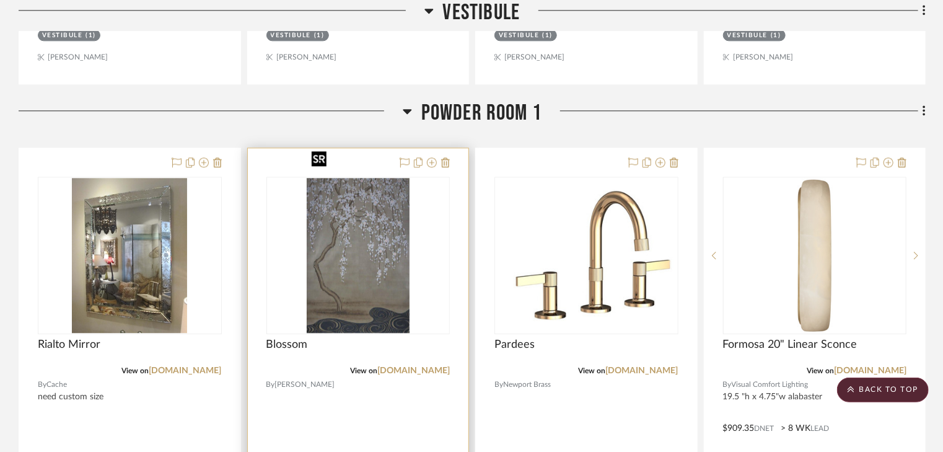
click at [362, 209] on img "0" at bounding box center [358, 255] width 103 height 155
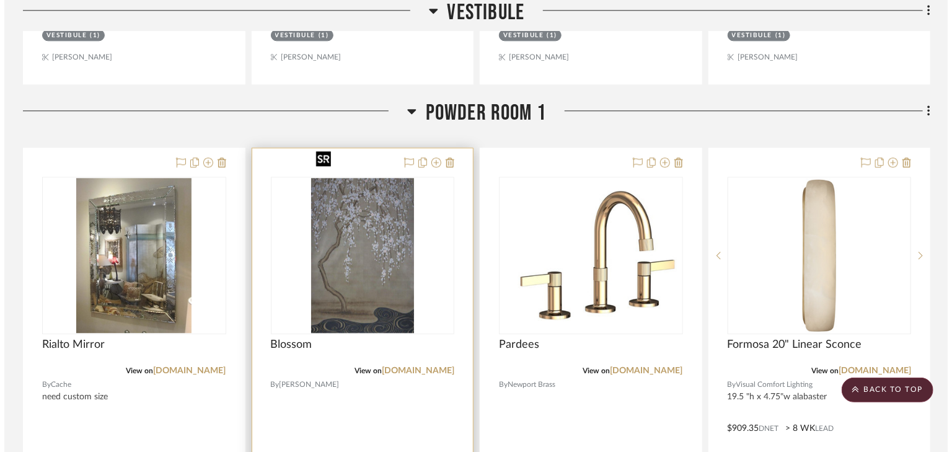
scroll to position [0, 0]
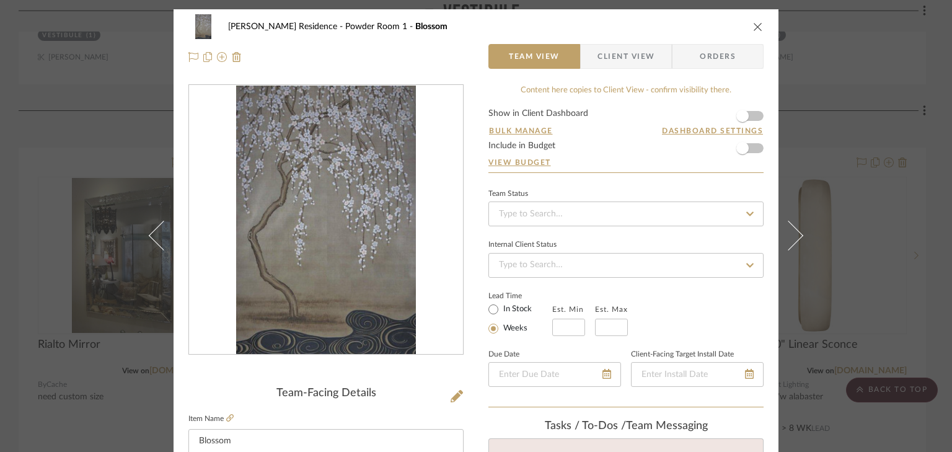
click at [753, 116] on form "Show in Client Dashboard Bulk Manage Dashboard Settings Include in Budget View …" at bounding box center [625, 140] width 275 height 63
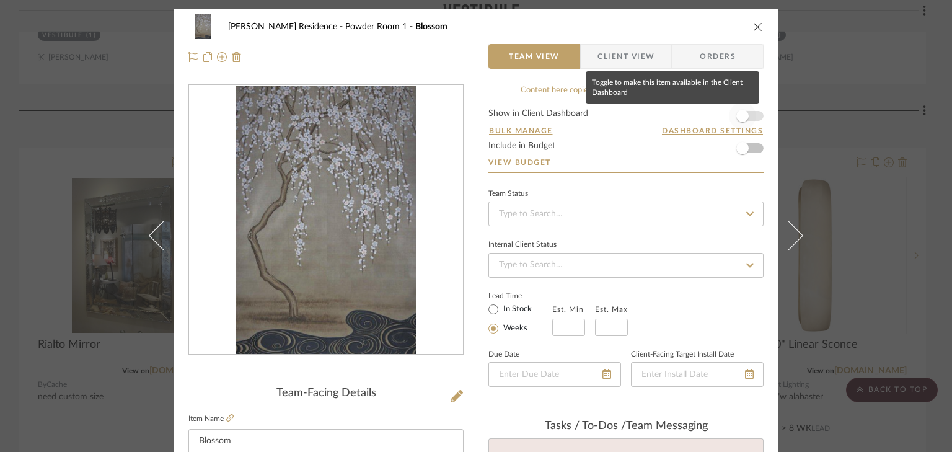
click at [748, 115] on span "button" at bounding box center [742, 115] width 27 height 27
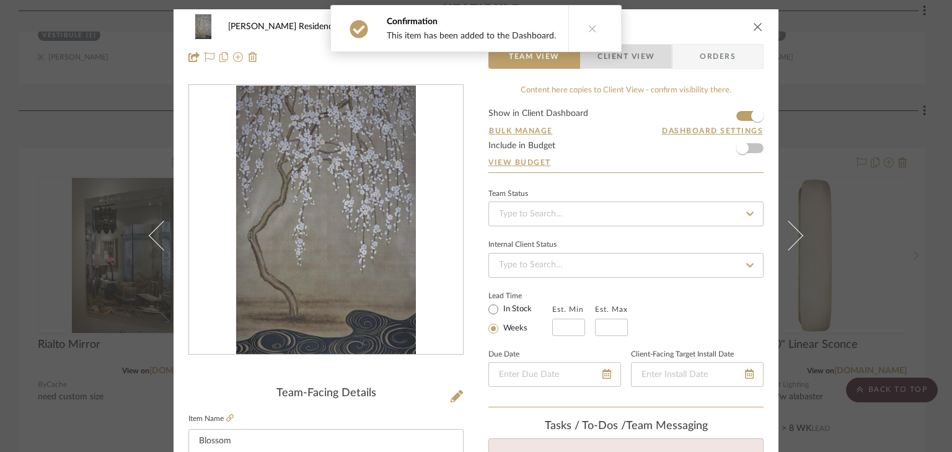
click at [641, 57] on span "Client View" at bounding box center [625, 56] width 57 height 25
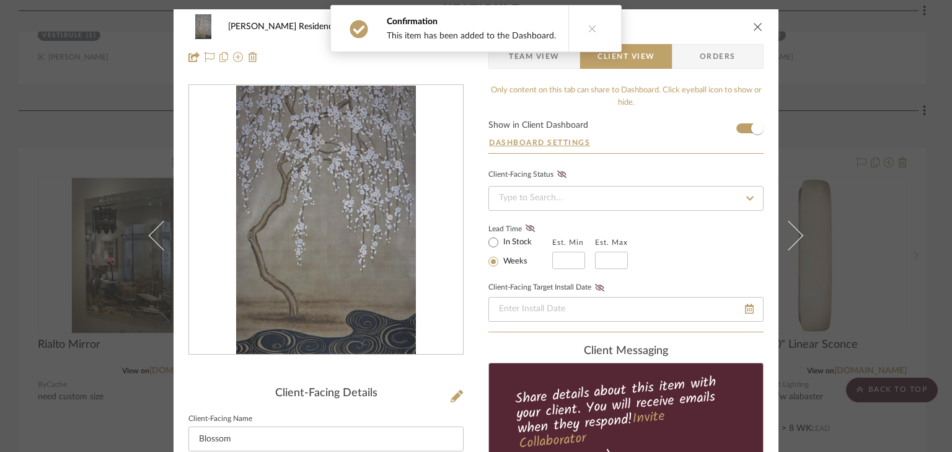
click at [753, 27] on icon "close" at bounding box center [758, 27] width 10 height 10
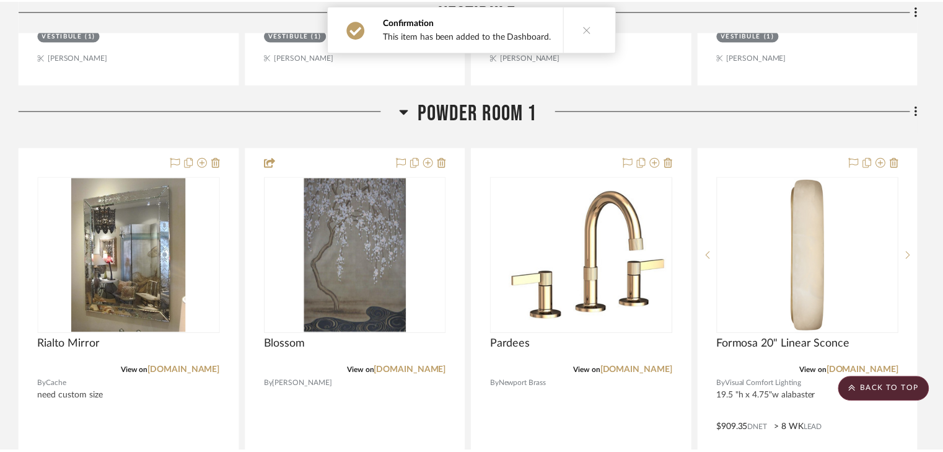
scroll to position [1487, 0]
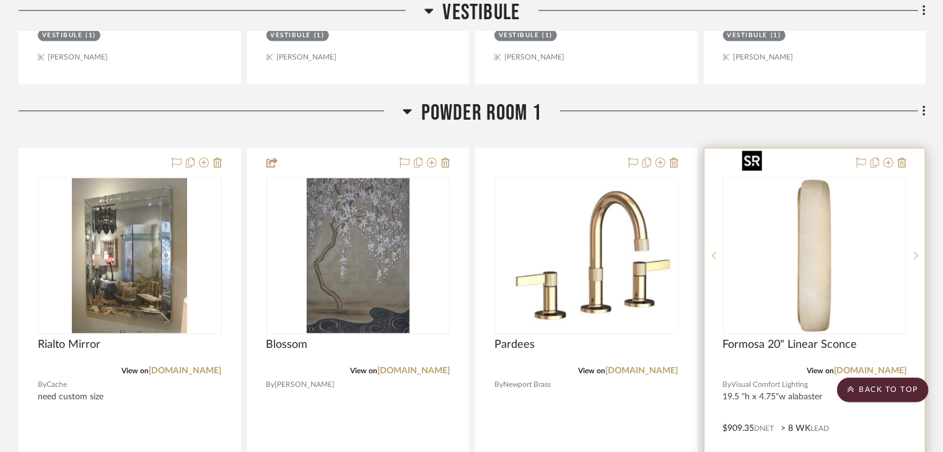
click at [763, 226] on img "0" at bounding box center [814, 255] width 155 height 155
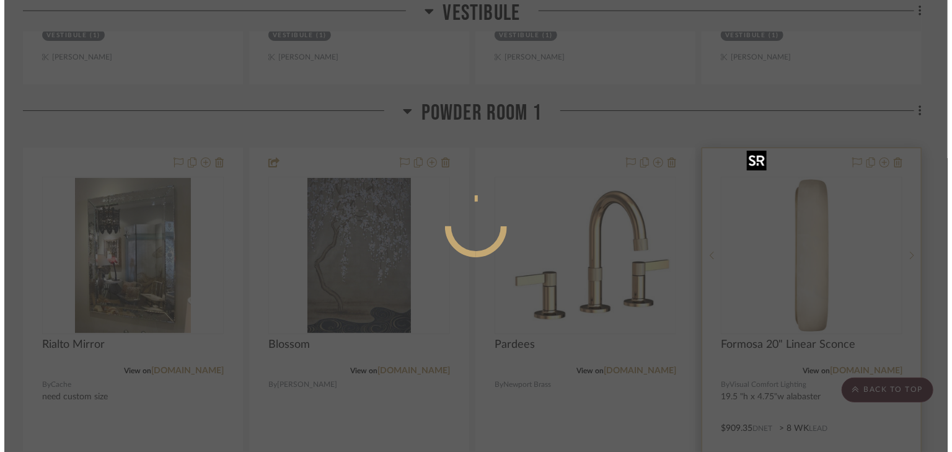
scroll to position [0, 0]
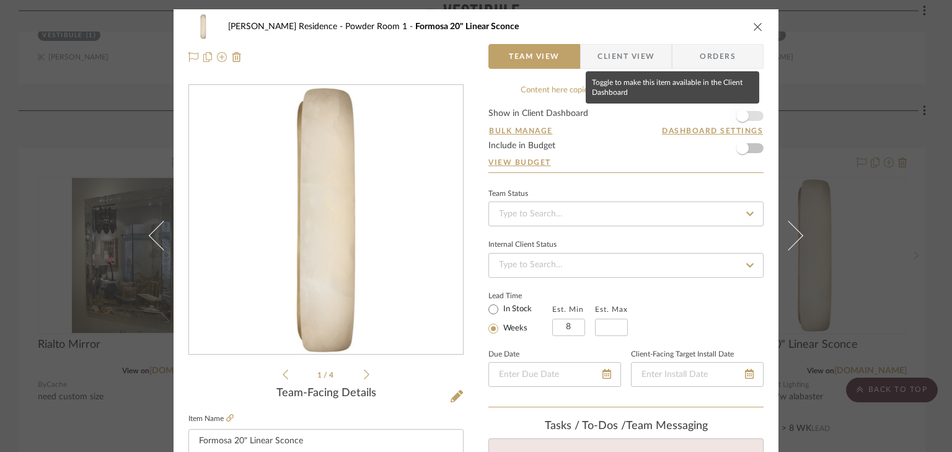
click at [748, 116] on span "button" at bounding box center [742, 115] width 27 height 27
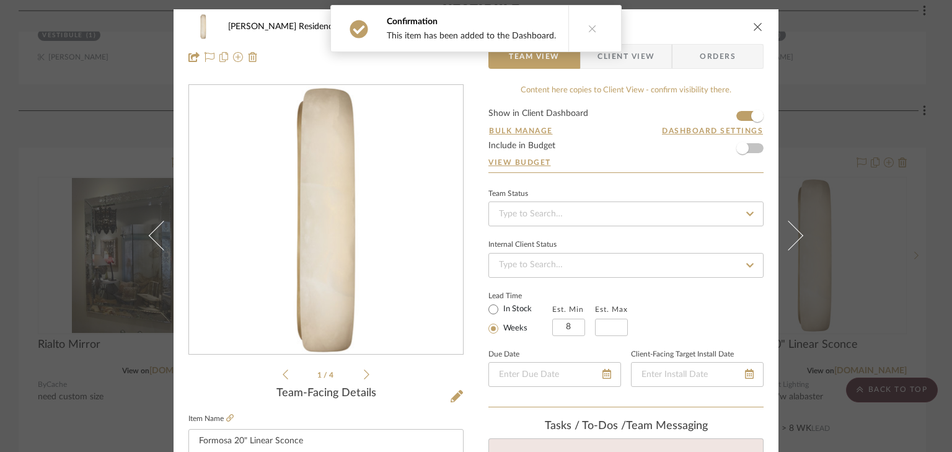
click at [639, 58] on span "Client View" at bounding box center [625, 56] width 57 height 25
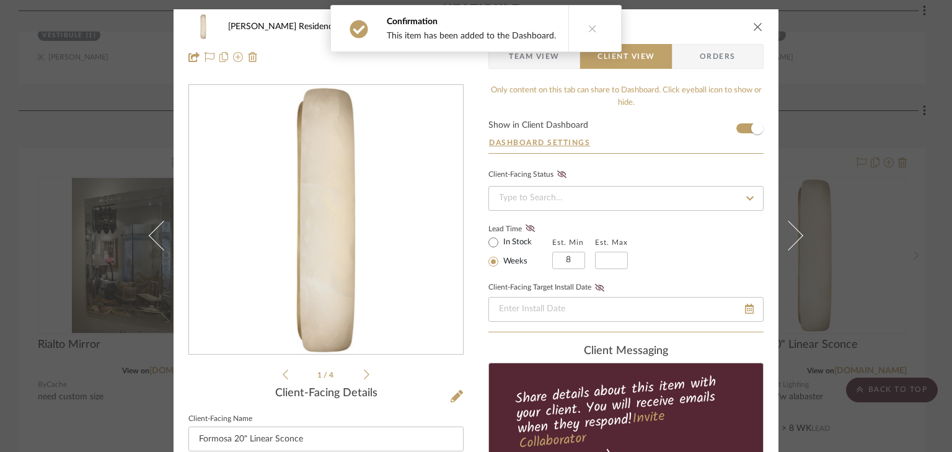
click at [763, 118] on div "Crain Residence Powder Room 1 Formosa 20" Linear Sconce Team View Client View O…" at bounding box center [476, 226] width 952 height 452
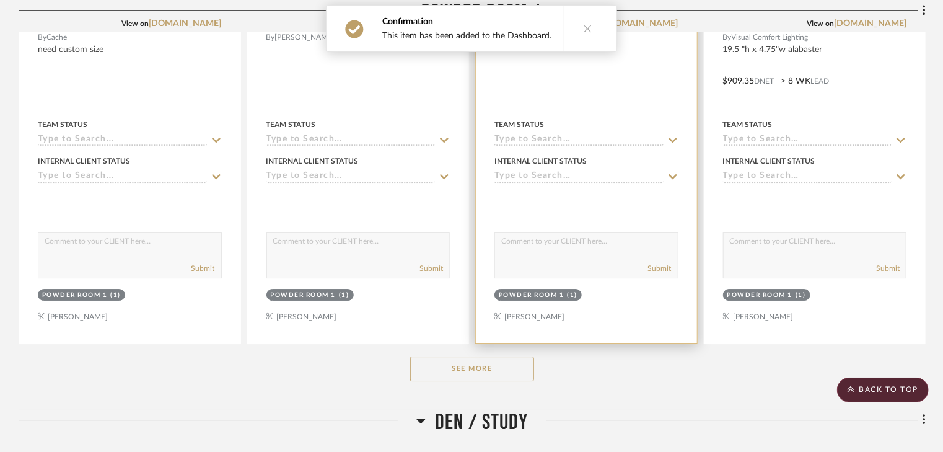
scroll to position [1983, 0]
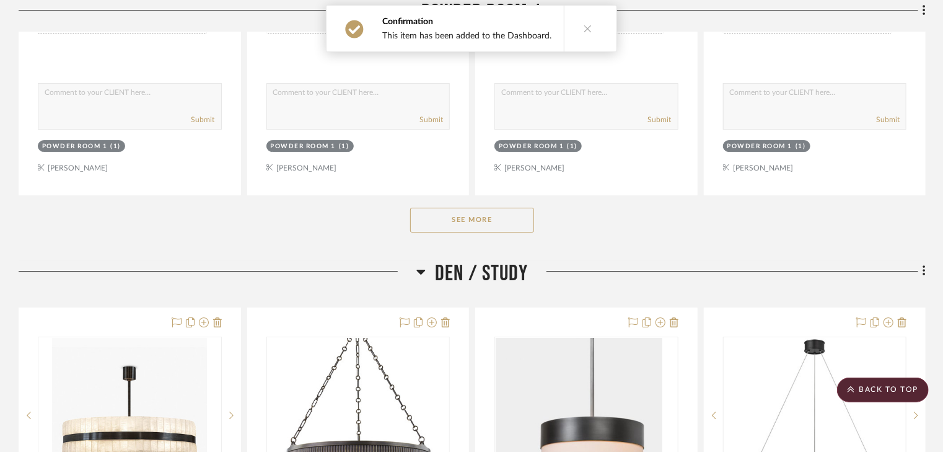
click at [506, 208] on button "See More" at bounding box center [472, 220] width 124 height 25
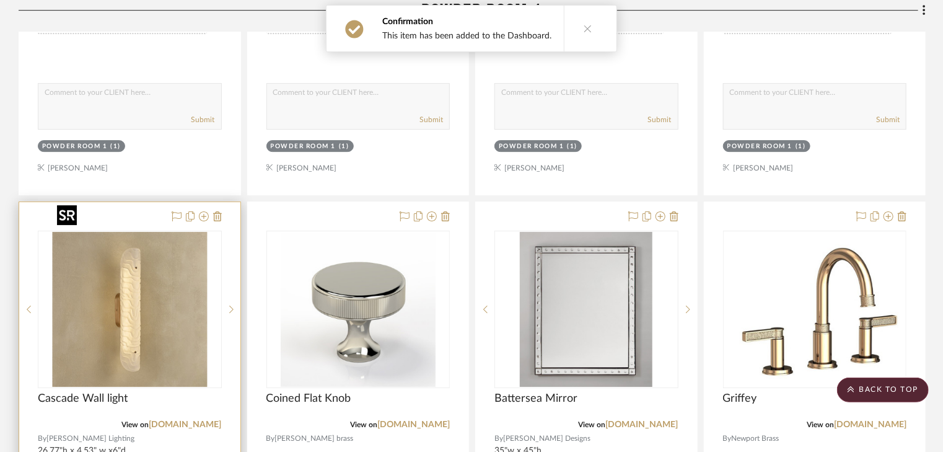
click at [0, 0] on img at bounding box center [0, 0] width 0 height 0
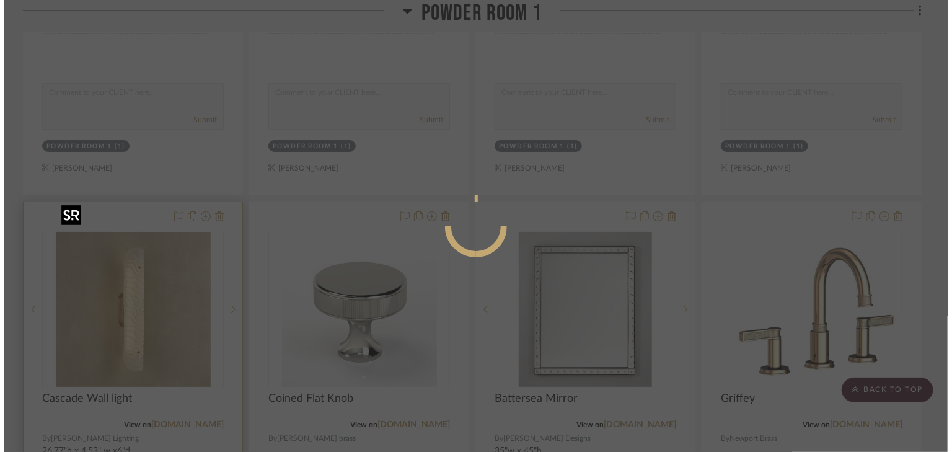
scroll to position [0, 0]
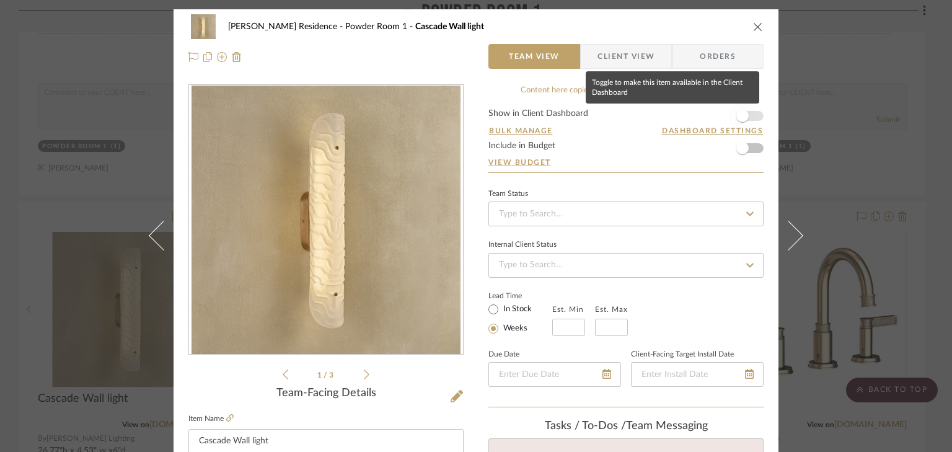
click at [748, 114] on span "button" at bounding box center [742, 115] width 27 height 27
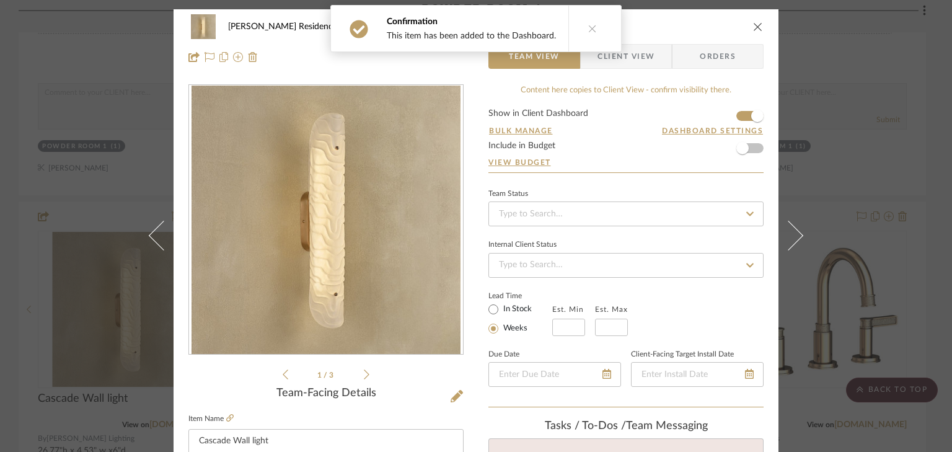
click at [637, 57] on span "Client View" at bounding box center [625, 56] width 57 height 25
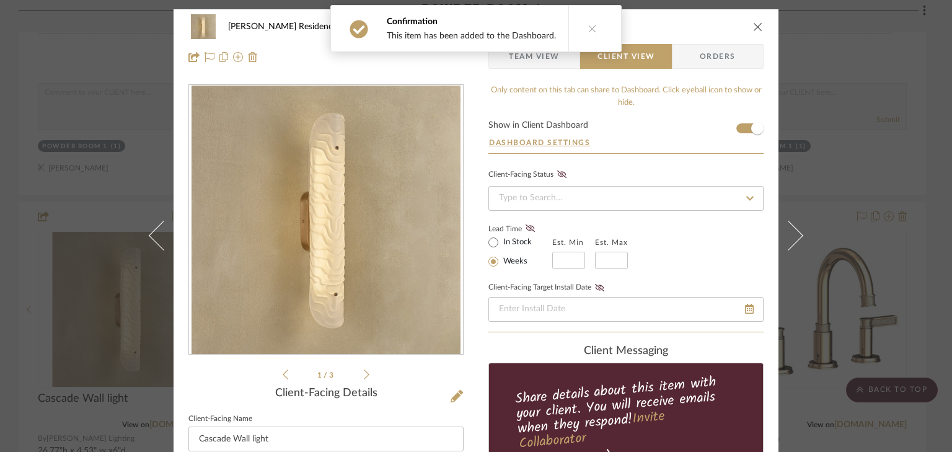
click at [763, 56] on div "Crain Residence Powder Room 1 Cascade Wall light Team View Client View Orders 1…" at bounding box center [476, 226] width 952 height 452
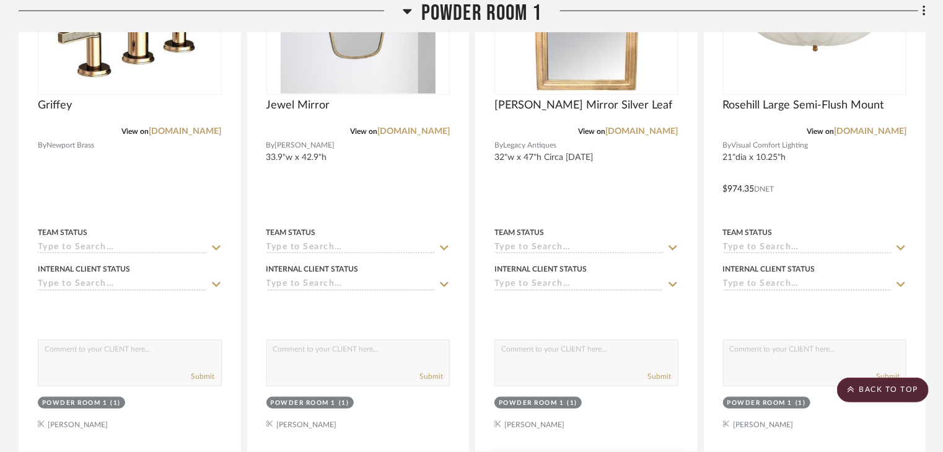
scroll to position [3024, 0]
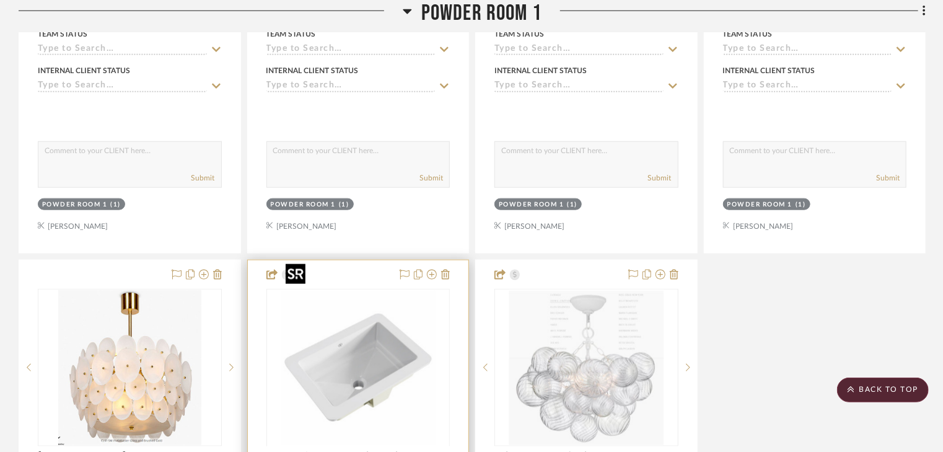
click at [327, 330] on div at bounding box center [358, 446] width 184 height 314
click at [364, 332] on img "0" at bounding box center [358, 367] width 155 height 155
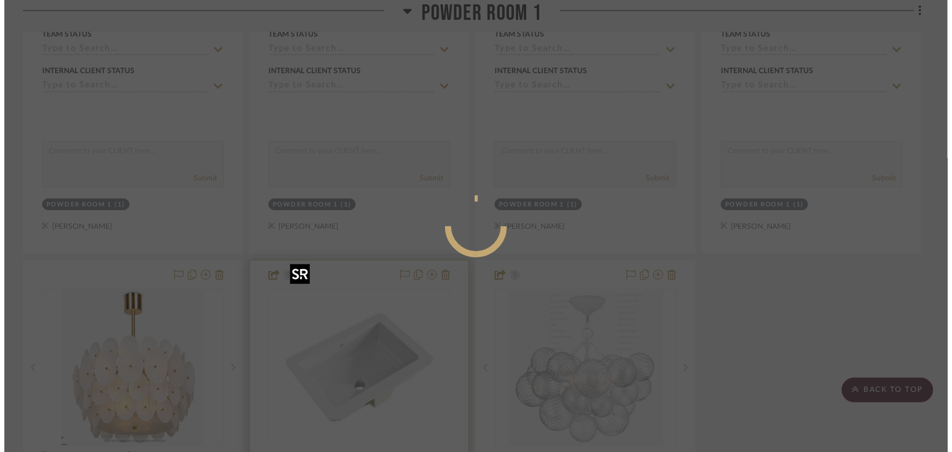
scroll to position [0, 0]
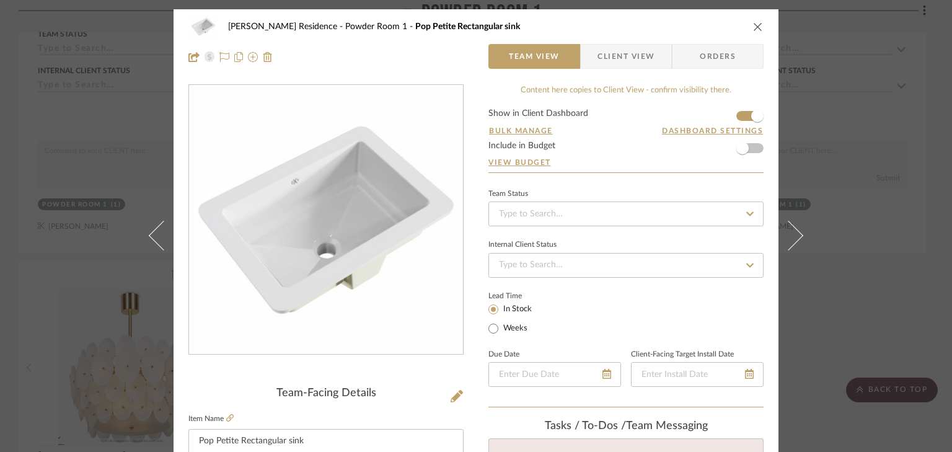
click at [739, 112] on form "Show in Client Dashboard Bulk Manage Dashboard Settings Include in Budget View …" at bounding box center [625, 140] width 275 height 63
click at [738, 116] on form "Show in Client Dashboard Bulk Manage Dashboard Settings Include in Budget View …" at bounding box center [625, 140] width 275 height 63
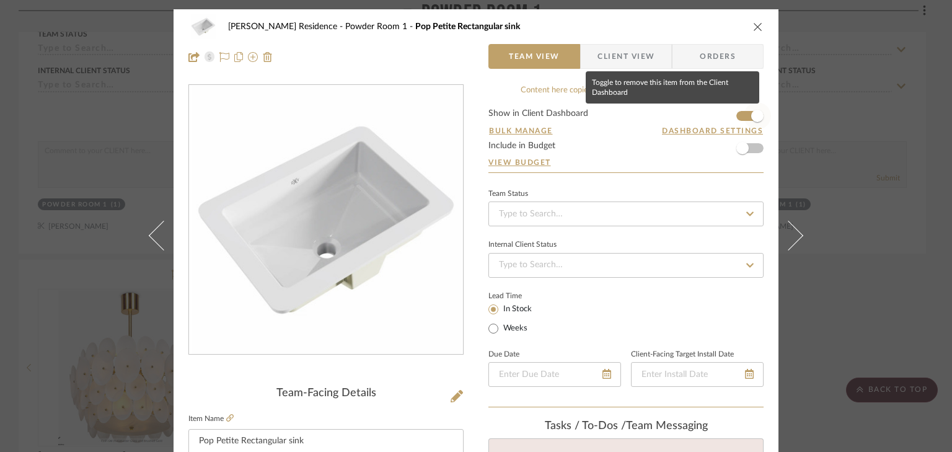
click at [746, 116] on span "button" at bounding box center [757, 115] width 27 height 27
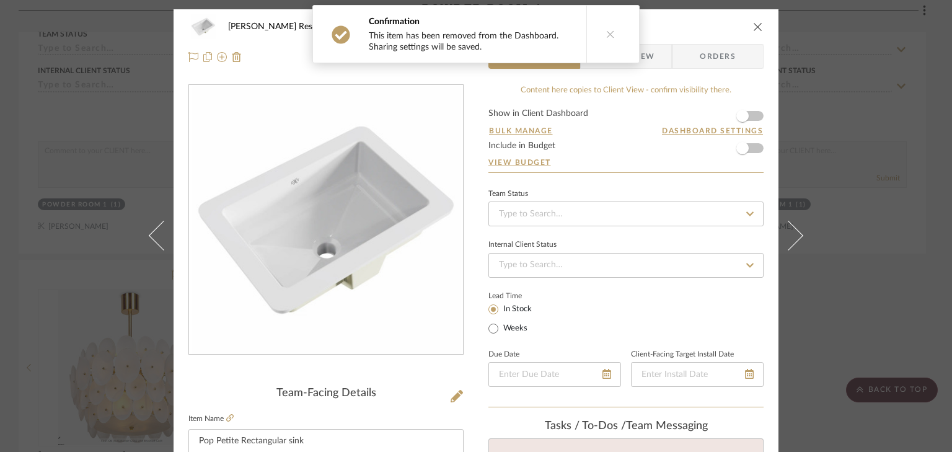
click at [763, 87] on div "Crain Residence Powder Room 1 Pop Petite Rectangular sink Team View Client View…" at bounding box center [476, 226] width 952 height 452
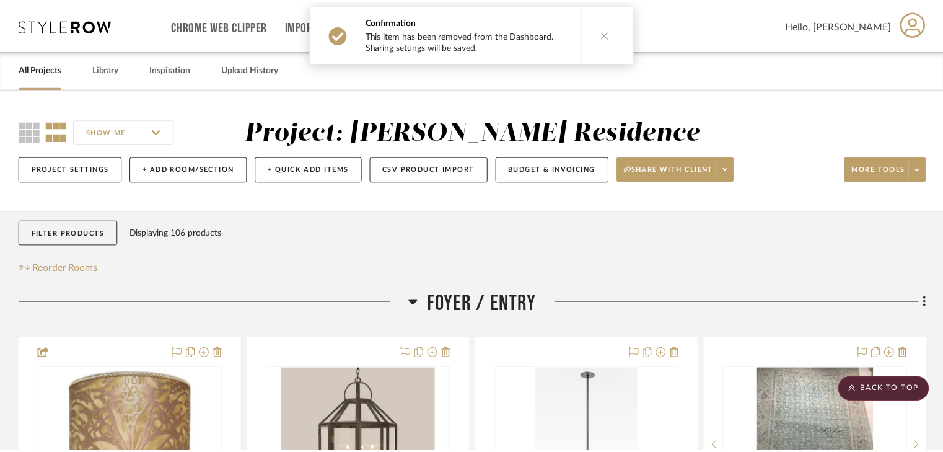
scroll to position [3024, 0]
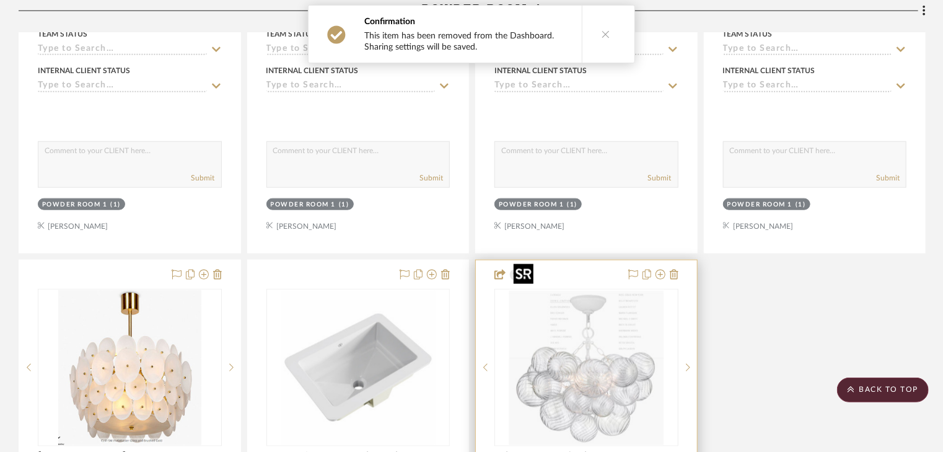
click at [594, 358] on img "0" at bounding box center [586, 367] width 155 height 155
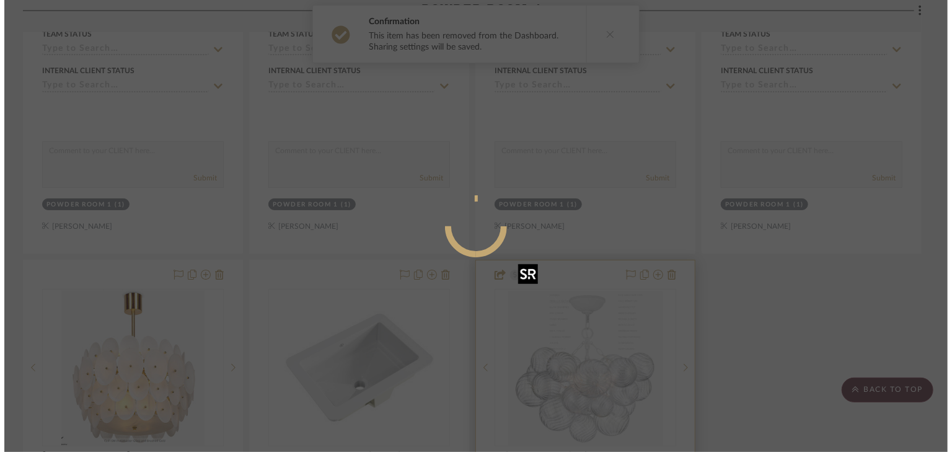
scroll to position [0, 0]
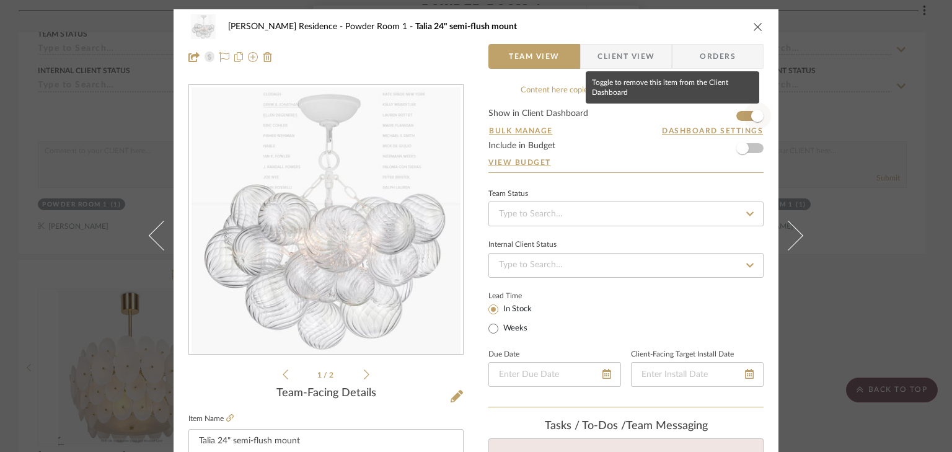
click at [744, 115] on span "button" at bounding box center [757, 115] width 27 height 27
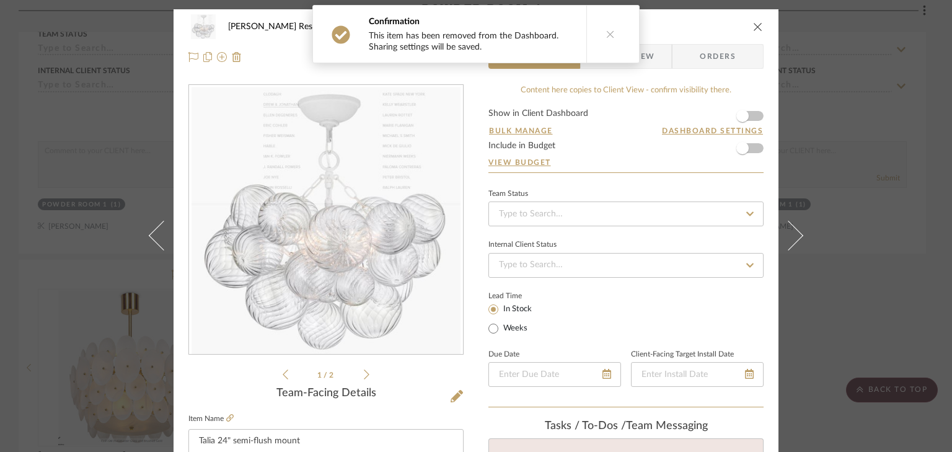
click at [763, 104] on div "Crain Residence Powder Room 1 Talia 24" semi-flush mount Team View Client View …" at bounding box center [476, 226] width 952 height 452
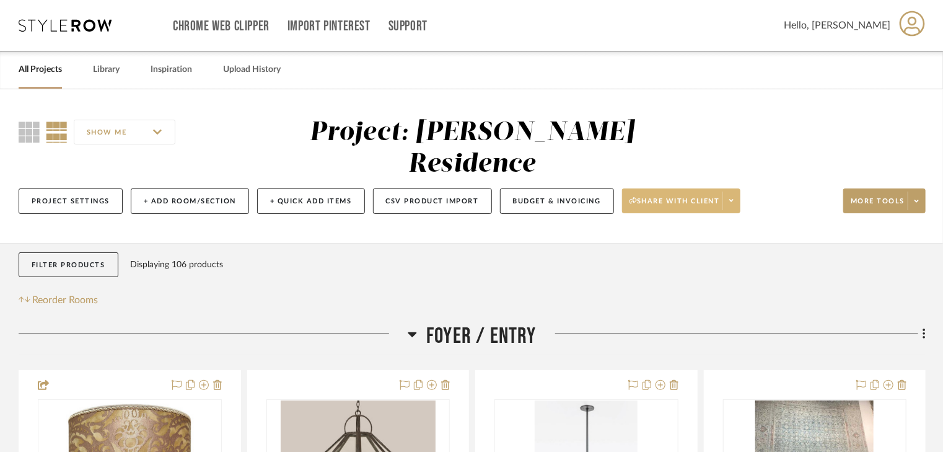
click at [677, 196] on span "Share with client" at bounding box center [675, 205] width 90 height 19
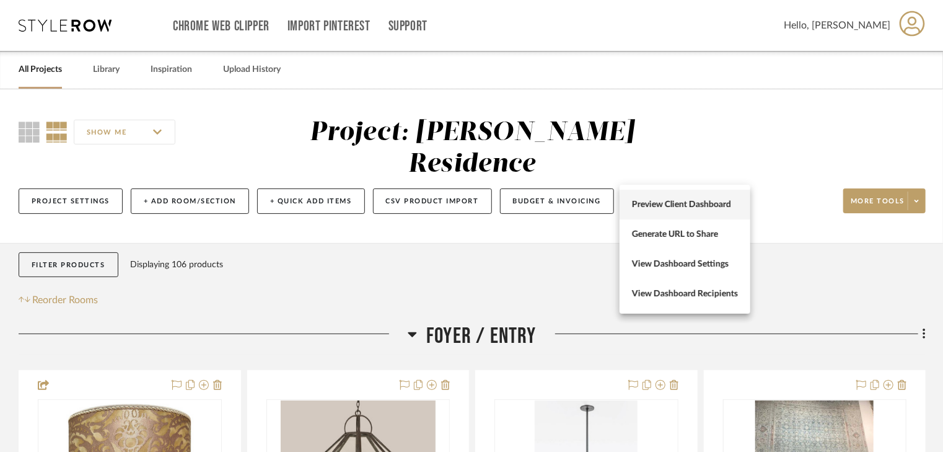
click at [664, 204] on span "Preview Client Dashboard" at bounding box center [685, 205] width 106 height 11
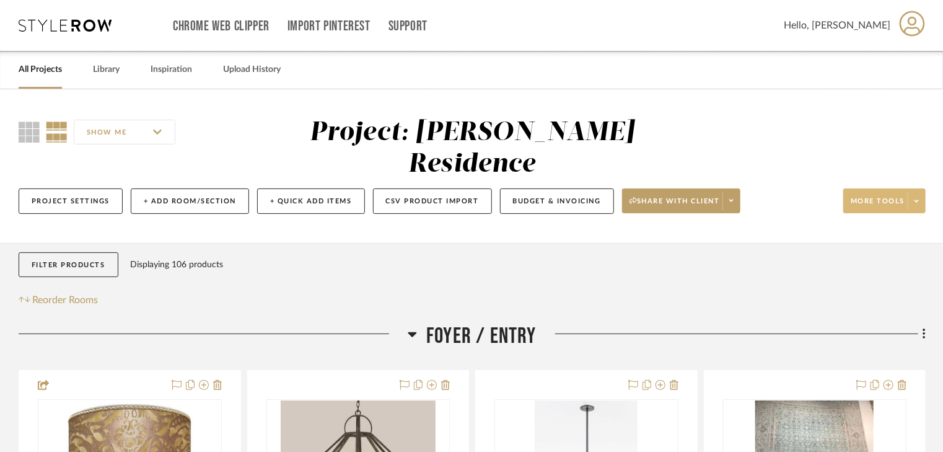
click at [763, 191] on span at bounding box center [916, 200] width 17 height 19
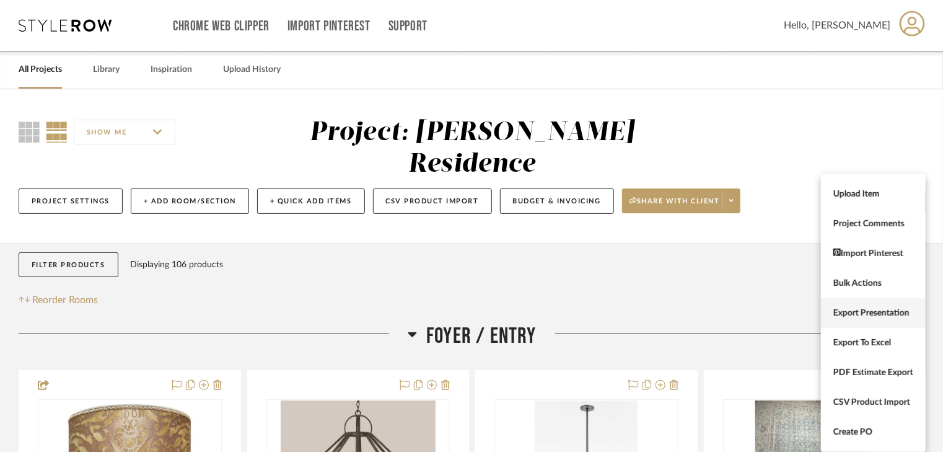
click at [763, 310] on span "Export Presentation" at bounding box center [873, 313] width 80 height 11
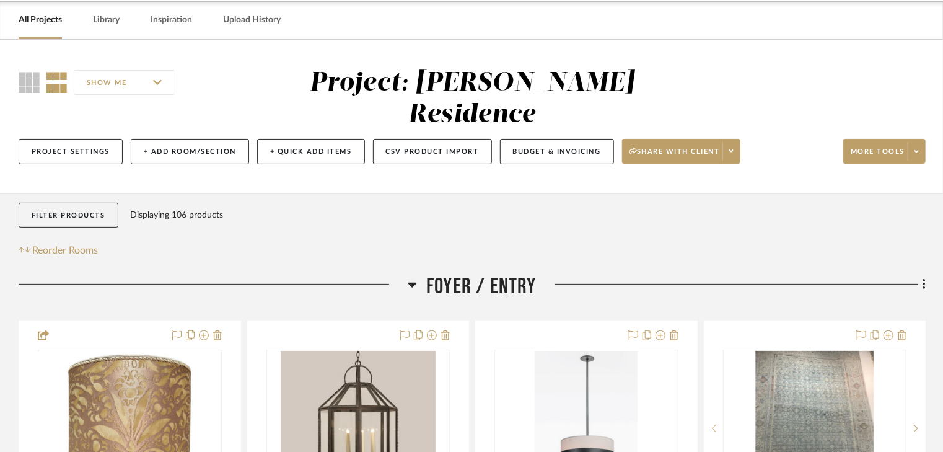
scroll to position [99, 0]
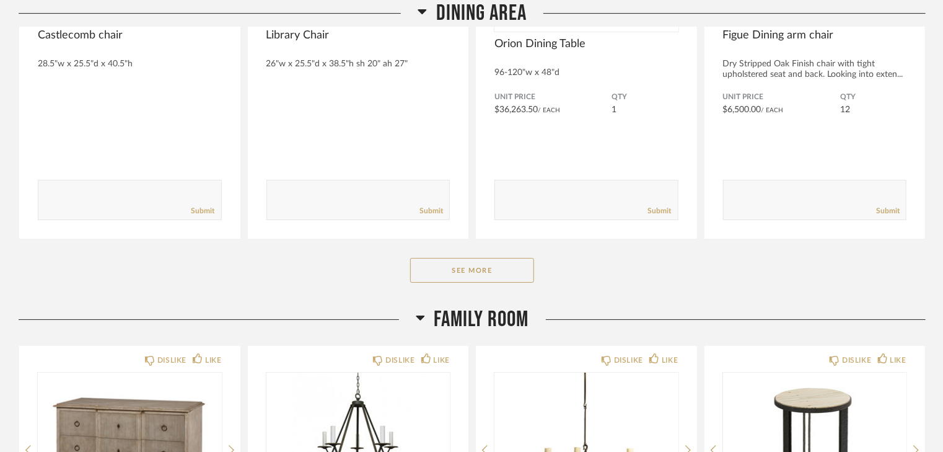
scroll to position [2231, 0]
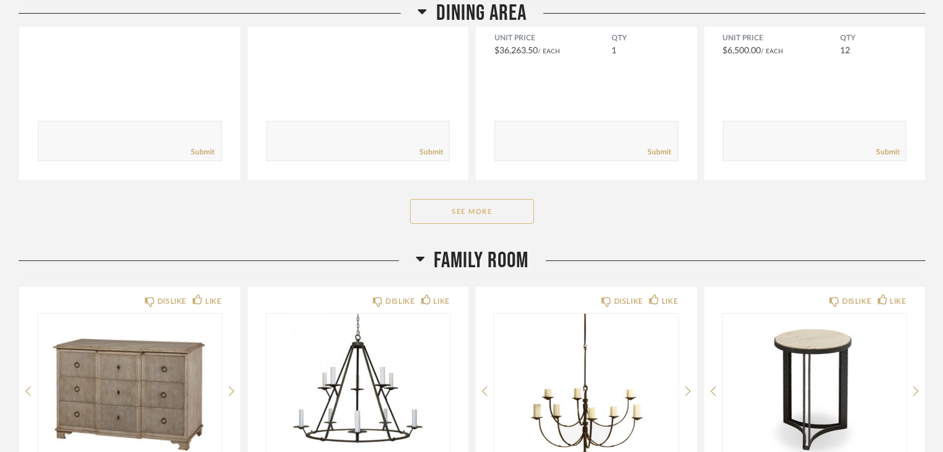
click at [503, 215] on button "See More" at bounding box center [472, 211] width 124 height 25
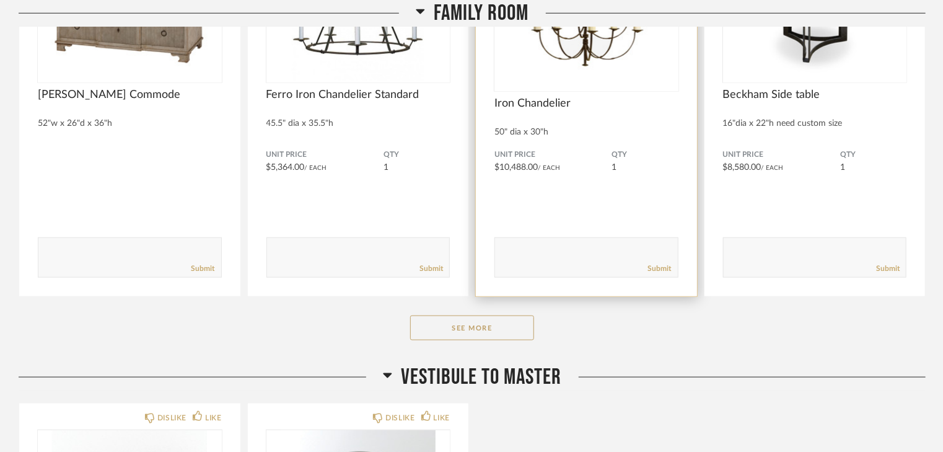
scroll to position [3222, 0]
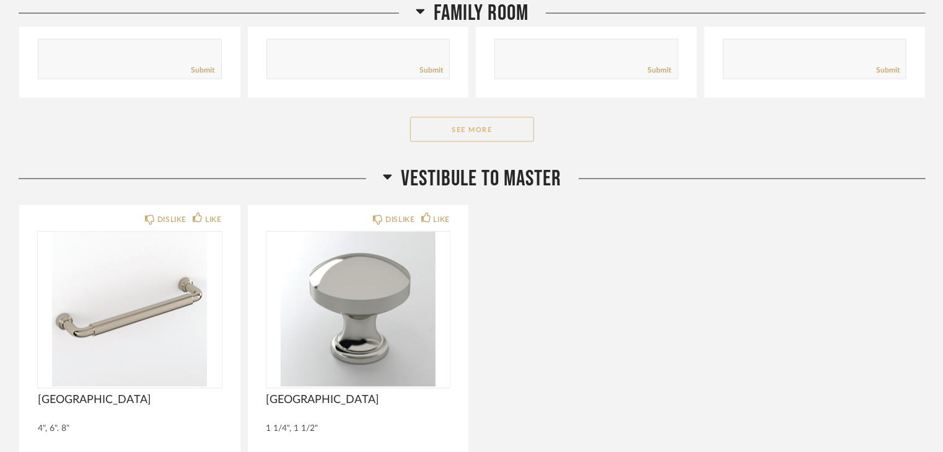
click at [485, 126] on button "See More" at bounding box center [472, 129] width 124 height 25
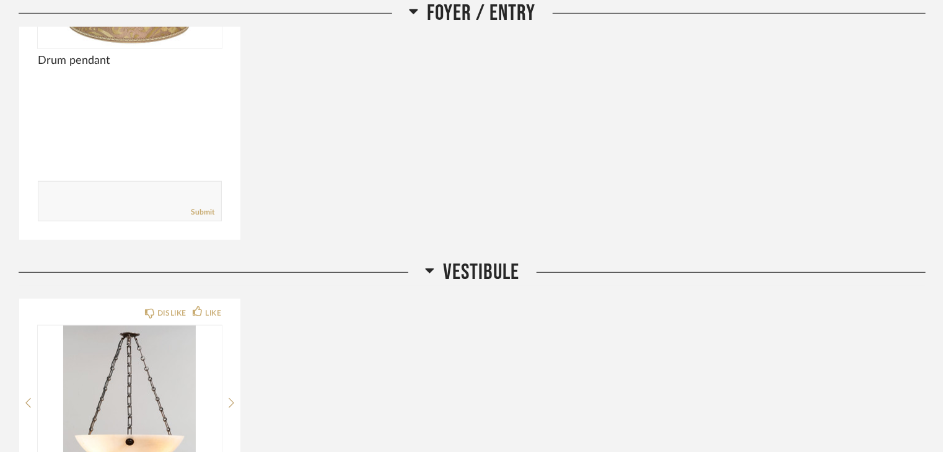
scroll to position [0, 0]
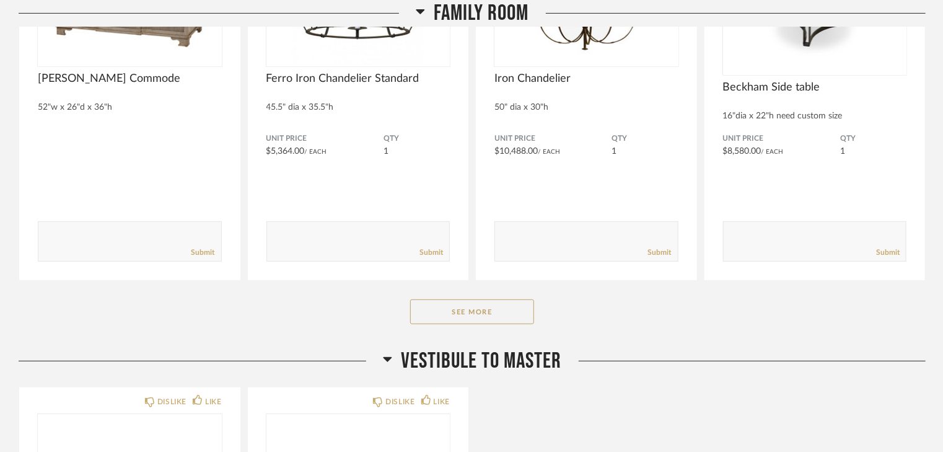
scroll to position [2726, 0]
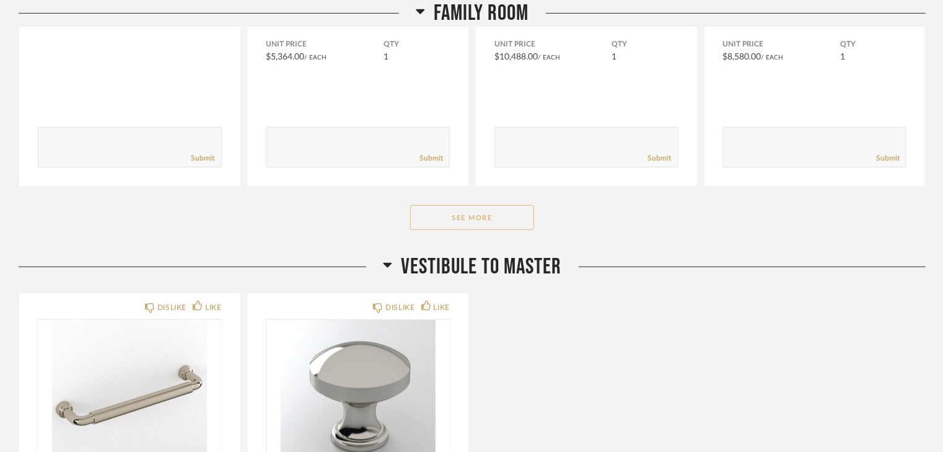
click at [483, 218] on button "See More" at bounding box center [472, 217] width 124 height 25
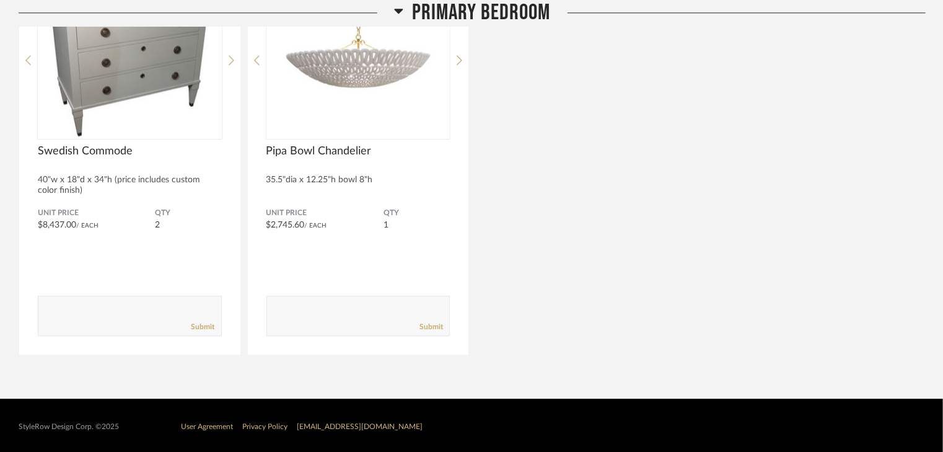
scroll to position [3911, 0]
